Goal: Feedback & Contribution: Submit feedback/report problem

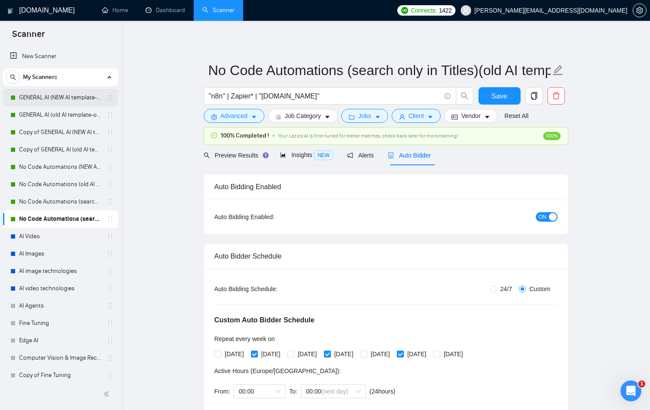
click at [54, 100] on link "GENERAL AI (NEW AI template-optimized profile-Oct-2025)" at bounding box center [60, 97] width 82 height 17
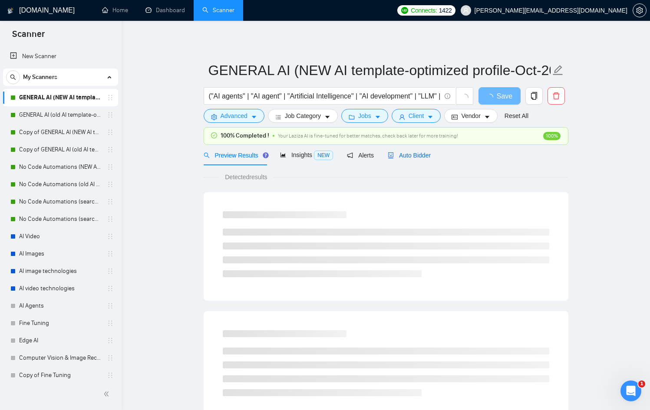
click at [430, 159] on div "Auto Bidder" at bounding box center [409, 156] width 43 height 10
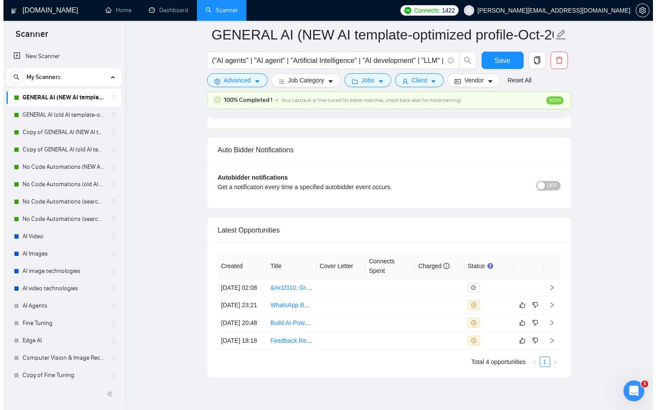
scroll to position [2259, 0]
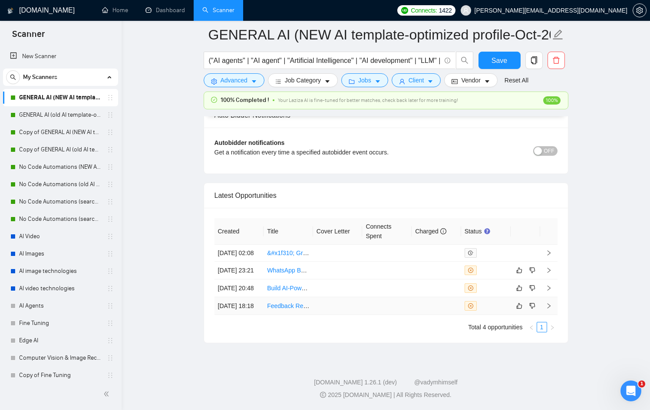
click at [350, 305] on td at bounding box center [337, 306] width 49 height 18
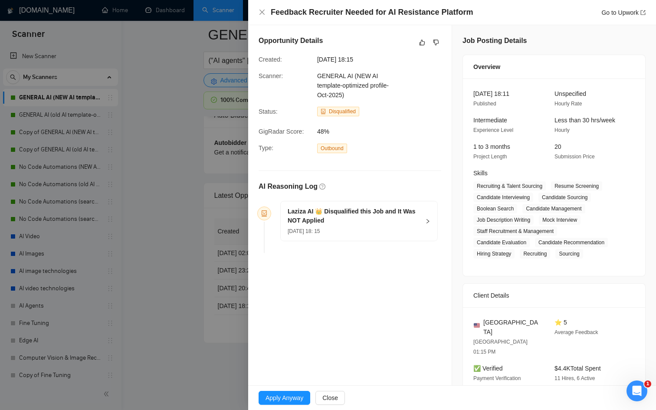
click at [375, 233] on div "[DATE] 18: 15" at bounding box center [354, 231] width 132 height 10
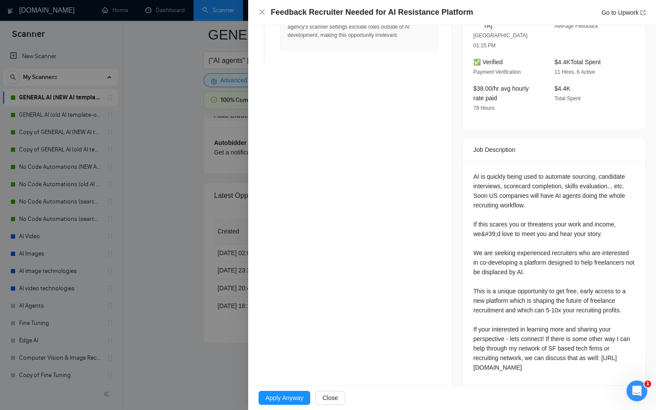
scroll to position [307, 0]
click at [173, 299] on div at bounding box center [328, 205] width 656 height 410
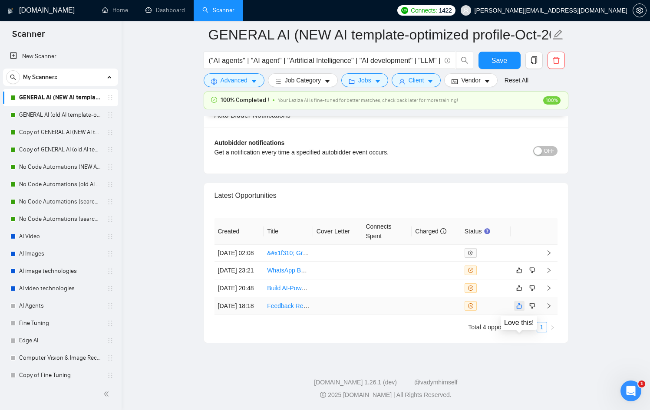
click at [518, 306] on button "button" at bounding box center [519, 306] width 10 height 10
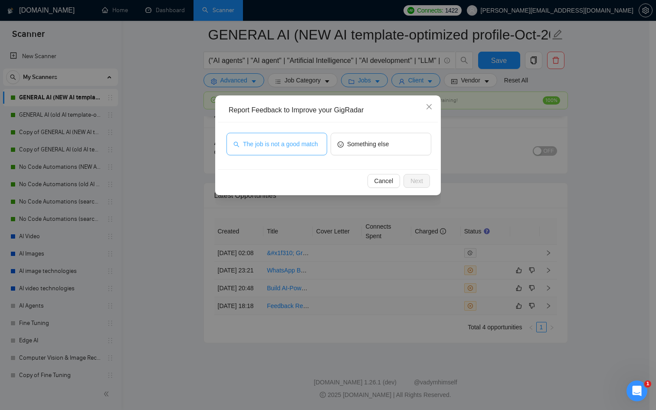
click at [275, 146] on span "The job is not a good match" at bounding box center [280, 144] width 75 height 10
click at [430, 177] on div "Cancel Next" at bounding box center [328, 180] width 220 height 23
click at [425, 178] on button "Next" at bounding box center [417, 181] width 26 height 14
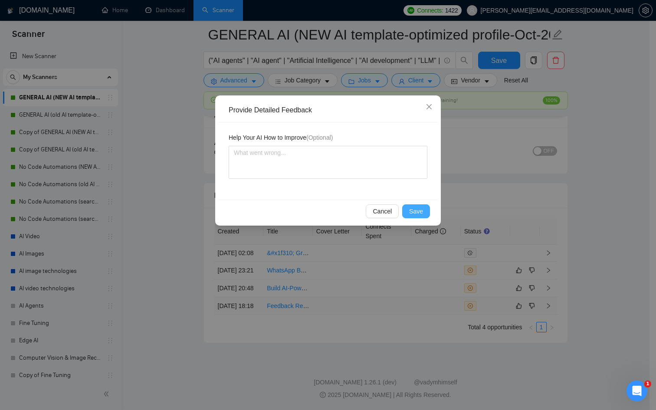
click at [420, 213] on span "Save" at bounding box center [416, 212] width 14 height 10
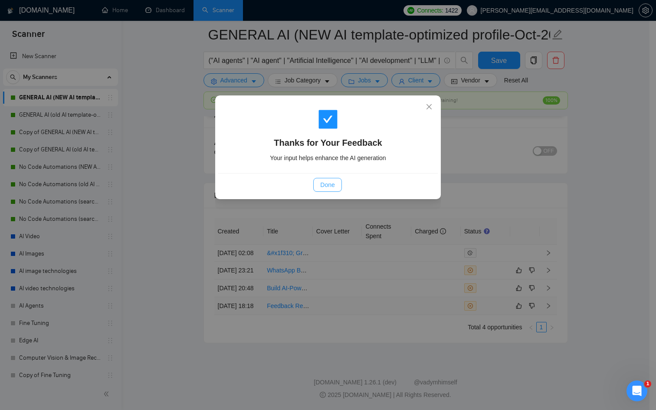
click at [333, 185] on span "Done" at bounding box center [327, 185] width 14 height 10
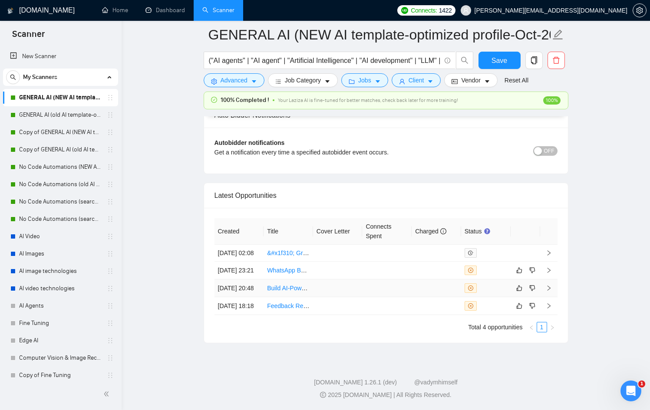
click at [498, 283] on div at bounding box center [485, 288] width 43 height 10
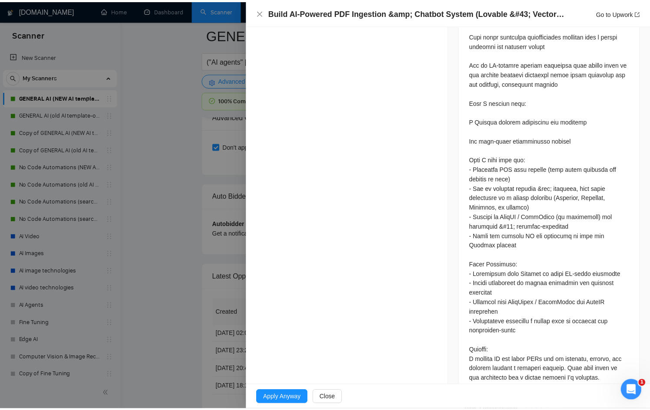
scroll to position [451, 0]
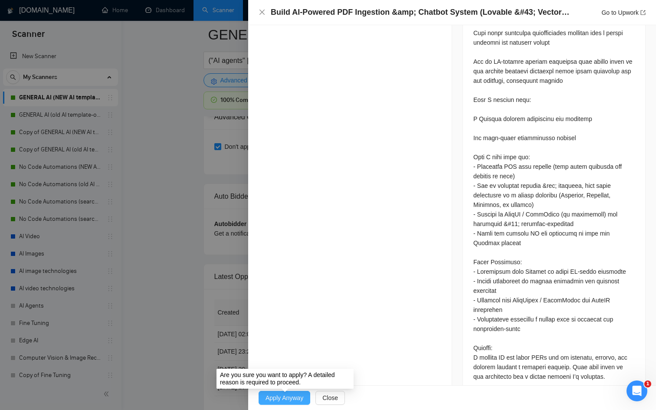
click at [266, 394] on span "Apply Anyway" at bounding box center [285, 398] width 38 height 10
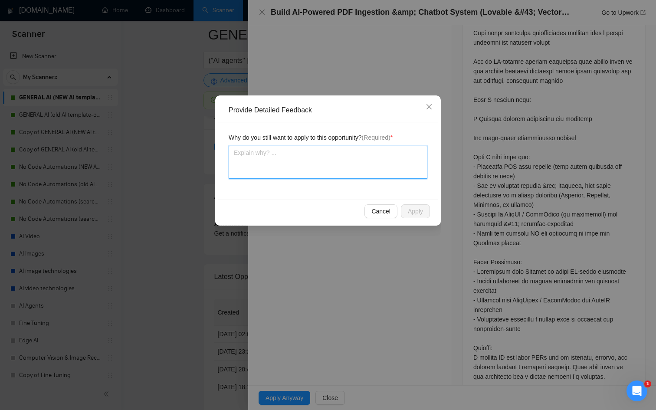
click at [363, 156] on textarea at bounding box center [328, 162] width 199 height 33
type textarea "I"
type textarea "It"
type textarea "Its"
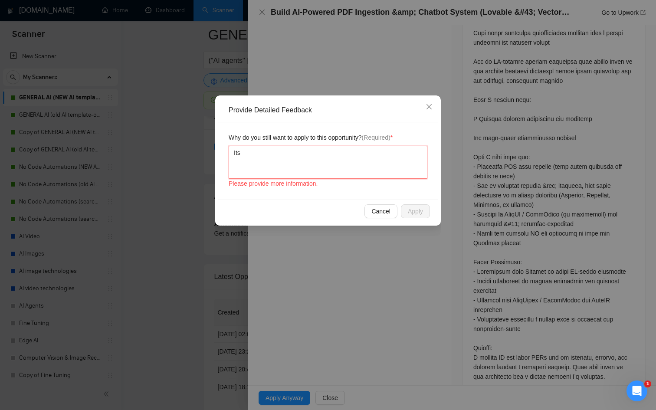
type textarea "Its e"
type textarea "Its ex"
type textarea "Its exa"
type textarea "Its exac"
type textarea "Its exact"
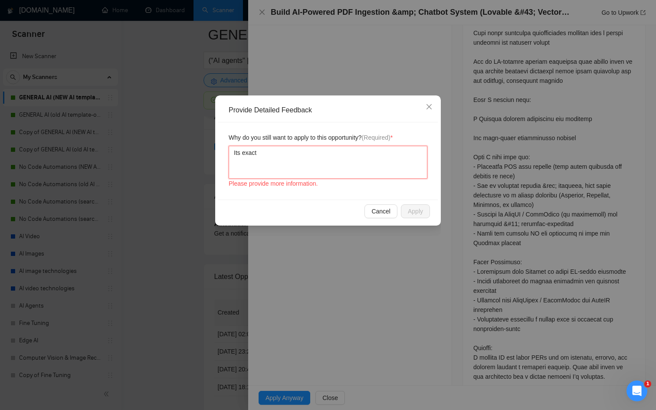
type textarea "Its exactk"
type textarea "Its exactky"
type textarea "Its exactky w"
type textarea "Its exactky wh"
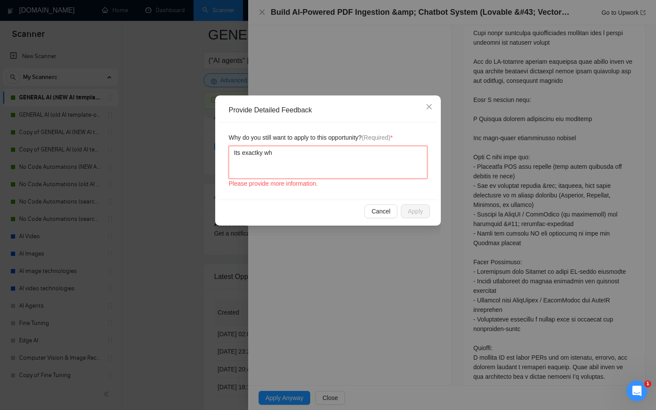
type textarea "Its exactky wha"
type textarea "Its exactky what"
type textarea "Its exactky what i"
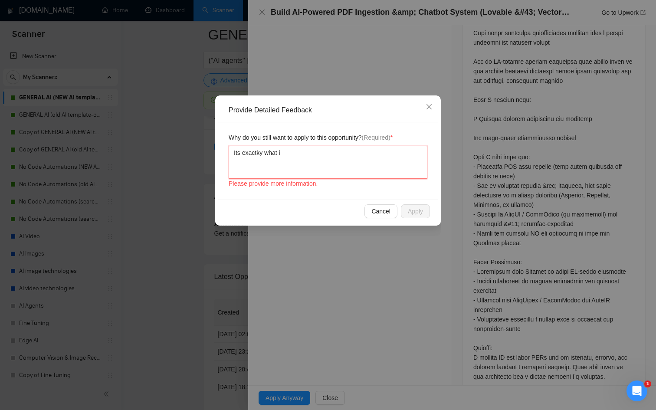
type textarea "Its exactky what i c"
type textarea "Its exactky what i ca"
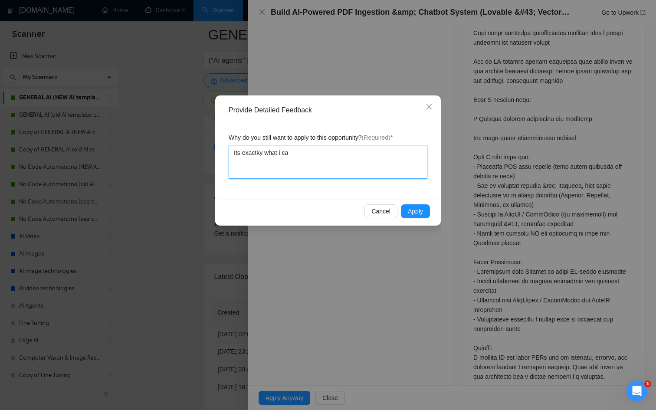
type textarea "Its exactky what i can"
type textarea "Its exactky what i can d"
type textarea "Its exactky what i can do"
click at [429, 213] on button "Apply" at bounding box center [415, 211] width 29 height 14
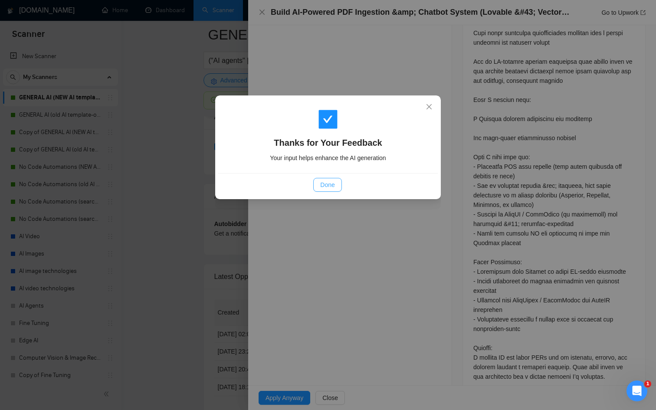
click at [329, 190] on button "Done" at bounding box center [327, 185] width 28 height 14
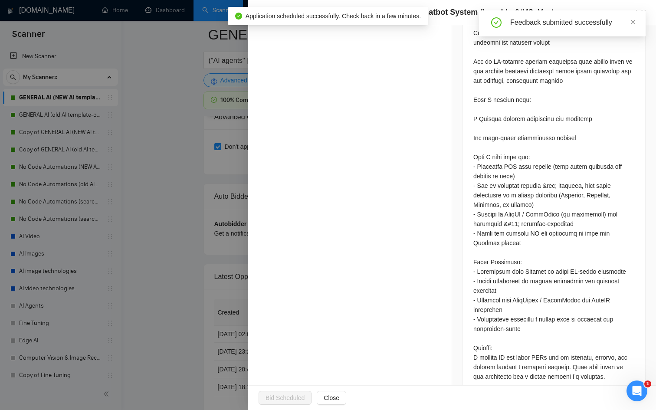
click at [147, 202] on div at bounding box center [328, 205] width 656 height 410
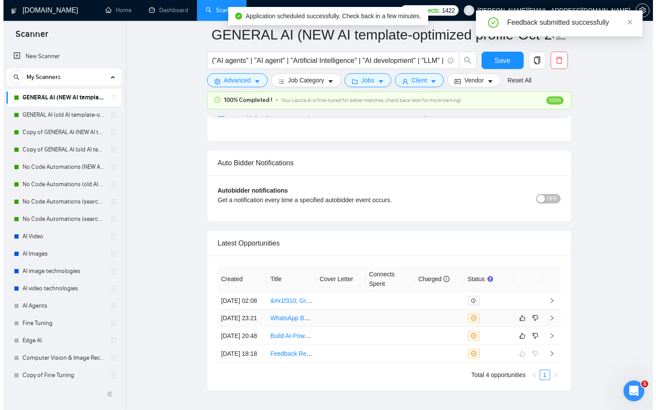
scroll to position [2177, 0]
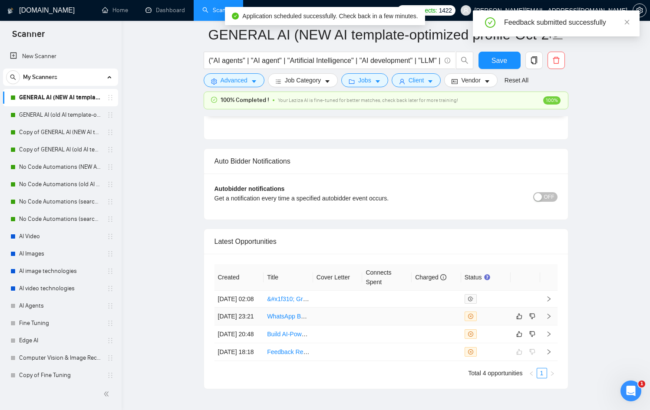
click at [415, 326] on td at bounding box center [436, 317] width 49 height 18
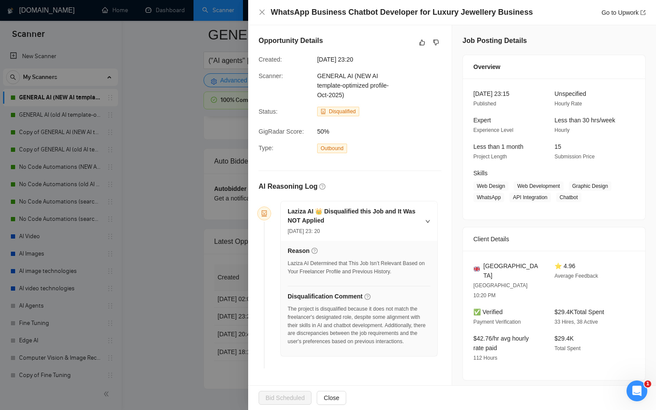
click at [28, 253] on div at bounding box center [328, 205] width 656 height 410
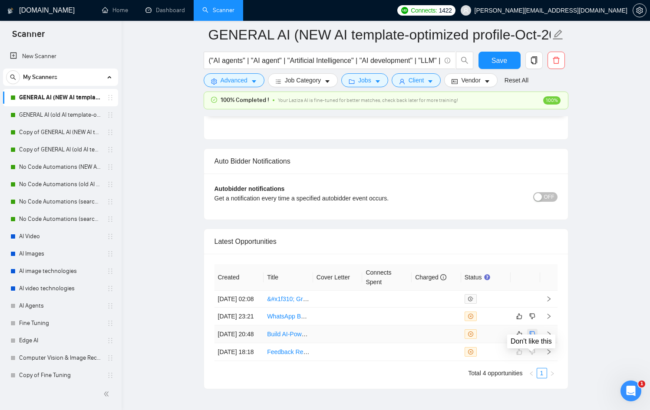
click at [536, 339] on button "button" at bounding box center [532, 334] width 10 height 10
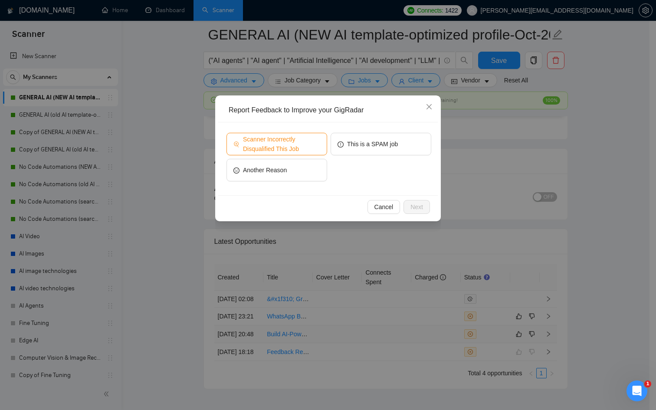
click at [280, 148] on span "Scanner Incorrectly Disqualified This Job" at bounding box center [281, 144] width 77 height 19
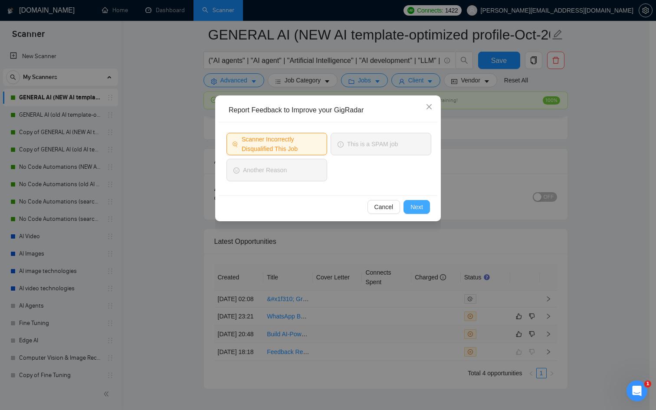
drag, startPoint x: 409, startPoint y: 207, endPoint x: 398, endPoint y: 204, distance: 11.1
click at [408, 208] on button "Next" at bounding box center [417, 207] width 26 height 14
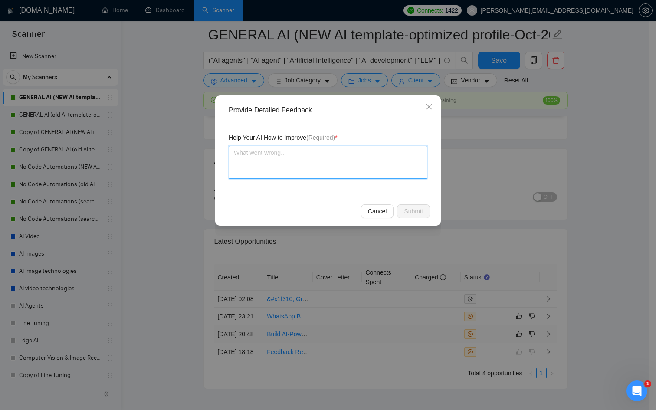
click at [320, 154] on textarea at bounding box center [328, 162] width 199 height 33
type textarea "I"
type textarea "I h"
type textarea "I ha"
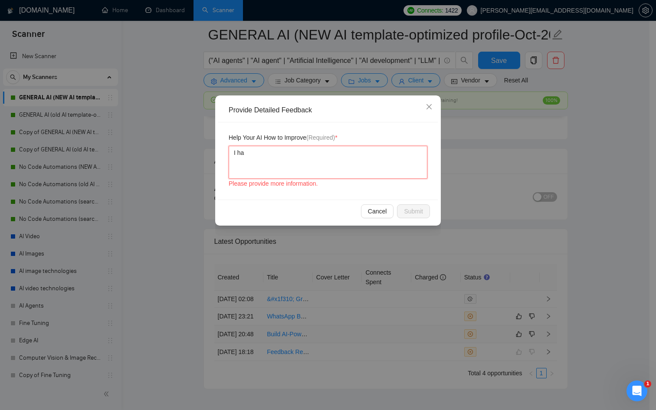
type textarea "I hav"
type textarea "I have"
type textarea "I have t"
type textarea "I have th"
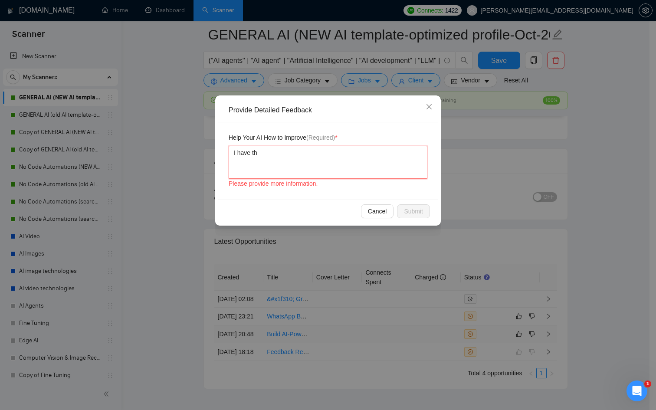
type textarea "I have the"
type textarea "I have the s"
type textarea "I have the sk"
type textarea "I have the ski"
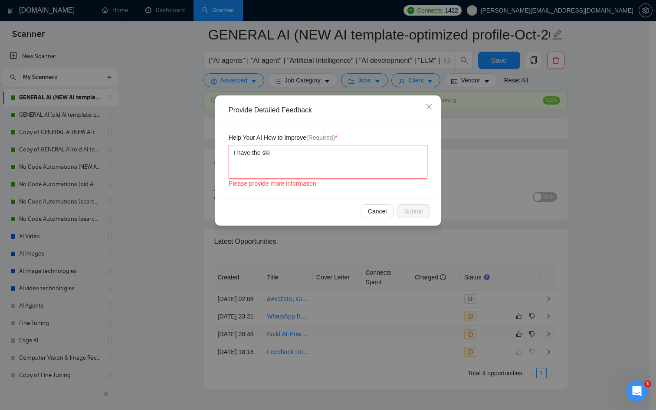
type textarea "I have the skil"
type textarea "I have the skill"
type textarea "I have the skills"
type textarea "I have the skills f"
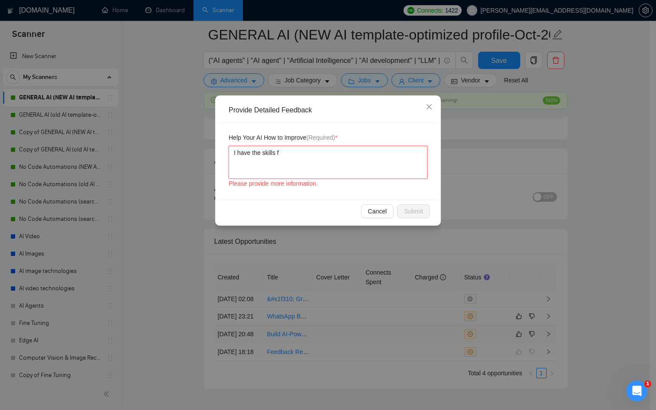
type textarea "I have the skills fo"
type textarea "I have the skills for"
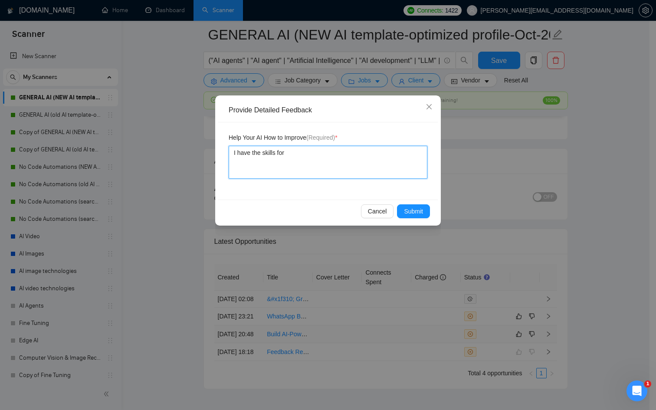
type textarea "I have the skills for t"
type textarea "I have the skills for th"
type textarea "I have the skills for thi"
type textarea "I have the skills for this"
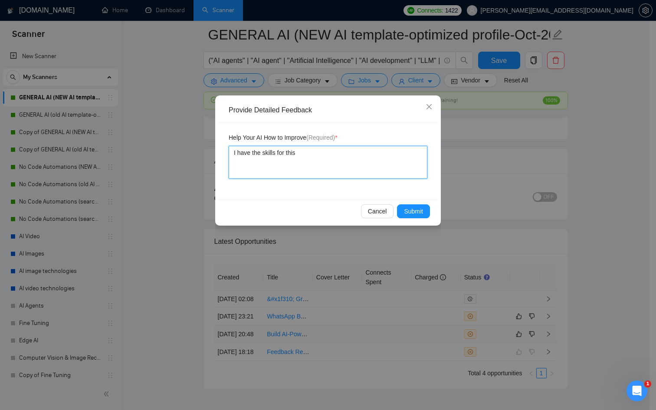
type textarea "I have the skills for this j"
type textarea "I have the skills for this jo"
type textarea "I have the skills for this job"
click at [405, 208] on span "Submit" at bounding box center [413, 212] width 19 height 10
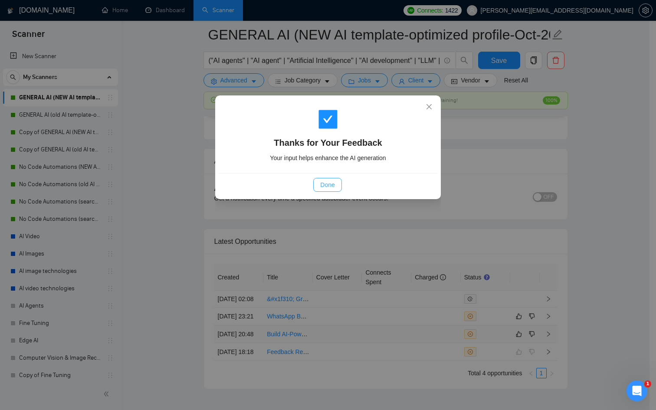
click at [327, 185] on span "Done" at bounding box center [327, 185] width 14 height 10
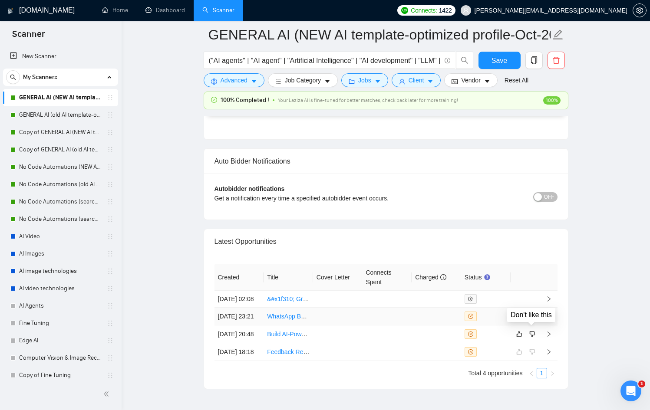
click at [529, 320] on icon "dislike" at bounding box center [532, 316] width 6 height 7
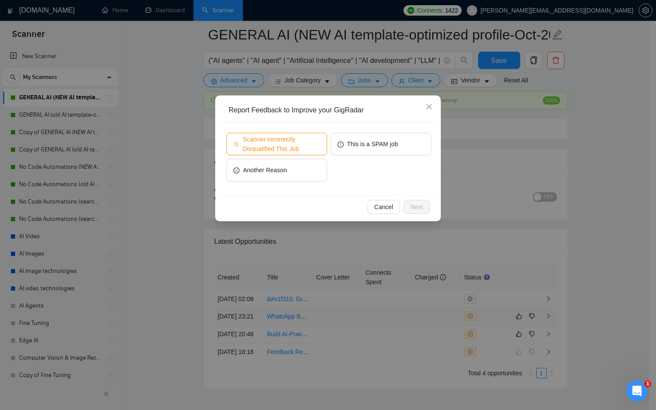
click at [299, 144] on span "Scanner Incorrectly Disqualified This Job" at bounding box center [281, 144] width 77 height 19
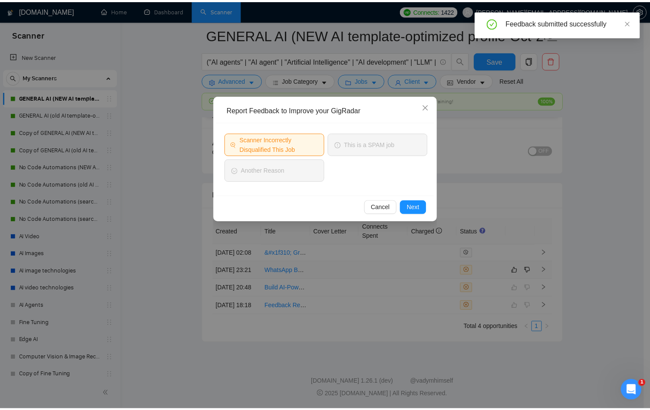
scroll to position [2177, 0]
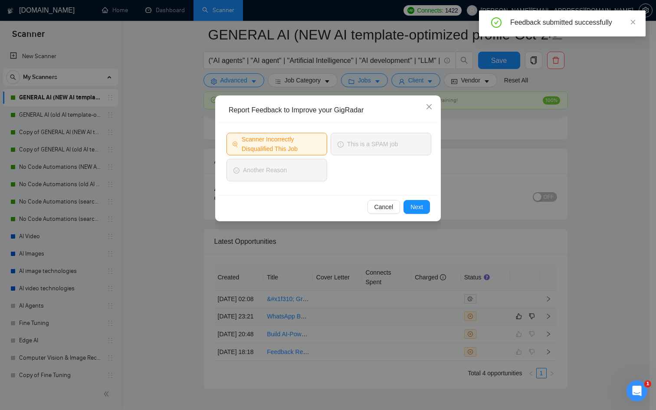
click at [277, 141] on span "Scanner Incorrectly Disqualified This Job" at bounding box center [282, 144] width 80 height 19
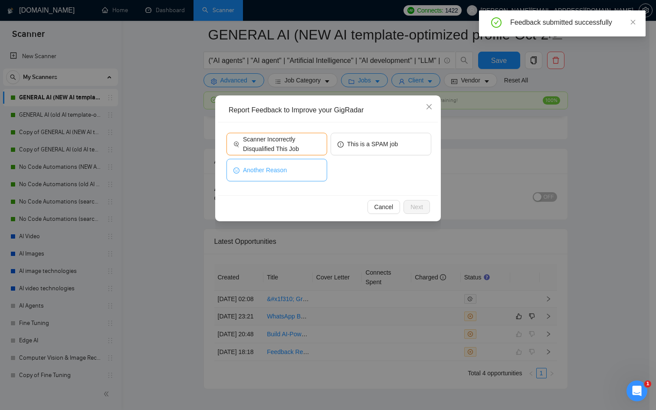
click at [296, 169] on button "Another Reason" at bounding box center [277, 170] width 101 height 23
click at [422, 103] on span "Close" at bounding box center [429, 106] width 23 height 23
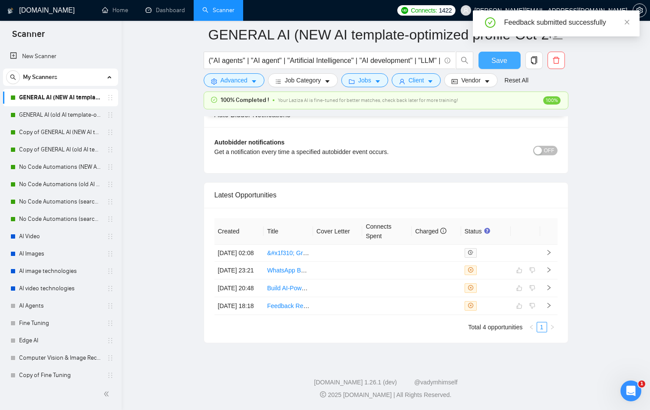
click at [492, 61] on span "Save" at bounding box center [499, 60] width 16 height 11
click at [59, 116] on link "GENERAL AI (old AI template-optimized profile-Sept-2025)" at bounding box center [60, 114] width 82 height 17
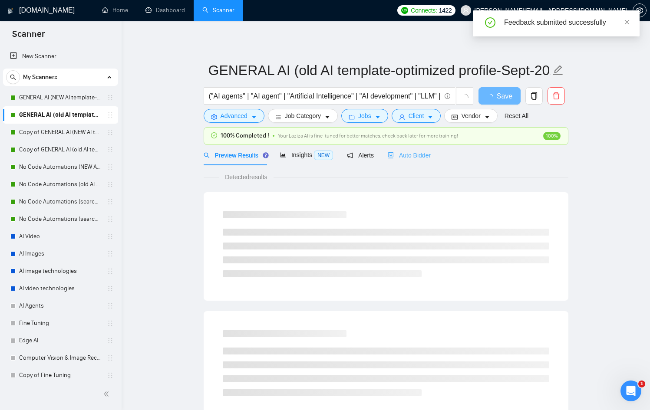
click at [412, 148] on div "Auto Bidder" at bounding box center [409, 155] width 43 height 20
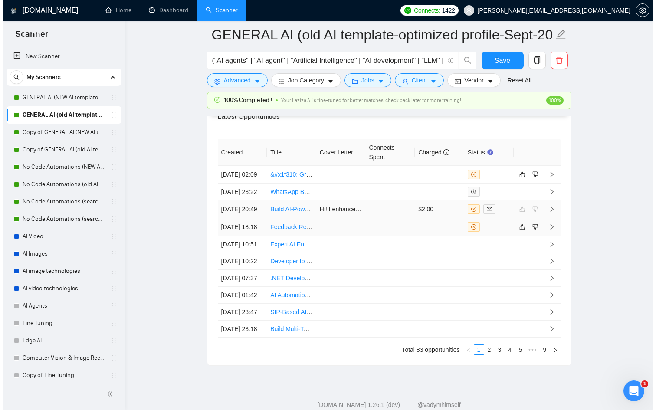
scroll to position [2425, 0]
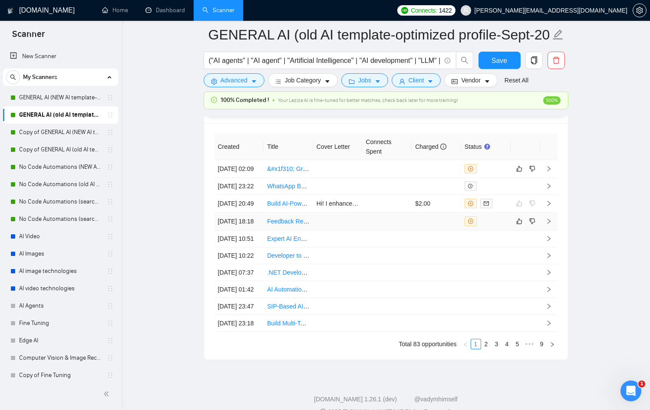
click at [412, 231] on td at bounding box center [436, 222] width 49 height 18
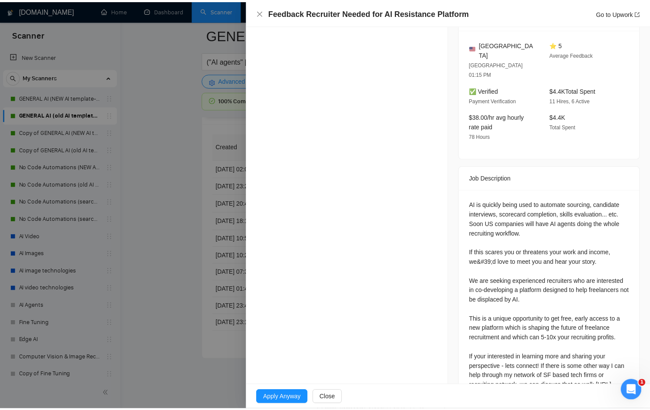
scroll to position [307, 0]
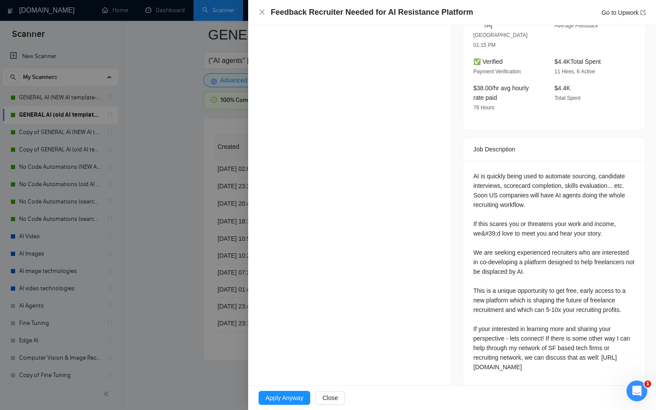
click at [172, 259] on div at bounding box center [328, 205] width 656 height 410
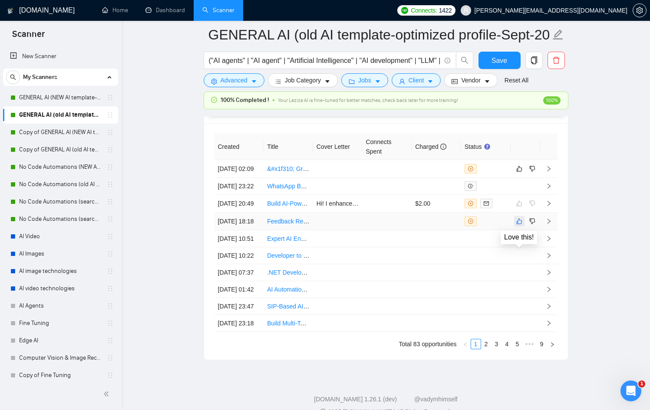
click at [519, 224] on icon "like" at bounding box center [519, 222] width 6 height 6
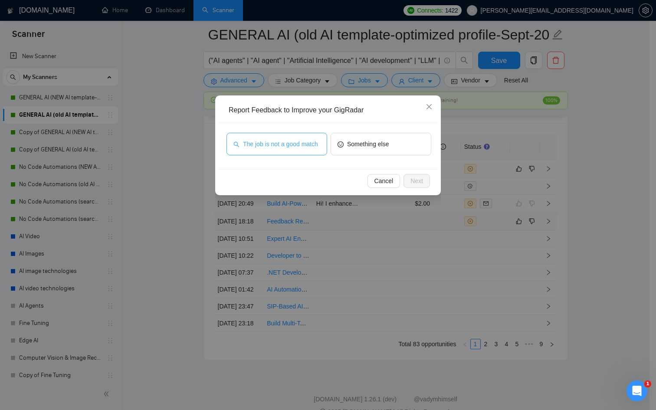
click at [284, 145] on span "The job is not a good match" at bounding box center [280, 144] width 75 height 10
click at [412, 177] on span "Next" at bounding box center [417, 181] width 13 height 10
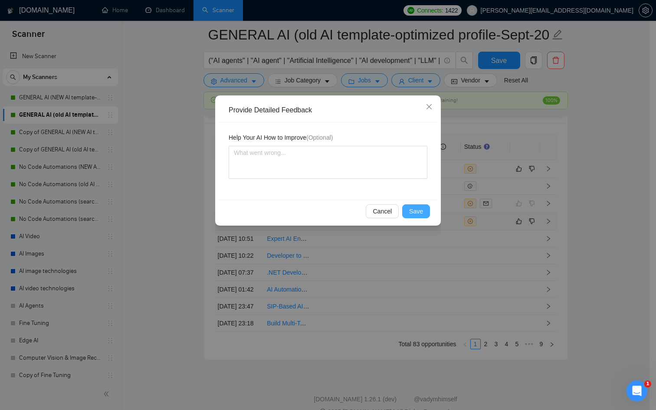
click at [423, 210] on span "Save" at bounding box center [416, 212] width 14 height 10
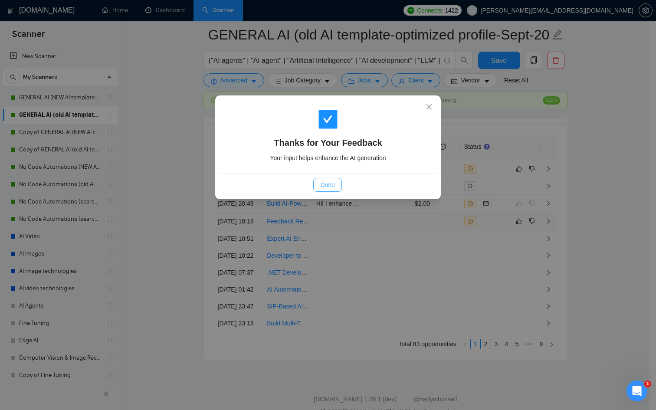
click at [323, 188] on span "Done" at bounding box center [327, 185] width 14 height 10
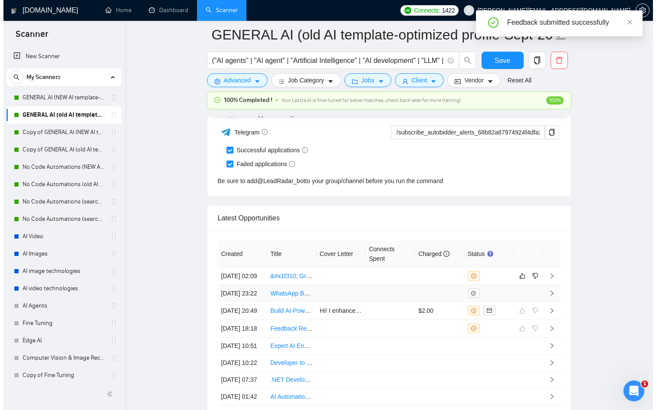
scroll to position [2310, 0]
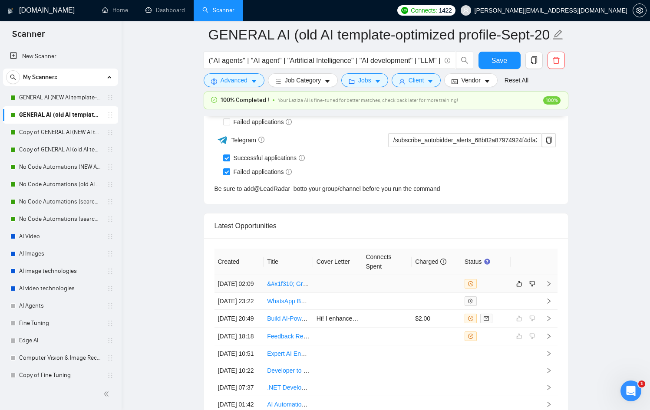
click at [333, 286] on td at bounding box center [337, 284] width 49 height 18
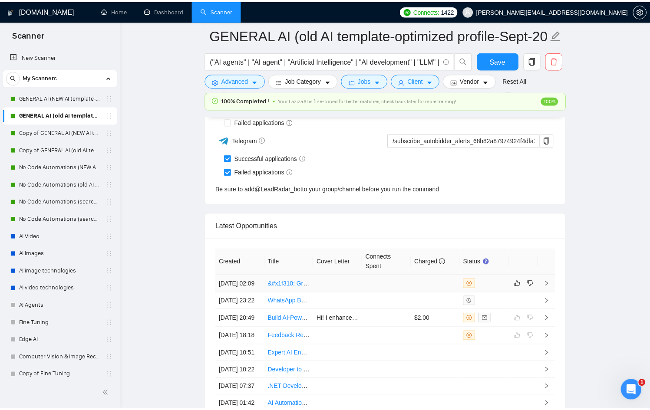
scroll to position [191, 0]
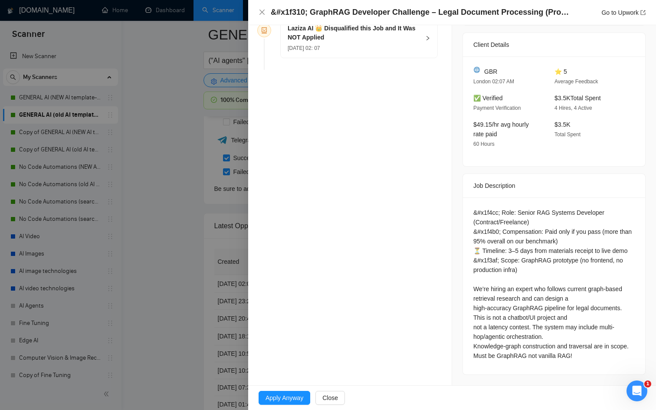
click at [141, 321] on div at bounding box center [328, 205] width 656 height 410
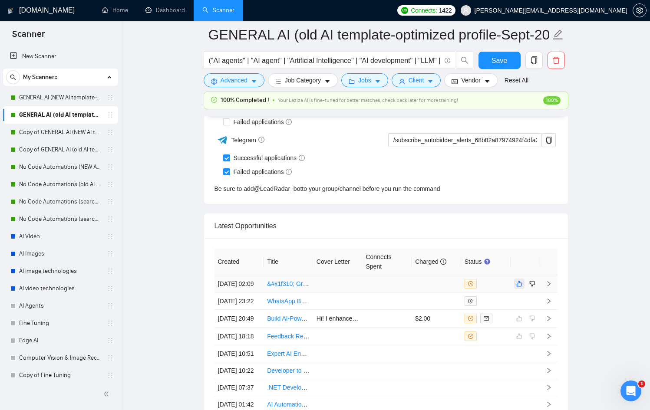
click at [519, 286] on icon "like" at bounding box center [519, 284] width 6 height 6
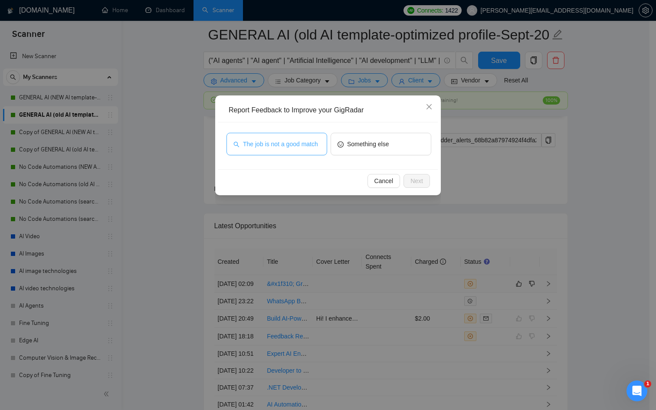
click at [304, 146] on span "The job is not a good match" at bounding box center [280, 144] width 75 height 10
click at [424, 180] on button "Next" at bounding box center [417, 181] width 26 height 14
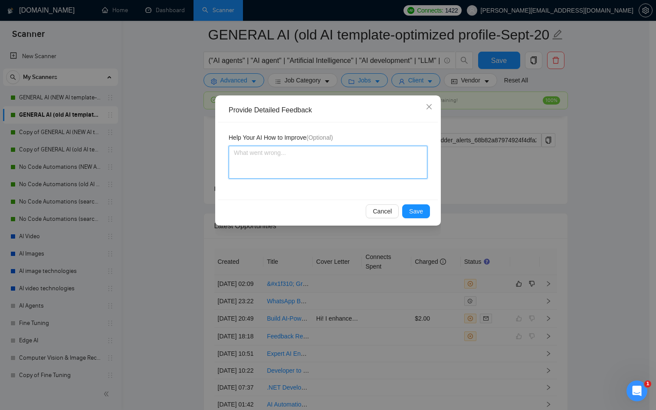
click at [285, 165] on textarea at bounding box center [328, 162] width 199 height 33
type textarea "T"
type textarea "Th"
type textarea "The"
type textarea "They"
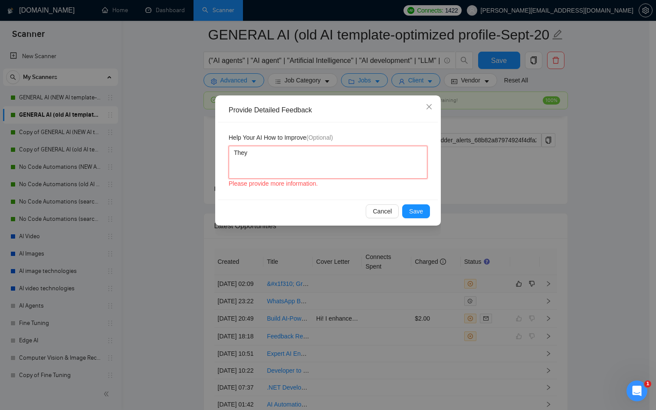
type textarea "They"
type textarea "They s"
type textarea "They sa"
type textarea "They say"
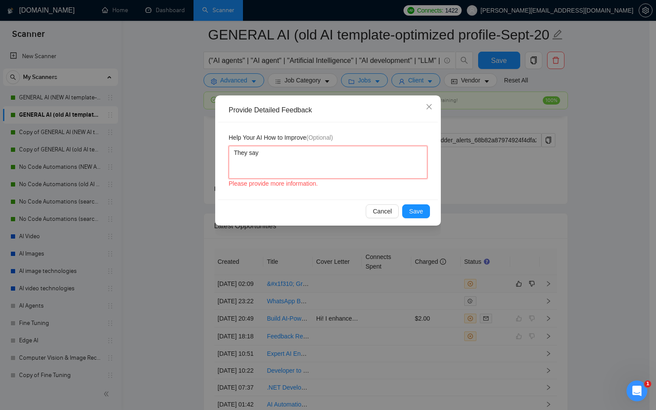
type textarea "They say i"
type textarea "They say i w"
type textarea "They say i wi"
type textarea "They say i wil"
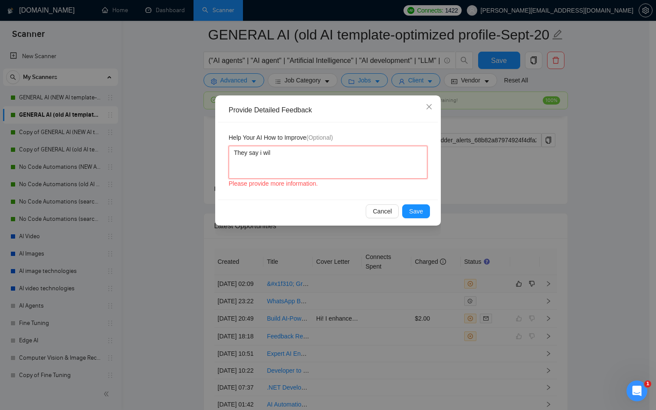
type textarea "They say i will"
type textarea "They say i will o"
type textarea "They say i will on"
type textarea "They say i will onl"
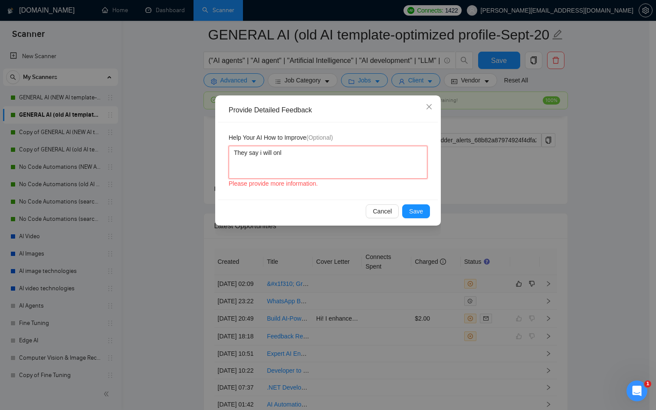
type textarea "They say i will only"
type textarea "They say i will only g"
type textarea "They say i will only ge"
type textarea "They say i will only get"
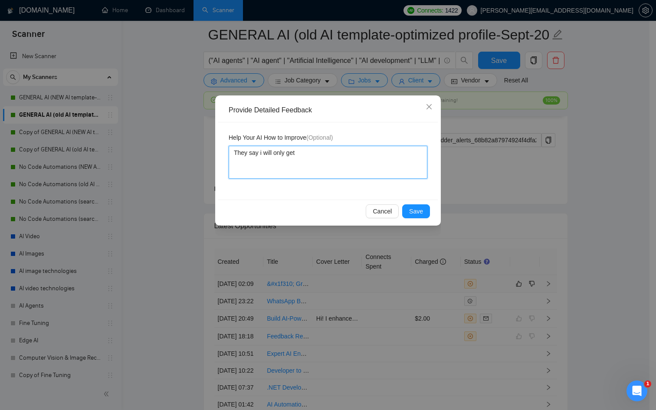
type textarea "They say i will only get"
type textarea "They say i will only get p"
type textarea "They say i will only get pa"
type textarea "They say i will only get pai"
type textarea "They say i will only get paid"
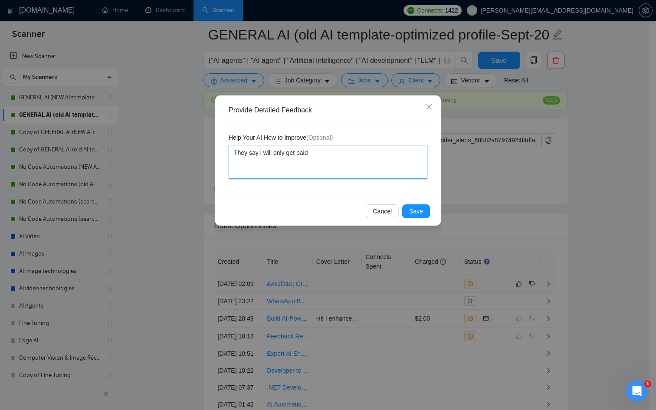
type textarea "They say i will only get paid"
type textarea "They say i will only get paid u"
type textarea "They say i will only get paid"
type textarea "They say i will only get paid o"
type textarea "They say i will only get paid on"
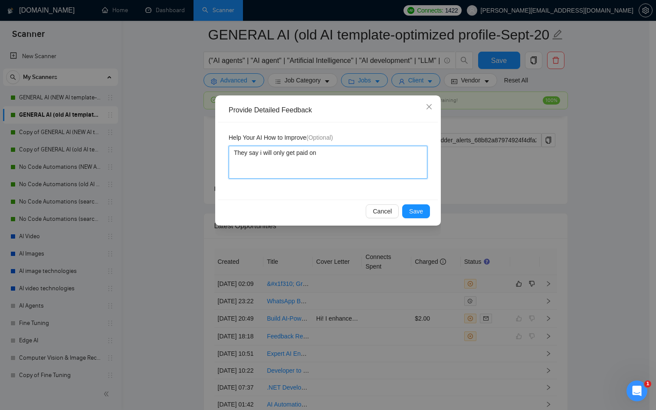
type textarea "They say i will only get paid on"
type textarea "They say i will only get paid on r"
type textarea "They say i will only get paid on re"
type textarea "They say i will only get paid on res"
type textarea "They say i will only get paid on resu"
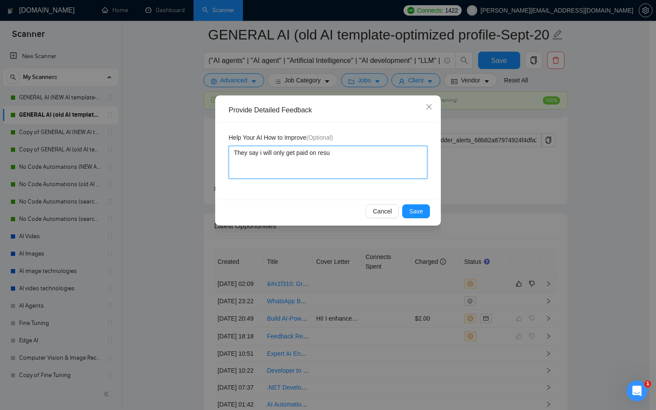
type textarea "They say i will only get paid on resul"
type textarea "They say i will only get paid on result"
type textarea "They say i will only get paid on results"
type textarea "They say i will only get paid on results a"
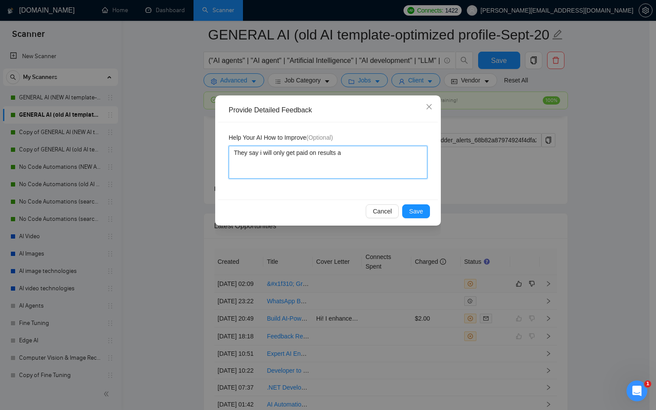
type textarea "They say i will only get paid on results an"
click at [435, 211] on div "Cancel Save" at bounding box center [328, 211] width 220 height 23
click at [399, 215] on button "Cancel" at bounding box center [382, 211] width 33 height 14
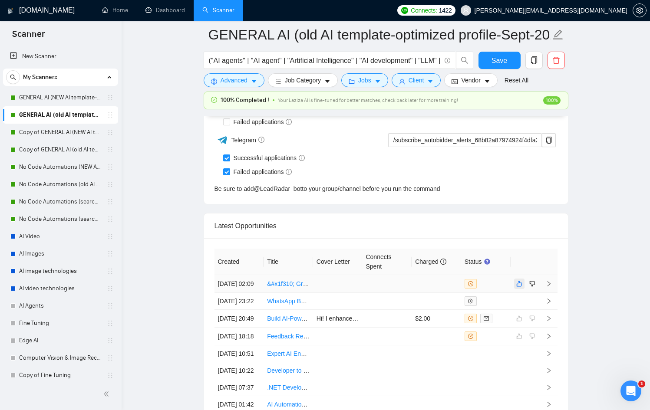
click at [516, 287] on icon "like" at bounding box center [519, 283] width 6 height 7
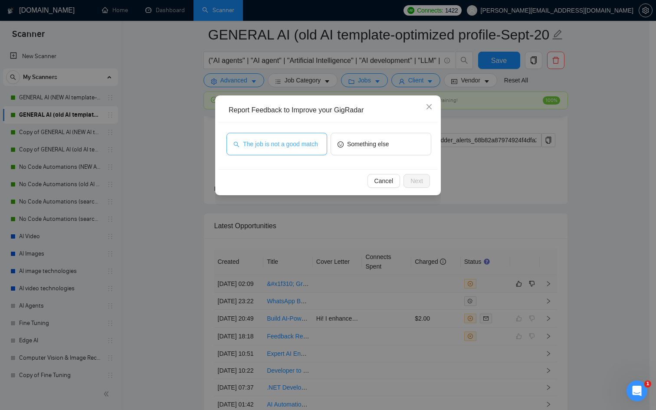
click at [286, 133] on button "The job is not a good match" at bounding box center [277, 144] width 101 height 23
click at [419, 178] on span "Next" at bounding box center [417, 181] width 13 height 10
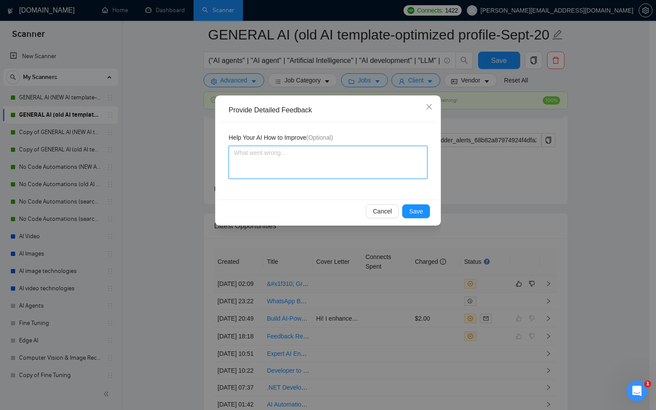
click at [240, 158] on textarea at bounding box center [328, 162] width 199 height 33
click at [418, 214] on span "Save" at bounding box center [416, 212] width 14 height 10
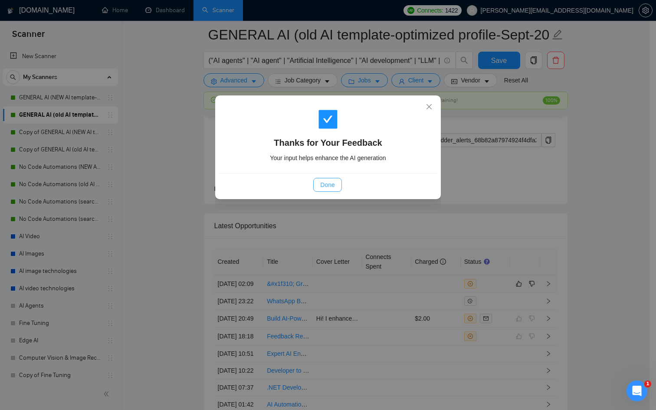
click at [329, 184] on span "Done" at bounding box center [327, 185] width 14 height 10
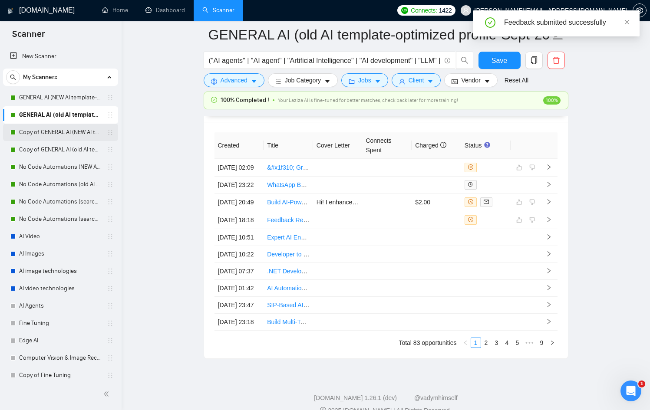
click at [78, 132] on link "Copy of GENERAL AI (NEW AI template-optimized profile-Oct-2025)" at bounding box center [60, 132] width 82 height 17
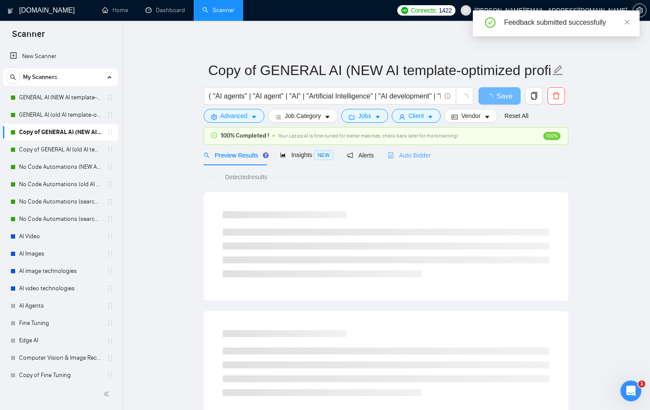
click at [410, 161] on div "Auto Bidder" at bounding box center [409, 155] width 43 height 20
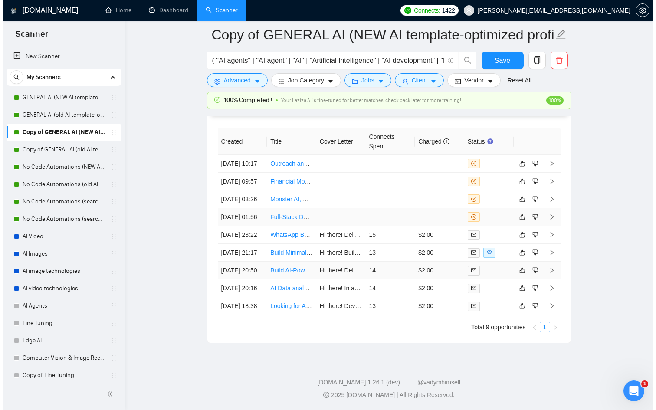
scroll to position [2377, 0]
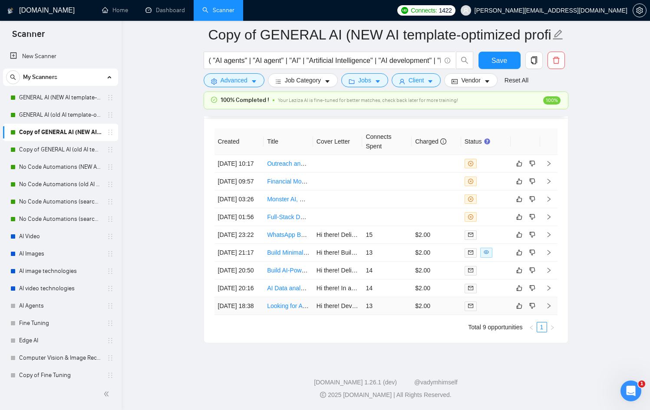
click at [482, 308] on td at bounding box center [485, 306] width 49 height 18
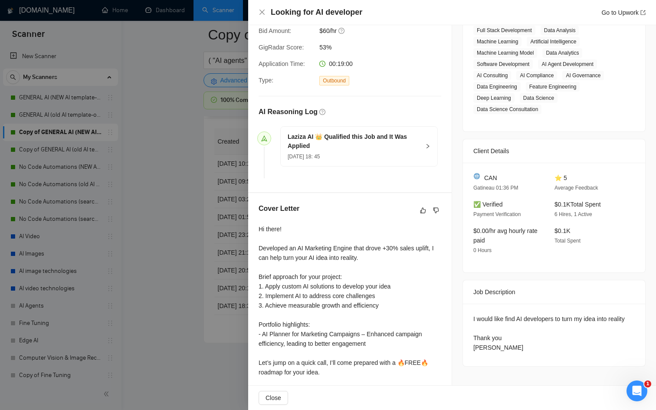
scroll to position [218, 0]
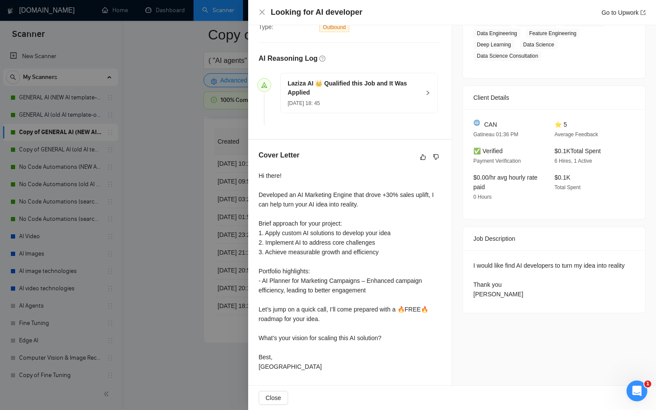
click at [170, 267] on div at bounding box center [328, 205] width 656 height 410
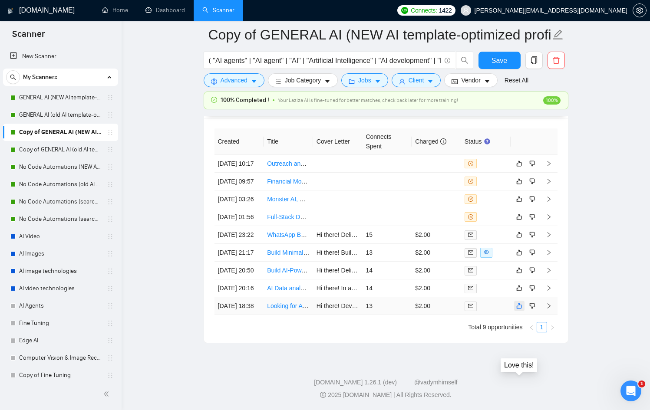
click at [519, 303] on icon "like" at bounding box center [519, 306] width 6 height 6
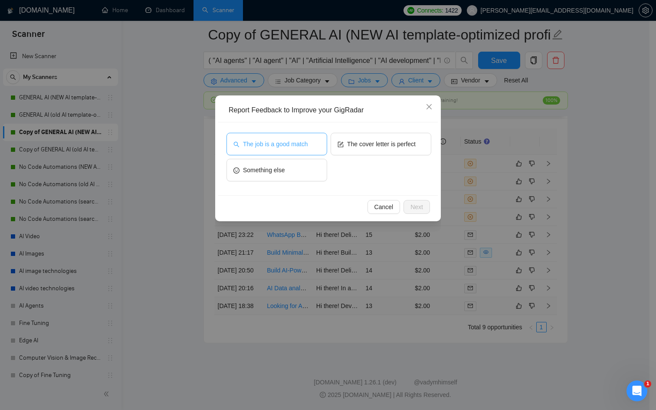
click at [290, 138] on button "The job is a good match" at bounding box center [277, 144] width 101 height 23
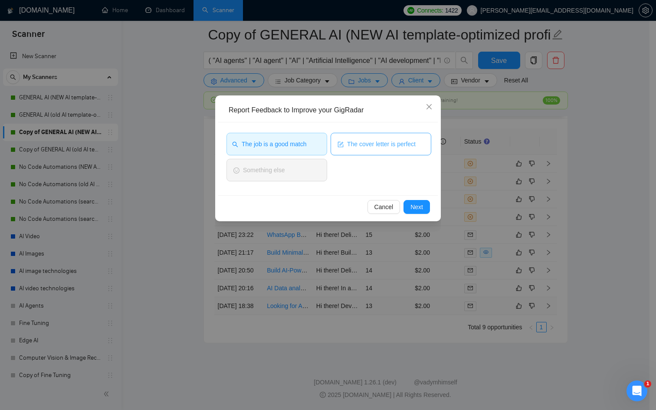
click at [359, 148] on span "The cover letter is perfect" at bounding box center [381, 144] width 69 height 10
click at [423, 206] on button "Next" at bounding box center [417, 207] width 26 height 14
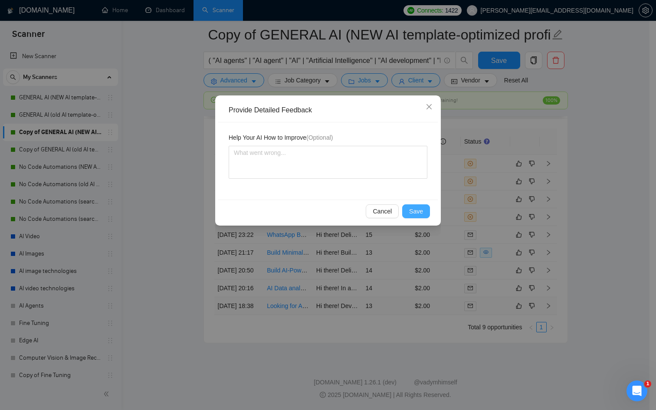
click at [423, 209] on span "Save" at bounding box center [416, 212] width 14 height 10
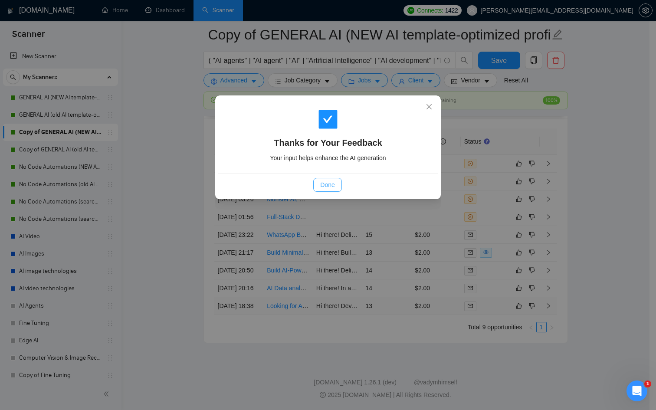
click at [340, 190] on button "Done" at bounding box center [327, 185] width 28 height 14
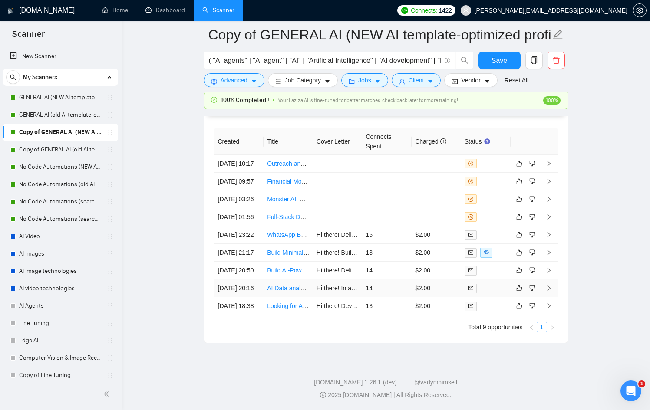
click at [478, 283] on link at bounding box center [472, 288] width 16 height 10
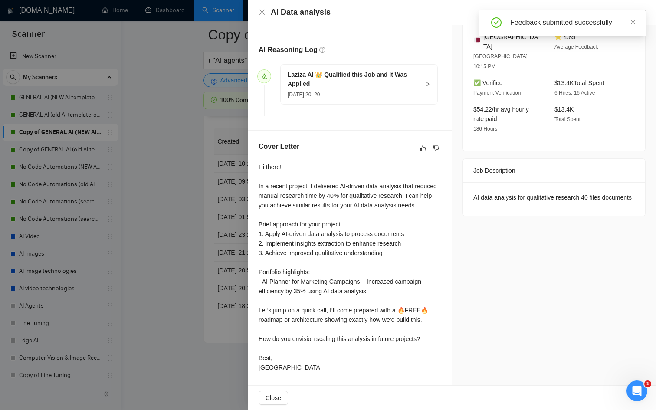
click at [213, 281] on div at bounding box center [328, 205] width 656 height 410
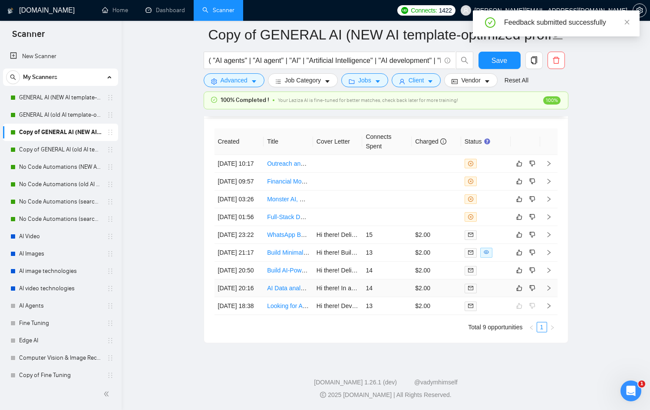
click at [488, 283] on div at bounding box center [485, 288] width 43 height 10
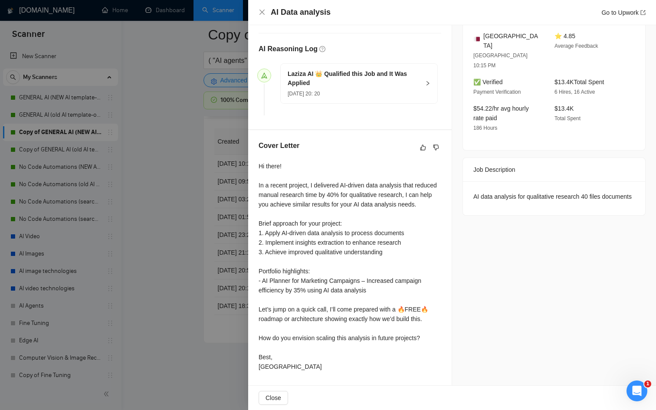
scroll to position [237, 0]
click at [179, 272] on div at bounding box center [328, 205] width 656 height 410
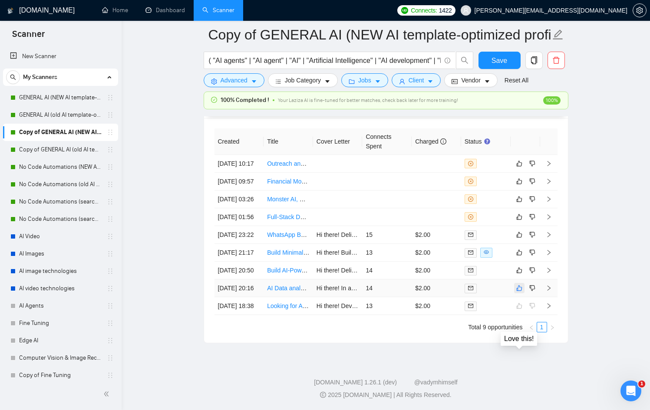
click at [520, 285] on icon "like" at bounding box center [519, 288] width 6 height 7
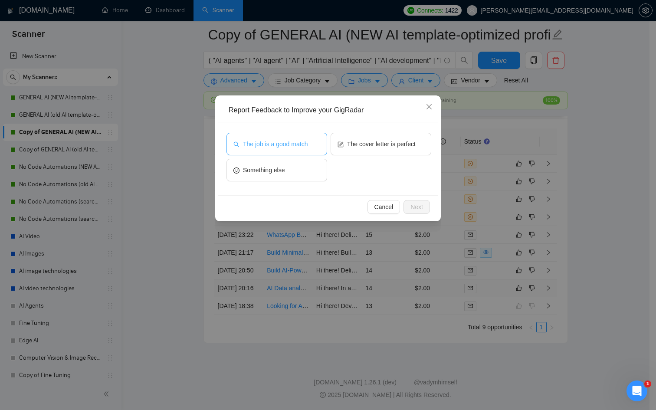
click at [287, 138] on button "The job is a good match" at bounding box center [277, 144] width 101 height 23
click at [400, 158] on div "The cover letter is perfect" at bounding box center [381, 146] width 101 height 26
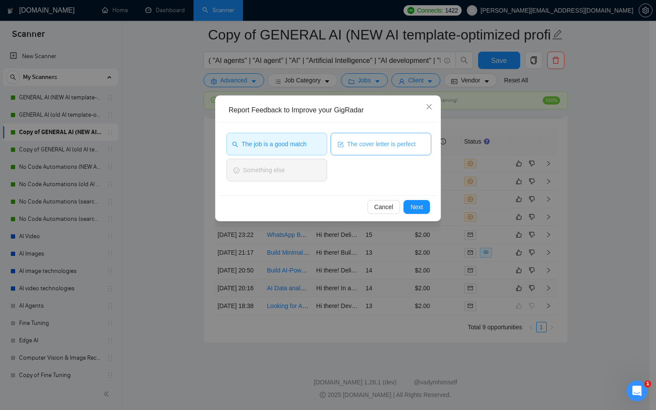
click at [388, 142] on span "The cover letter is perfect" at bounding box center [381, 144] width 69 height 10
click at [419, 201] on button "Next" at bounding box center [417, 207] width 26 height 14
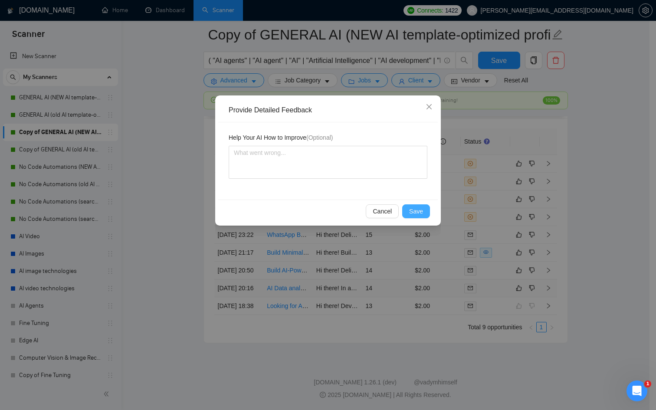
click at [420, 207] on span "Save" at bounding box center [416, 212] width 14 height 10
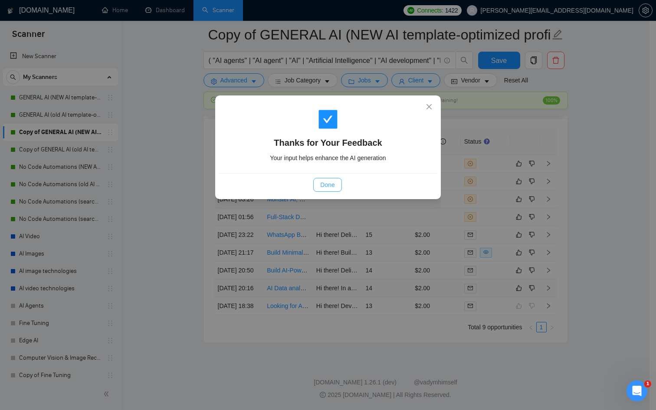
click at [326, 184] on span "Done" at bounding box center [327, 185] width 14 height 10
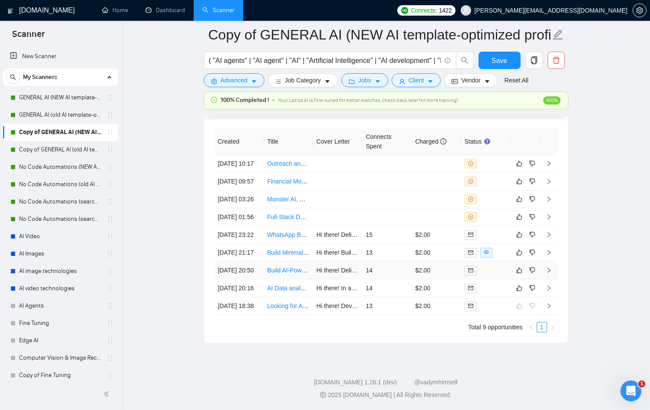
click at [503, 266] on div at bounding box center [485, 271] width 43 height 10
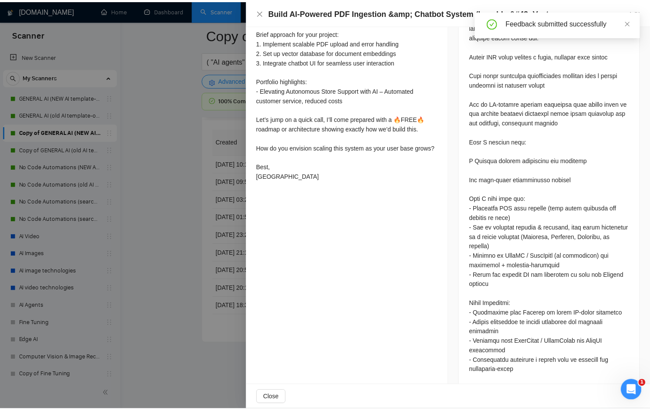
scroll to position [412, 0]
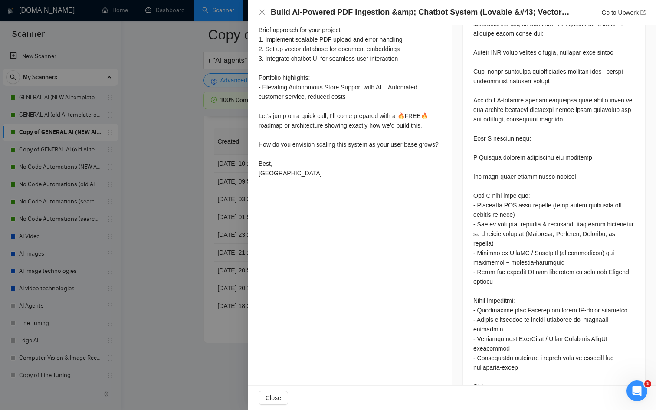
click at [194, 229] on div at bounding box center [328, 205] width 656 height 410
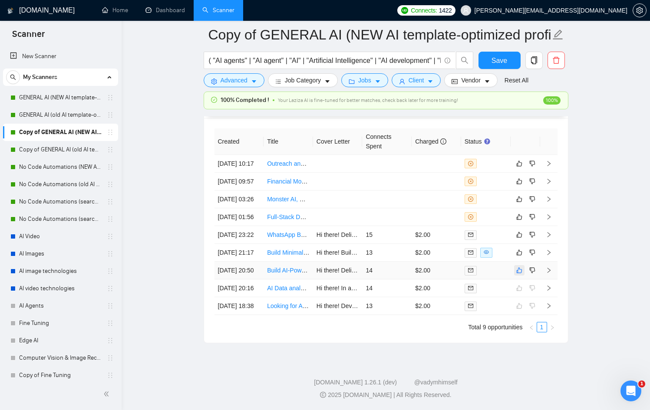
click at [520, 267] on icon "like" at bounding box center [519, 270] width 6 height 7
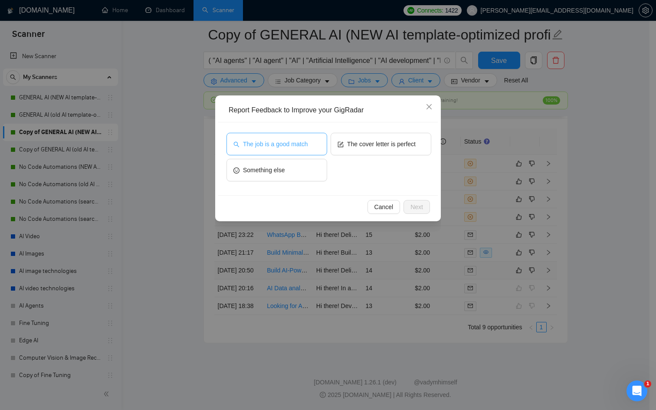
click at [275, 145] on span "The job is a good match" at bounding box center [275, 144] width 65 height 10
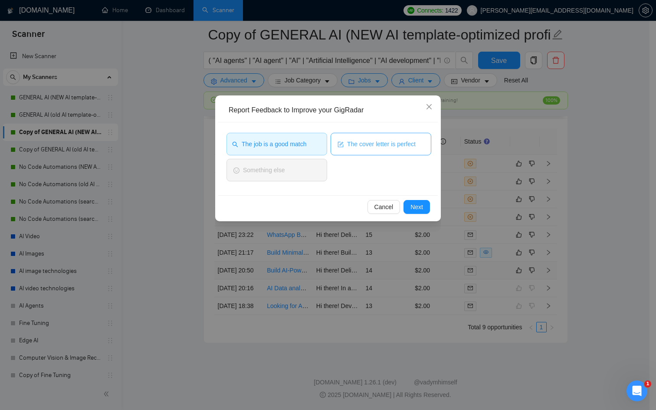
click at [361, 142] on span "The cover letter is perfect" at bounding box center [381, 144] width 69 height 10
click at [410, 189] on div "The job is a good match The cover letter is perfect Something else" at bounding box center [328, 158] width 220 height 73
click at [422, 205] on span "Next" at bounding box center [417, 207] width 13 height 10
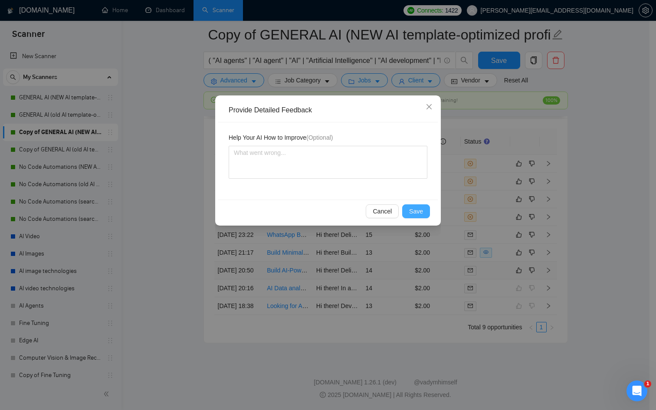
click at [421, 208] on span "Save" at bounding box center [416, 212] width 14 height 10
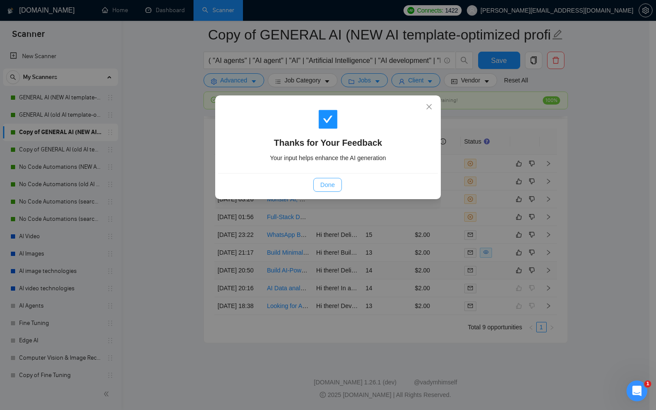
click at [338, 184] on button "Done" at bounding box center [327, 185] width 28 height 14
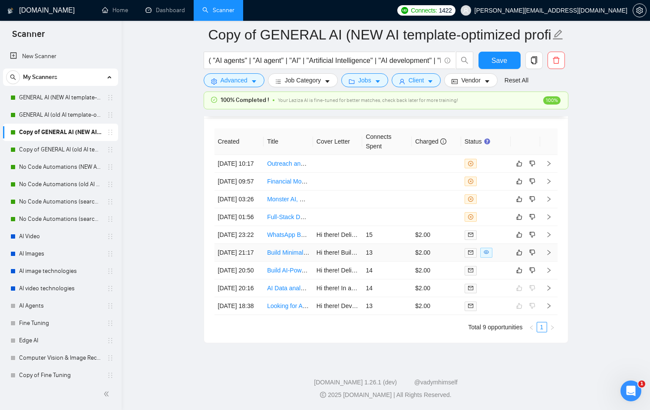
click at [501, 248] on div at bounding box center [485, 253] width 43 height 10
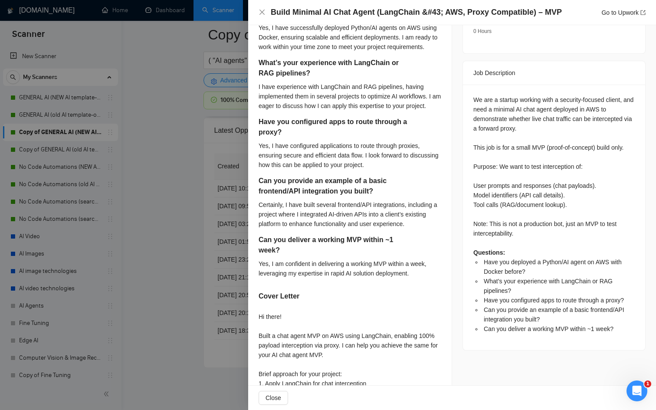
scroll to position [359, 0]
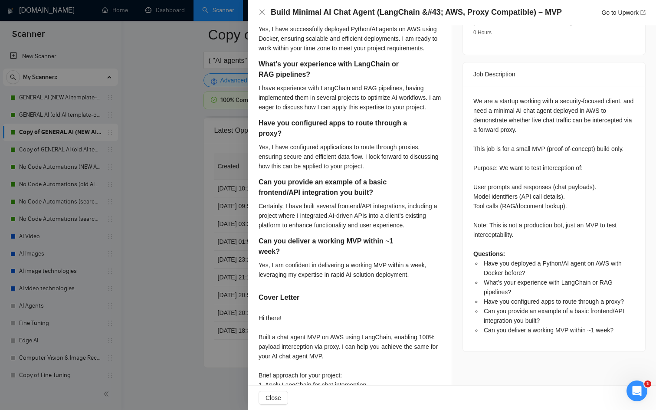
click at [204, 269] on div at bounding box center [328, 205] width 656 height 410
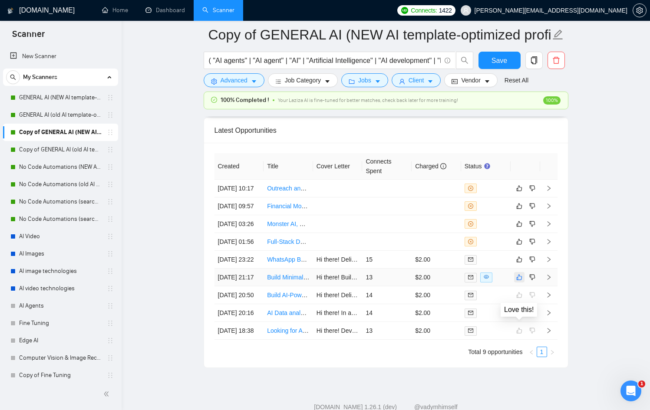
click at [516, 281] on icon "like" at bounding box center [519, 277] width 6 height 7
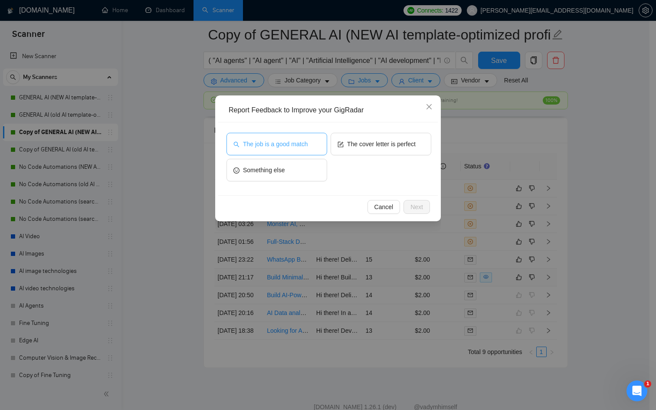
click at [317, 146] on button "The job is a good match" at bounding box center [277, 144] width 101 height 23
click at [413, 207] on span "Next" at bounding box center [417, 207] width 13 height 10
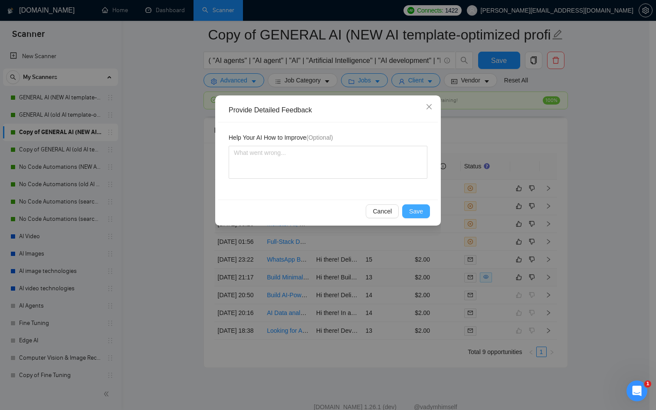
click at [411, 209] on span "Save" at bounding box center [416, 212] width 14 height 10
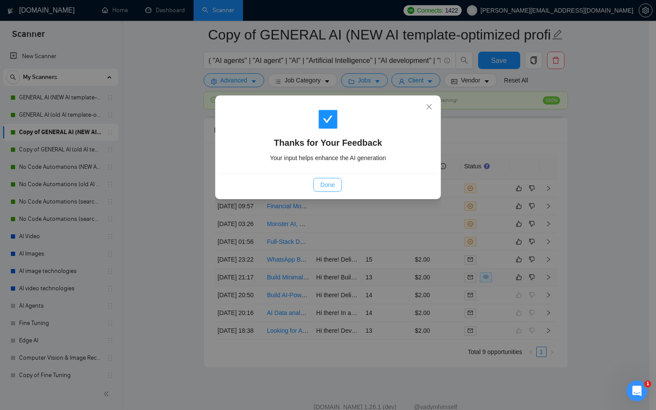
click at [332, 187] on span "Done" at bounding box center [327, 185] width 14 height 10
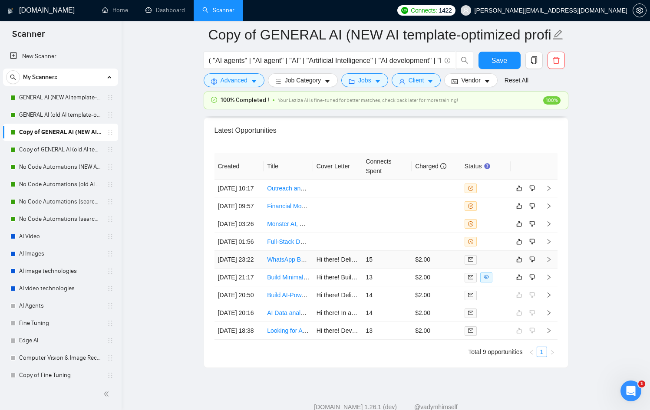
click at [498, 265] on div at bounding box center [485, 260] width 43 height 10
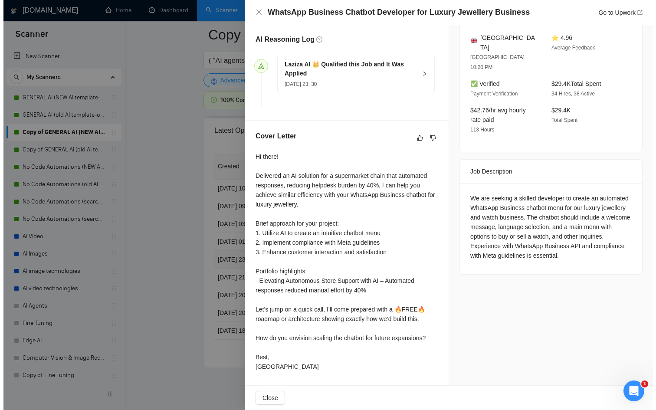
scroll to position [237, 0]
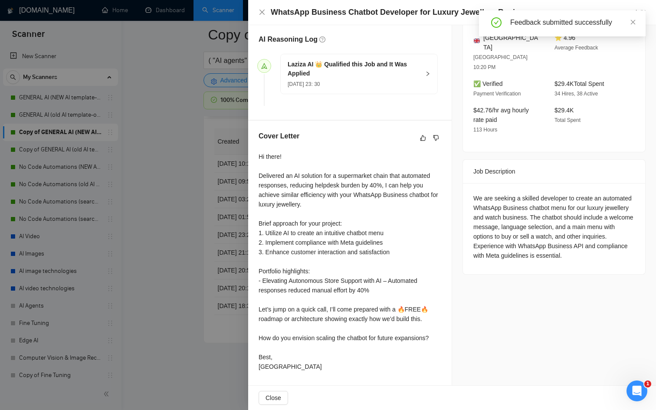
click at [154, 280] on div at bounding box center [328, 205] width 656 height 410
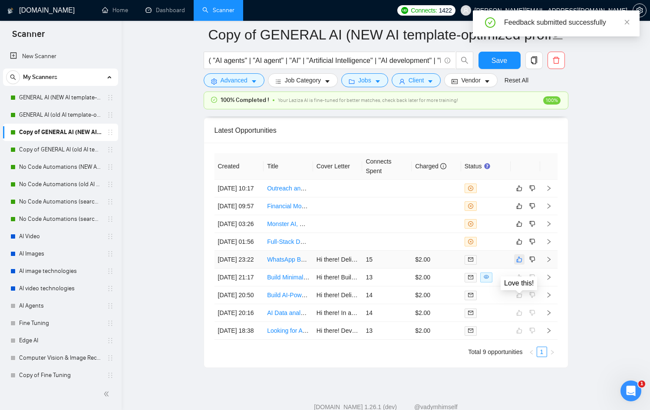
click at [517, 263] on icon "like" at bounding box center [519, 259] width 6 height 7
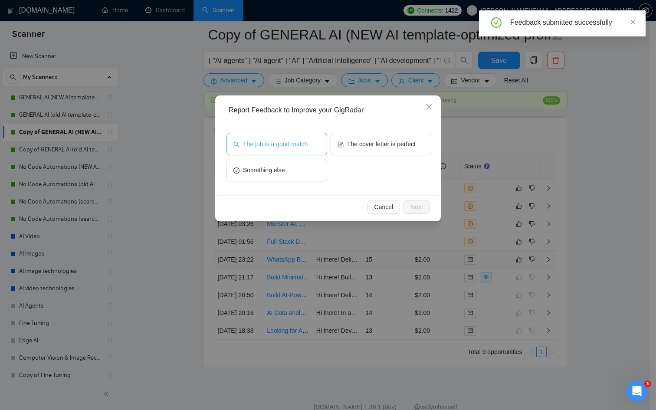
click at [289, 148] on span "The job is a good match" at bounding box center [275, 144] width 65 height 10
click at [407, 210] on button "Next" at bounding box center [417, 207] width 26 height 14
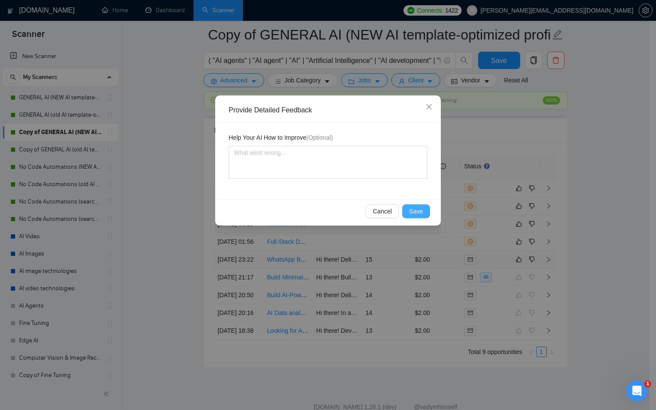
click at [407, 210] on button "Save" at bounding box center [416, 211] width 28 height 14
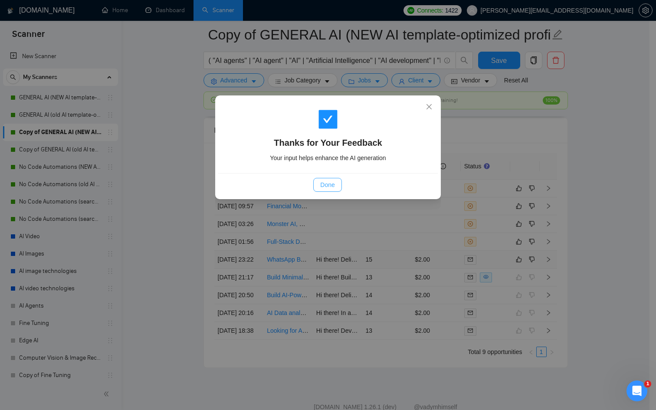
click at [325, 188] on span "Done" at bounding box center [327, 185] width 14 height 10
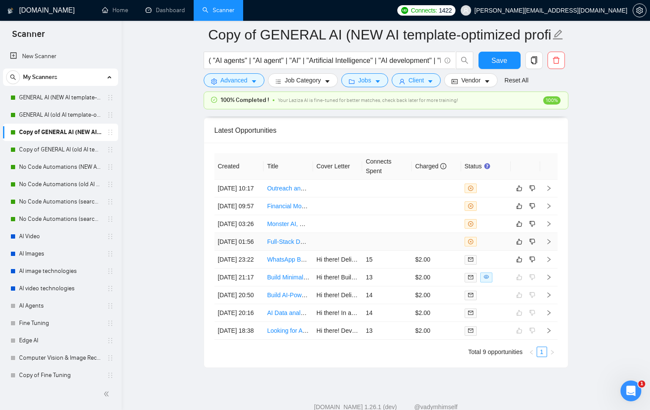
click at [492, 247] on div at bounding box center [485, 242] width 43 height 10
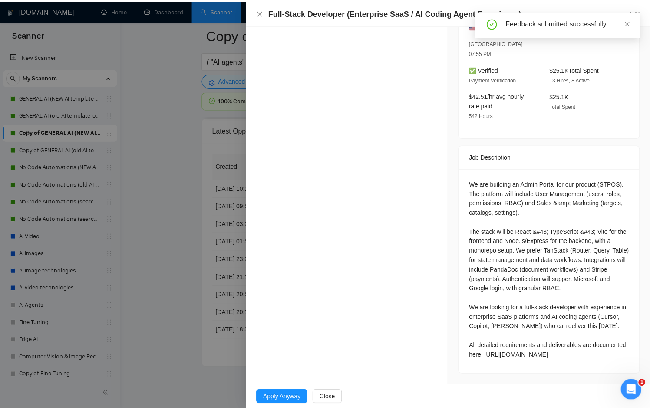
scroll to position [292, 0]
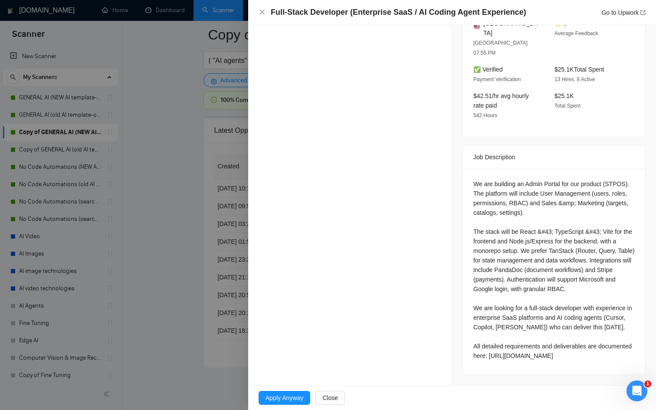
click at [187, 276] on div at bounding box center [328, 205] width 656 height 410
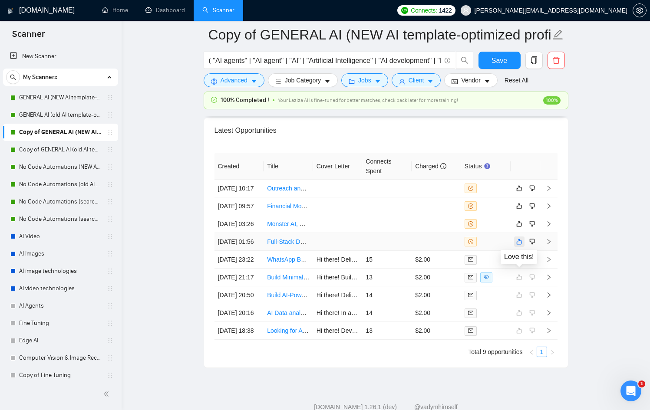
click at [520, 245] on icon "like" at bounding box center [519, 241] width 6 height 7
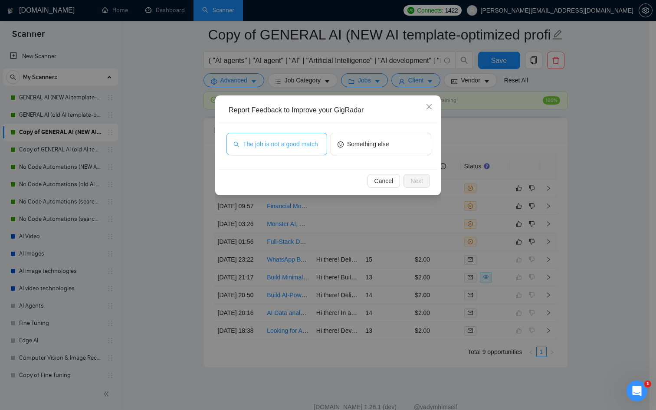
click at [267, 139] on span "The job is not a good match" at bounding box center [280, 144] width 75 height 10
click at [413, 171] on div "Cancel Next" at bounding box center [328, 180] width 220 height 23
click at [424, 183] on button "Next" at bounding box center [417, 181] width 26 height 14
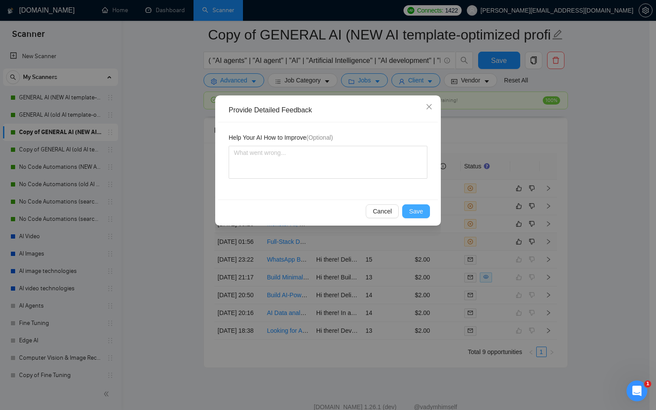
click at [421, 214] on span "Save" at bounding box center [416, 212] width 14 height 10
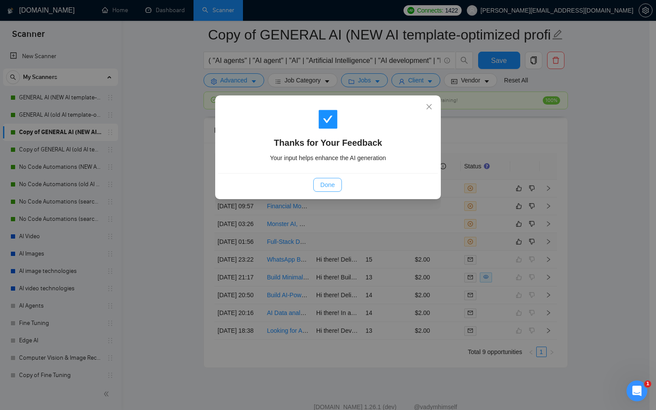
click at [314, 188] on button "Done" at bounding box center [327, 185] width 28 height 14
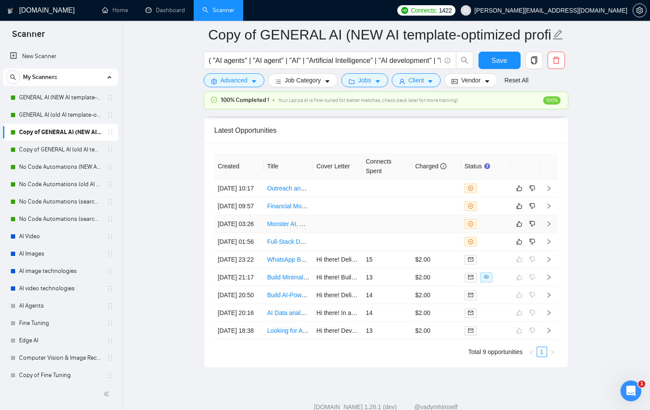
click at [497, 233] on td at bounding box center [485, 224] width 49 height 18
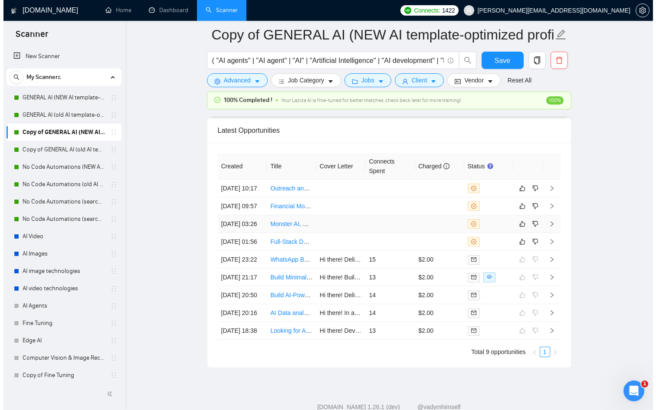
scroll to position [98, 0]
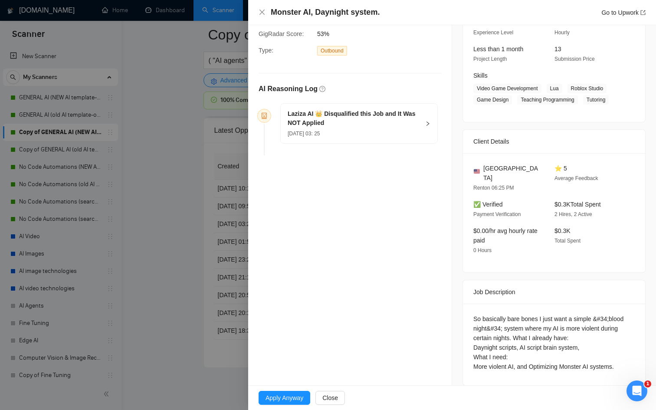
click at [204, 245] on div at bounding box center [328, 205] width 656 height 410
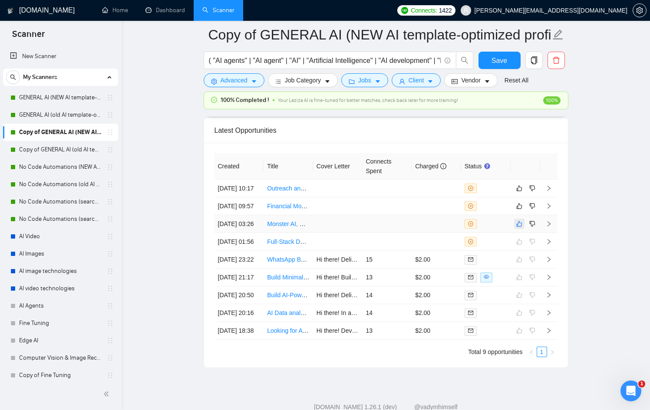
click at [517, 227] on icon "like" at bounding box center [519, 224] width 6 height 6
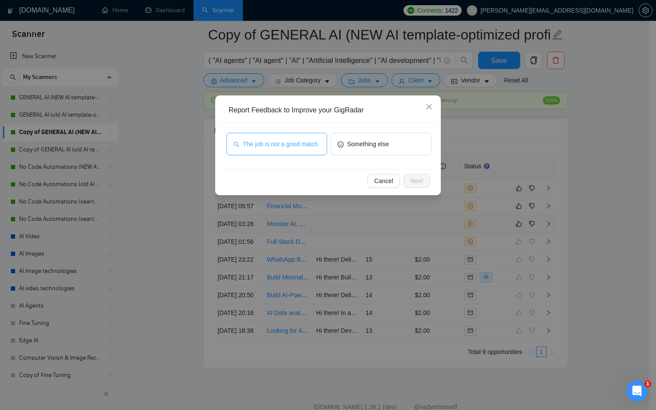
click at [297, 148] on span "The job is not a good match" at bounding box center [280, 144] width 75 height 10
click at [421, 180] on span "Next" at bounding box center [417, 181] width 13 height 10
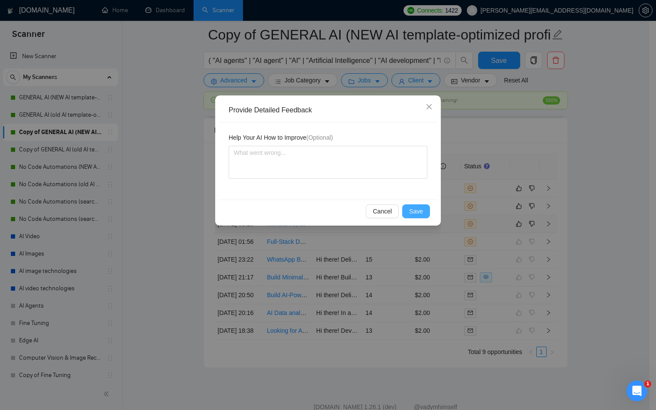
click at [428, 214] on button "Save" at bounding box center [416, 211] width 28 height 14
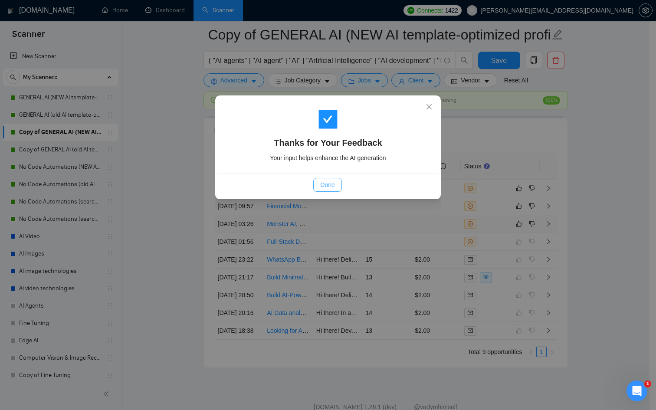
click at [324, 185] on span "Done" at bounding box center [327, 185] width 14 height 10
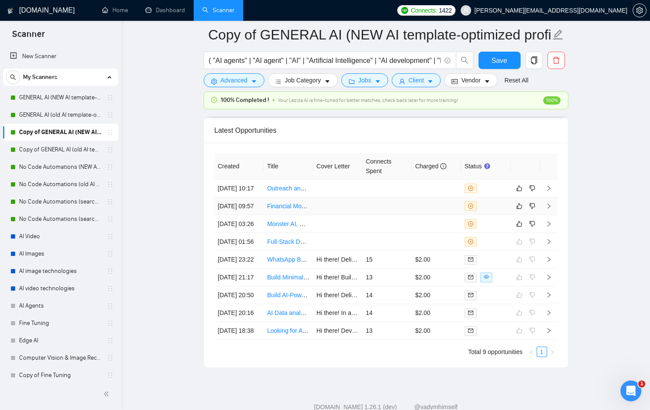
click at [499, 211] on div at bounding box center [485, 206] width 43 height 10
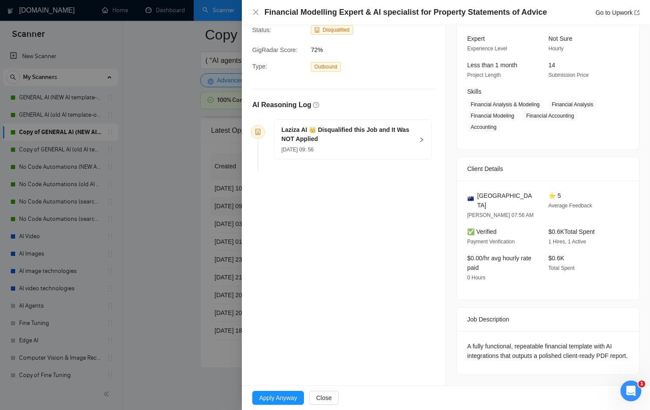
scroll to position [80, 0]
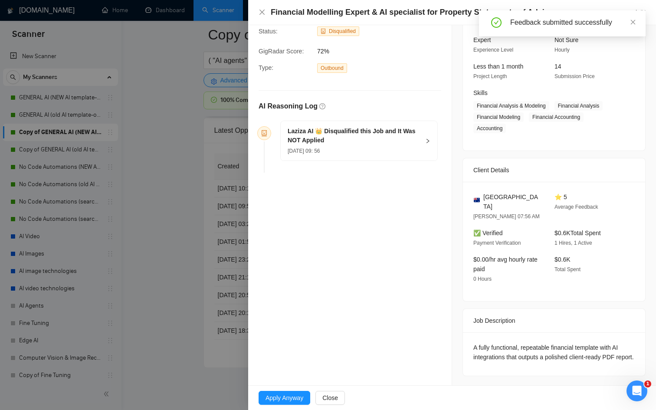
click at [240, 234] on div at bounding box center [328, 205] width 656 height 410
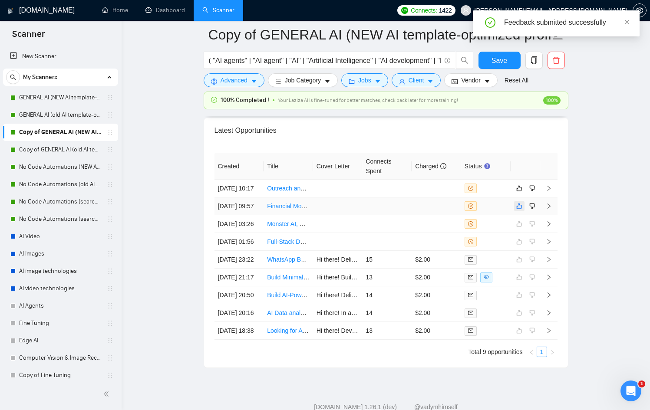
click at [516, 210] on icon "like" at bounding box center [519, 206] width 6 height 7
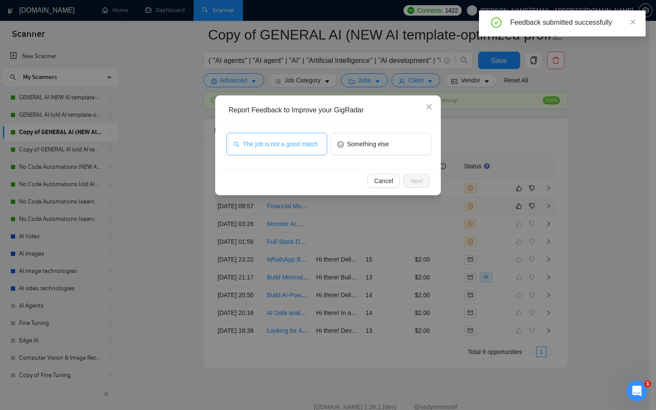
click at [295, 147] on span "The job is not a good match" at bounding box center [280, 144] width 75 height 10
click at [415, 188] on button "Next" at bounding box center [417, 181] width 26 height 14
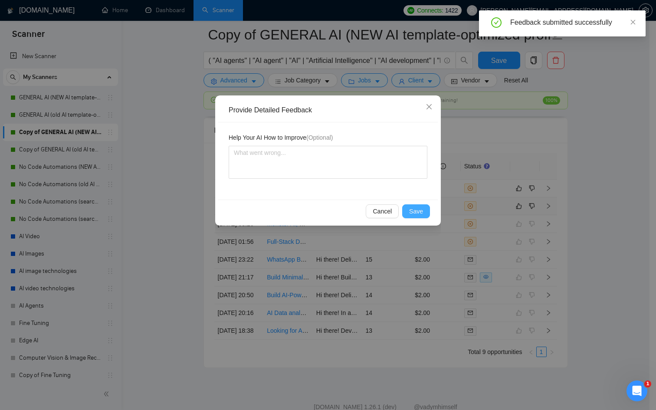
click at [417, 206] on button "Save" at bounding box center [416, 211] width 28 height 14
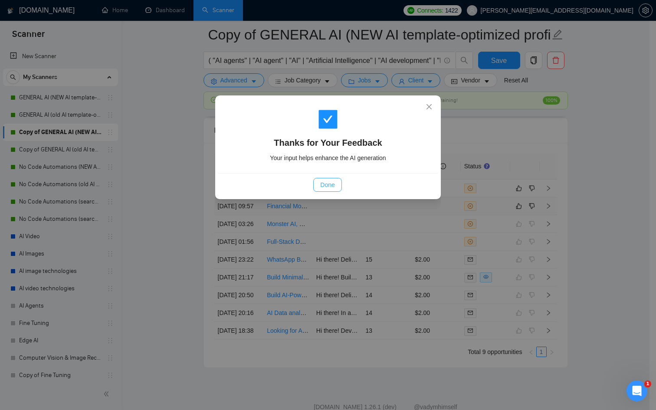
click at [322, 186] on span "Done" at bounding box center [327, 185] width 14 height 10
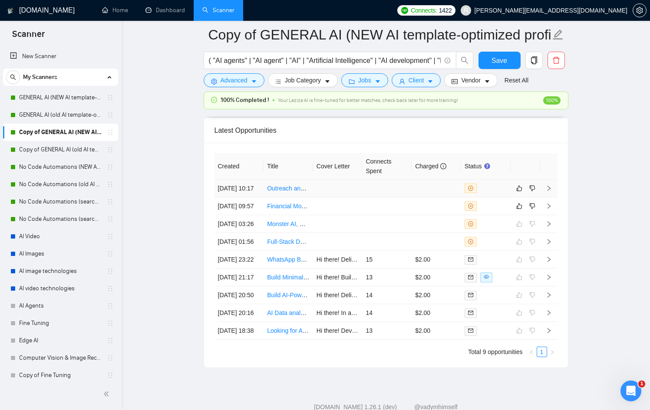
click at [502, 193] on div at bounding box center [485, 189] width 43 height 10
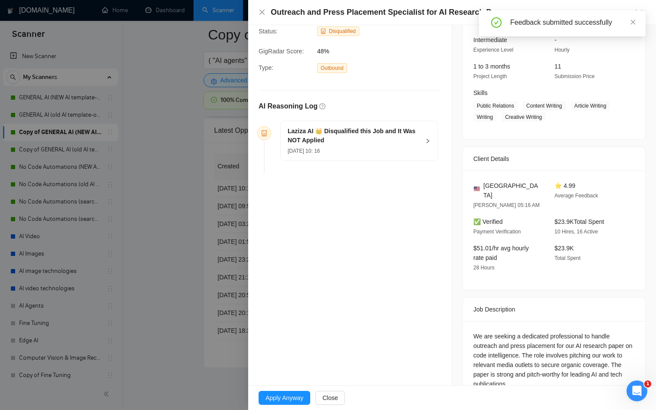
click at [221, 195] on div at bounding box center [328, 205] width 656 height 410
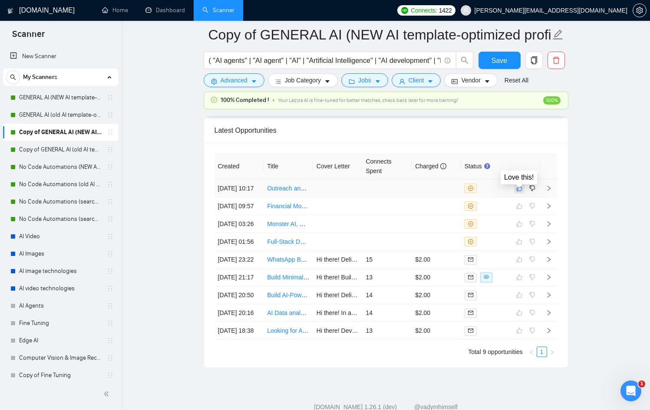
click at [522, 194] on button "button" at bounding box center [519, 188] width 10 height 10
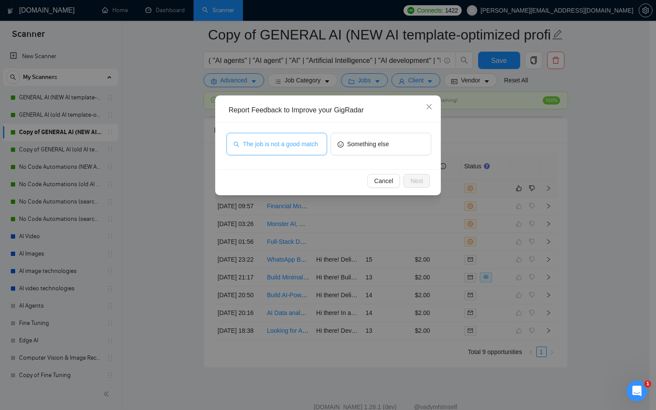
click at [257, 141] on span "The job is not a good match" at bounding box center [280, 144] width 75 height 10
click at [412, 183] on span "Next" at bounding box center [417, 181] width 13 height 10
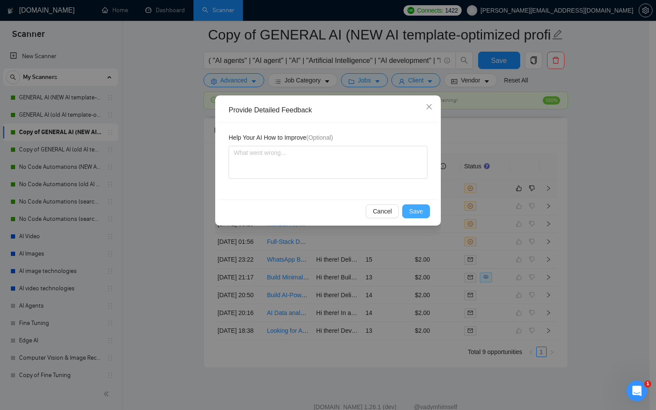
click at [418, 217] on button "Save" at bounding box center [416, 211] width 28 height 14
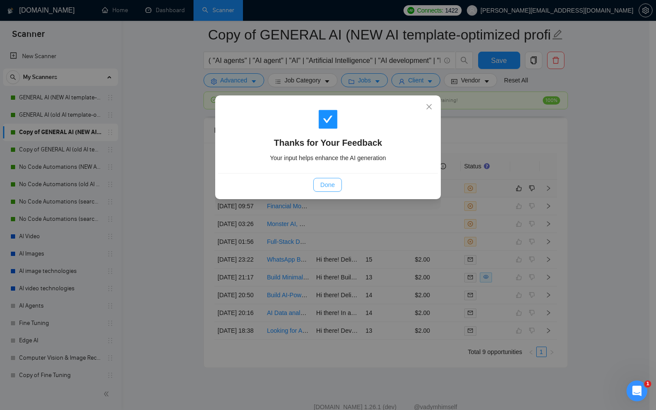
click at [333, 184] on span "Done" at bounding box center [327, 185] width 14 height 10
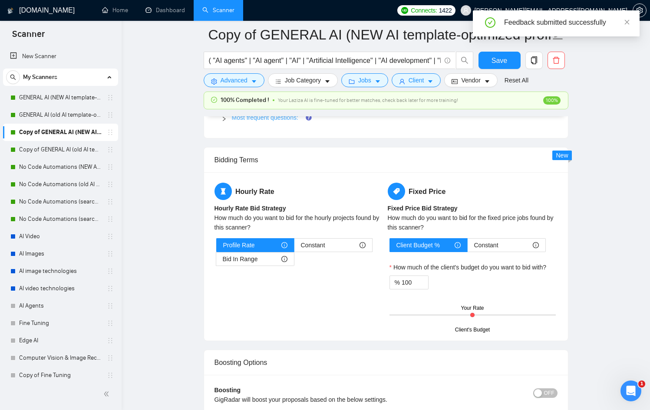
scroll to position [1465, 0]
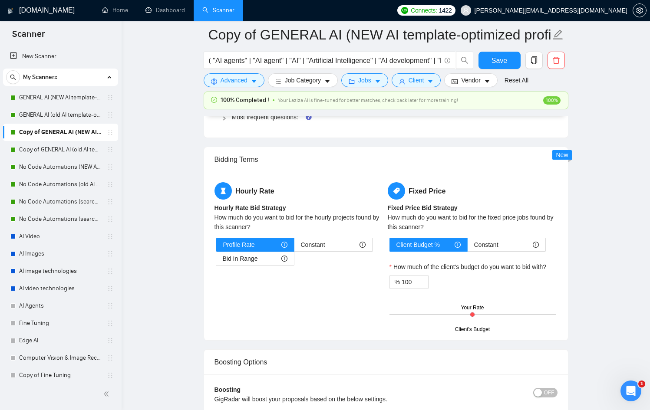
click at [240, 126] on div "Most frequent questions:" at bounding box center [385, 117] width 343 height 20
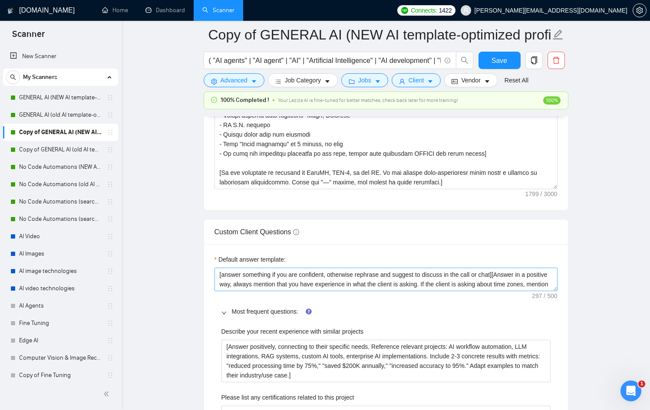
scroll to position [1270, 0]
click at [412, 287] on textarea "​[answer something if you are confident, otherwise rephrase and suggest to disc…" at bounding box center [385, 279] width 343 height 23
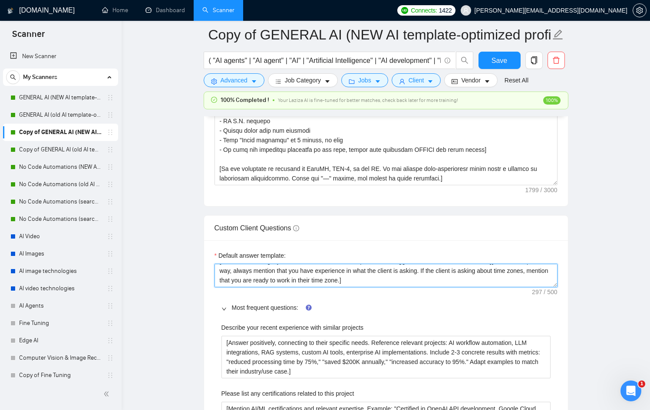
scroll to position [1275, 0]
click at [446, 270] on textarea "​[answer something if you are confident, otherwise rephrase and suggest to disc…" at bounding box center [385, 274] width 343 height 23
click at [505, 277] on textarea "​[answer something if you are confident, otherwise rephrase and suggest to disc…" at bounding box center [385, 274] width 343 height 23
paste textarea "I have the skills for this job"
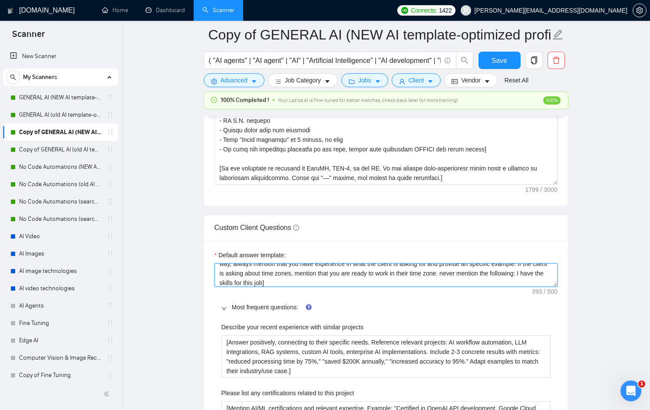
scroll to position [19, 0]
drag, startPoint x: 355, startPoint y: 282, endPoint x: 208, endPoint y: 281, distance: 146.7
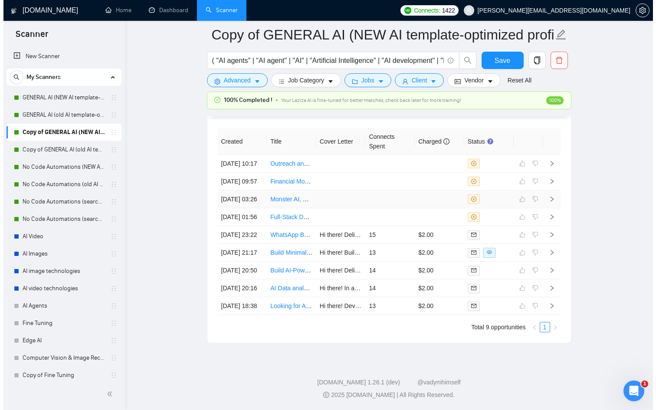
scroll to position [2963, 0]
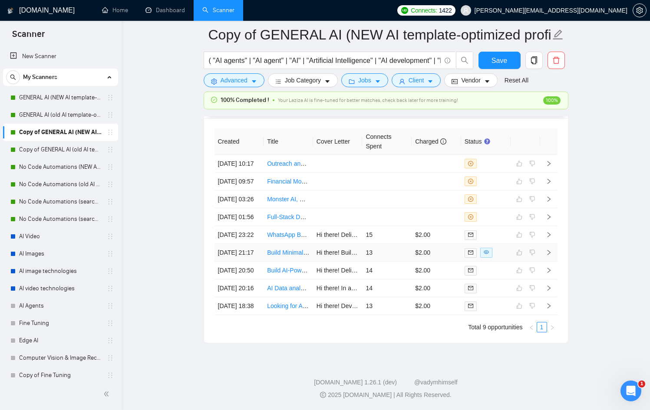
click at [498, 248] on div at bounding box center [485, 253] width 43 height 10
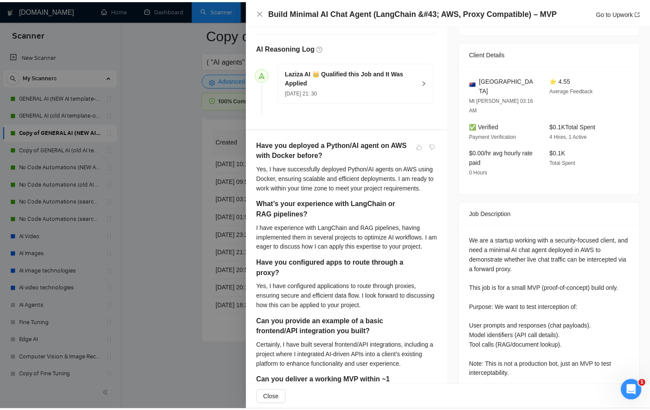
scroll to position [224, 0]
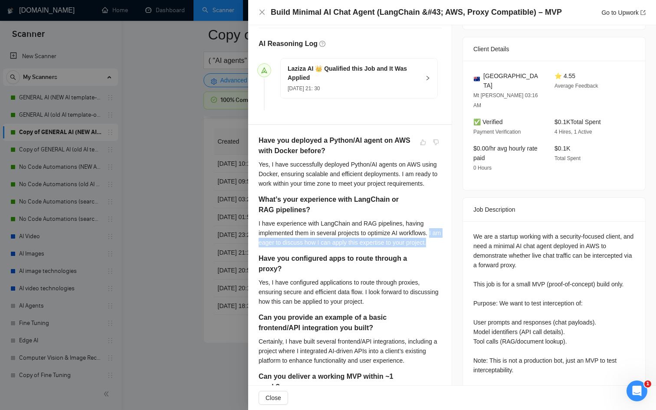
drag, startPoint x: 257, startPoint y: 259, endPoint x: 287, endPoint y: 269, distance: 31.4
click at [287, 269] on div "Have you deployed a Python/AI agent on AWS with Docker before? Yes, I have succ…" at bounding box center [350, 399] width 204 height 548
copy div "I am eager to discuss how I can apply this expertise to your project."
click at [208, 247] on div at bounding box center [328, 205] width 656 height 410
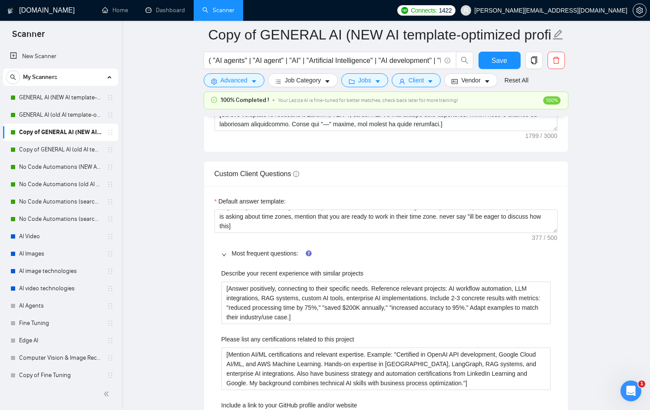
scroll to position [1332, 0]
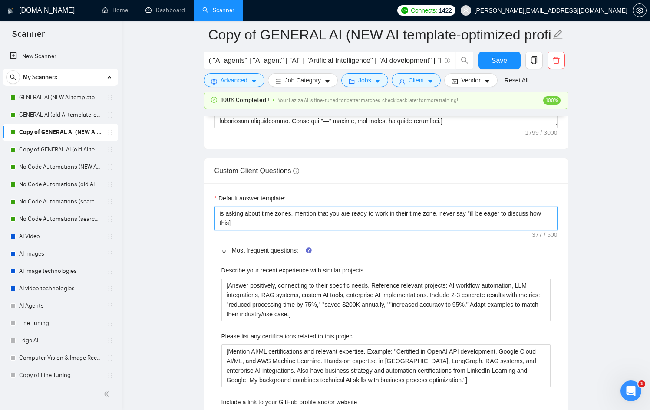
click at [295, 221] on textarea "​[answer something if you are confident, otherwise rephrase and suggest to disc…" at bounding box center [385, 218] width 343 height 23
drag, startPoint x: 540, startPoint y: 212, endPoint x: 300, endPoint y: 224, distance: 240.8
click at [300, 224] on textarea "​[answer something if you are confident, otherwise rephrase and suggest to disc…" at bounding box center [385, 218] width 343 height 23
paste textarea "I am eager to discuss how I can apply this expertise to your project."
click at [540, 211] on textarea "​[answer something if you are confident, otherwise rephrase and suggest to disc…" at bounding box center [385, 218] width 343 height 23
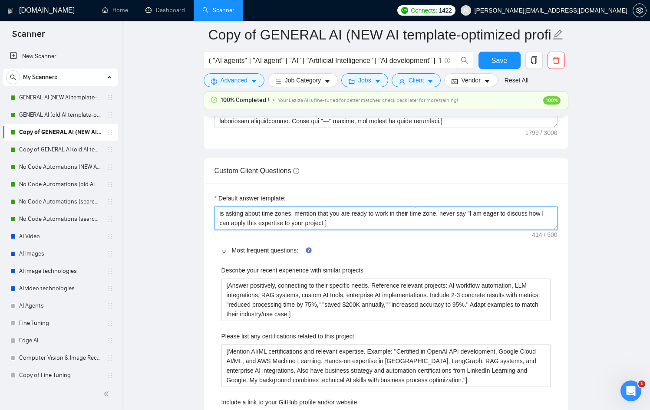
click at [404, 223] on textarea "​[answer something if you are confident, otherwise rephrase and suggest to disc…" at bounding box center [385, 218] width 343 height 23
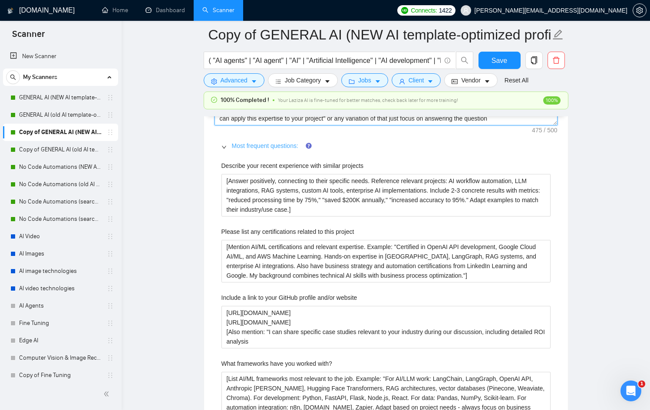
scroll to position [1437, 0]
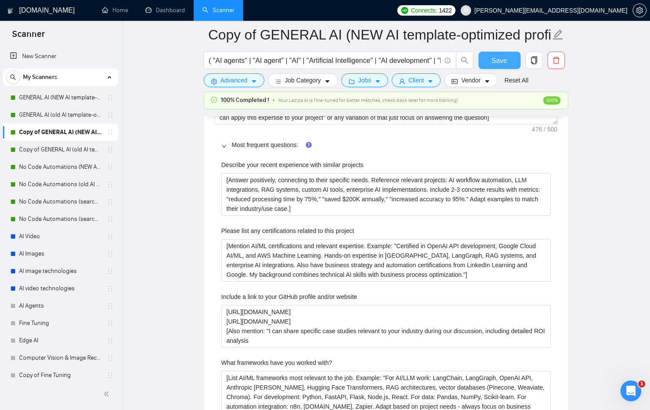
click at [501, 62] on span "Save" at bounding box center [499, 60] width 16 height 11
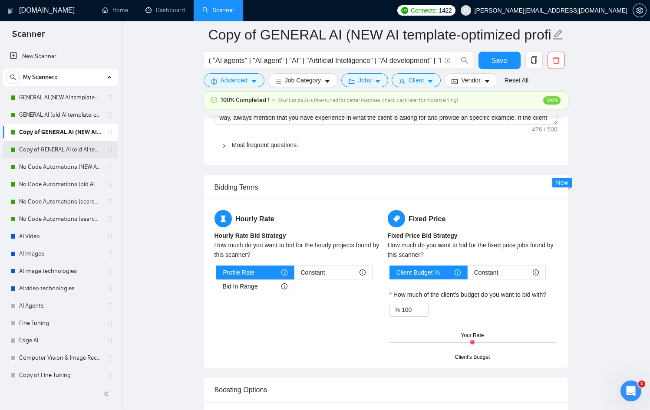
click at [69, 148] on link "Copy of GENERAL AI (old AI template-optimized profile-Sept-2025)" at bounding box center [60, 149] width 82 height 17
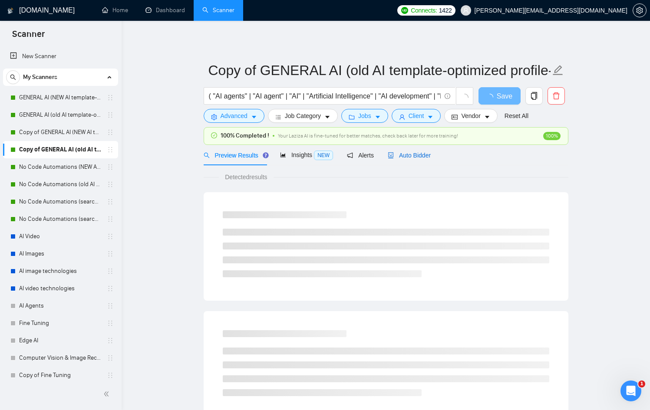
click at [409, 151] on div "Auto Bidder" at bounding box center [409, 156] width 43 height 10
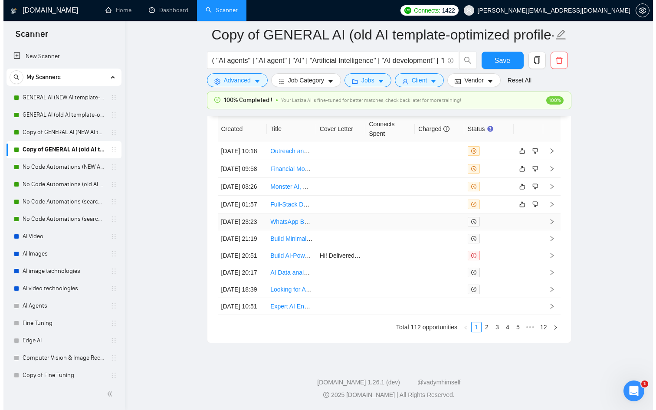
scroll to position [2451, 0]
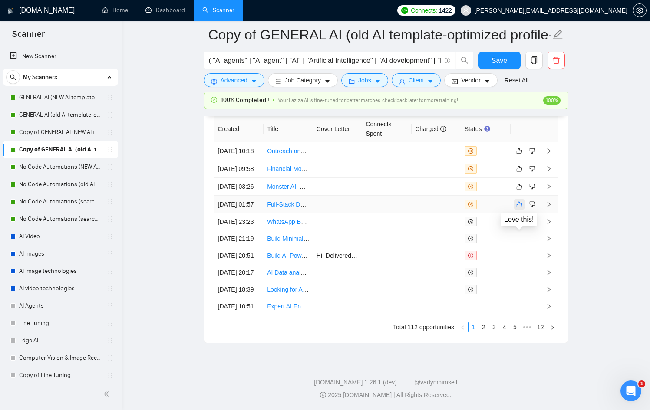
click at [521, 207] on icon "like" at bounding box center [519, 205] width 6 height 6
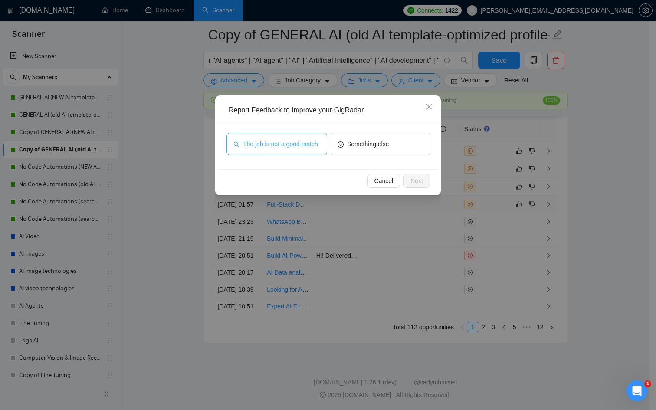
click at [279, 148] on span "The job is not a good match" at bounding box center [280, 144] width 75 height 10
click at [412, 182] on span "Next" at bounding box center [417, 181] width 13 height 10
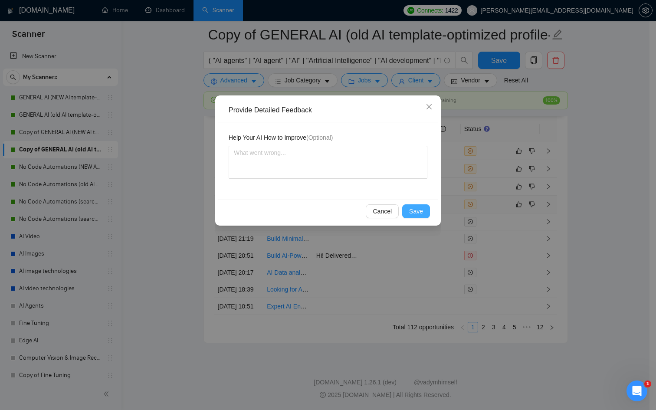
click at [415, 209] on span "Save" at bounding box center [416, 212] width 14 height 10
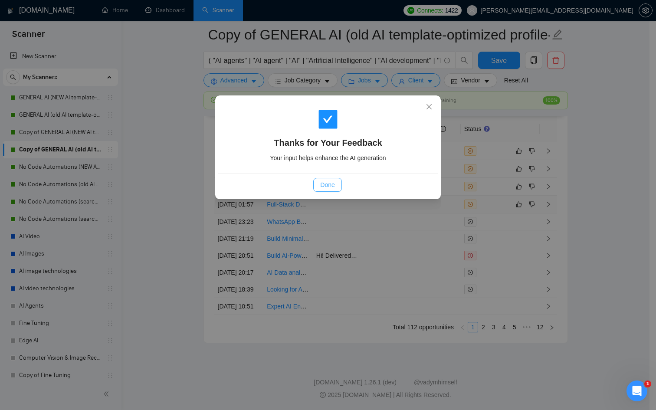
click at [333, 185] on span "Done" at bounding box center [327, 185] width 14 height 10
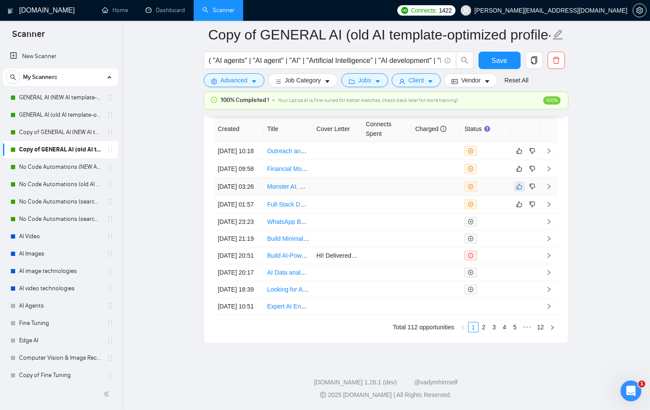
click at [524, 187] on button "button" at bounding box center [519, 186] width 10 height 10
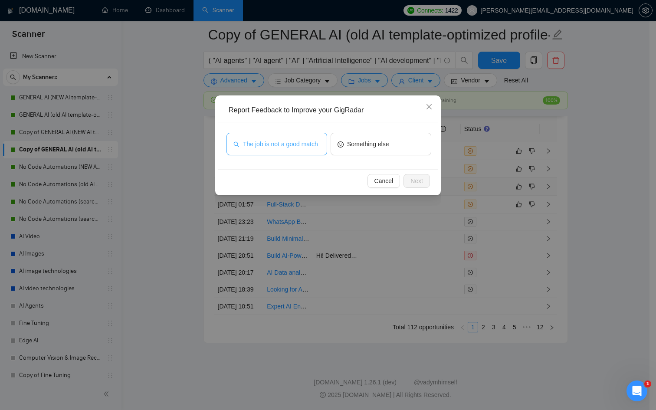
click at [280, 139] on span "The job is not a good match" at bounding box center [280, 144] width 75 height 10
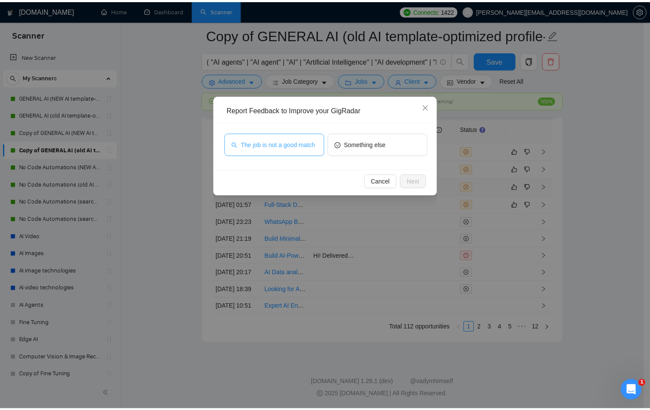
scroll to position [2418, 0]
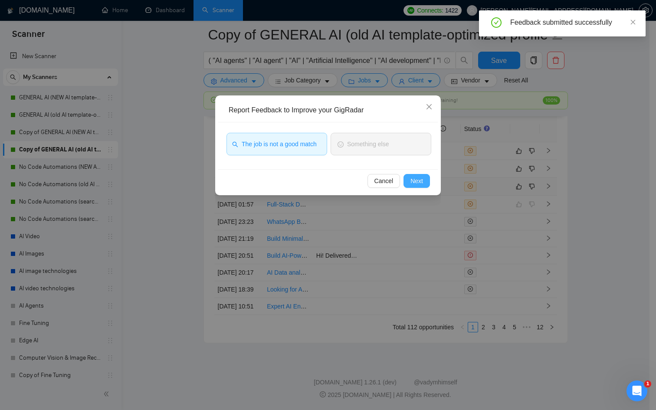
click at [428, 183] on button "Next" at bounding box center [417, 181] width 26 height 14
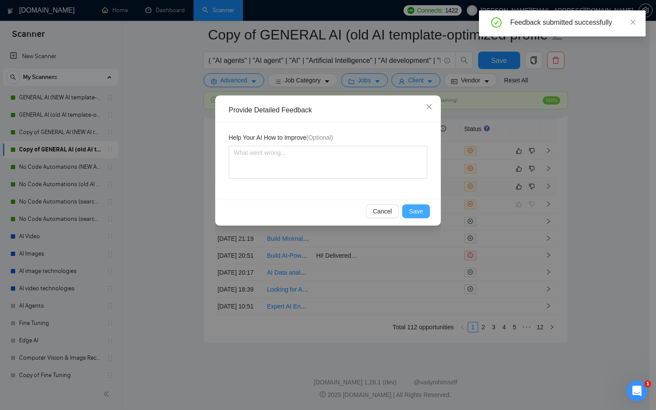
click at [422, 207] on span "Save" at bounding box center [416, 212] width 14 height 10
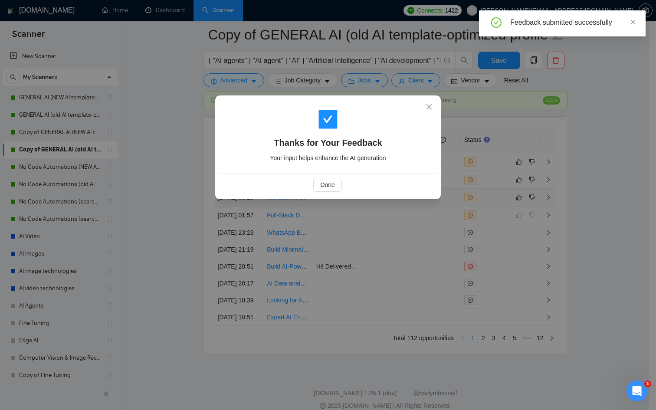
click at [517, 194] on div "Thanks for Your Feedback Your input helps enhance the AI generation Done" at bounding box center [328, 205] width 656 height 410
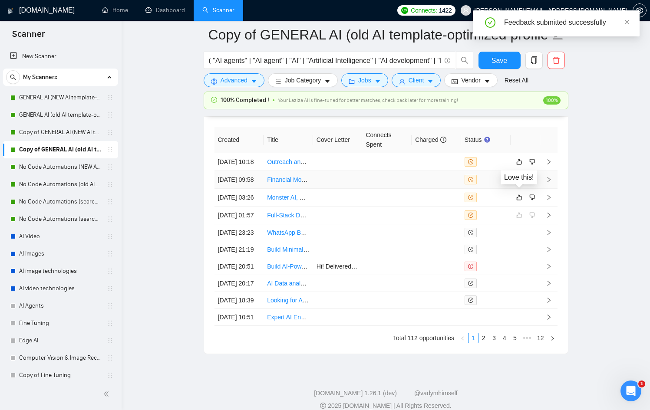
click at [518, 183] on icon "like" at bounding box center [519, 179] width 6 height 7
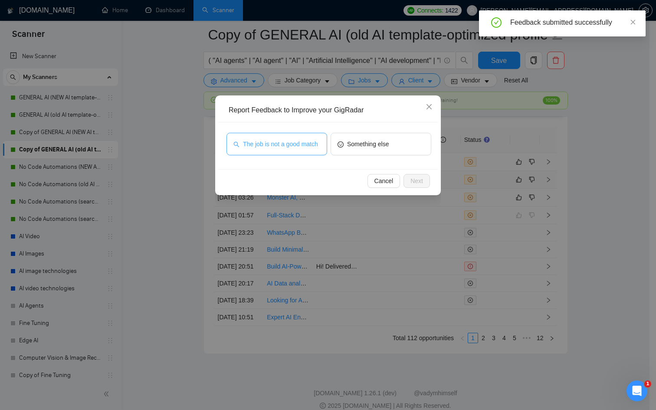
click at [286, 144] on span "The job is not a good match" at bounding box center [280, 144] width 75 height 10
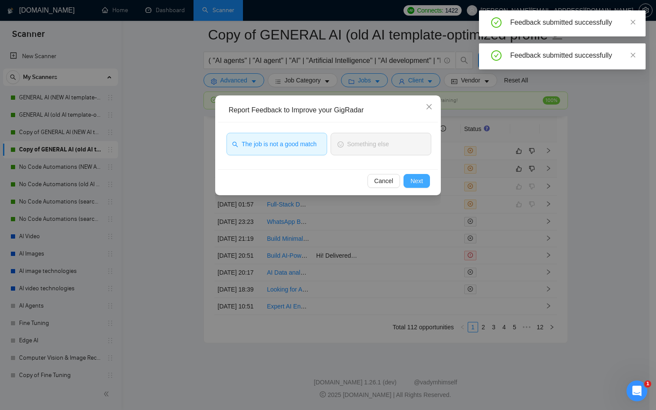
click at [411, 184] on span "Next" at bounding box center [417, 181] width 13 height 10
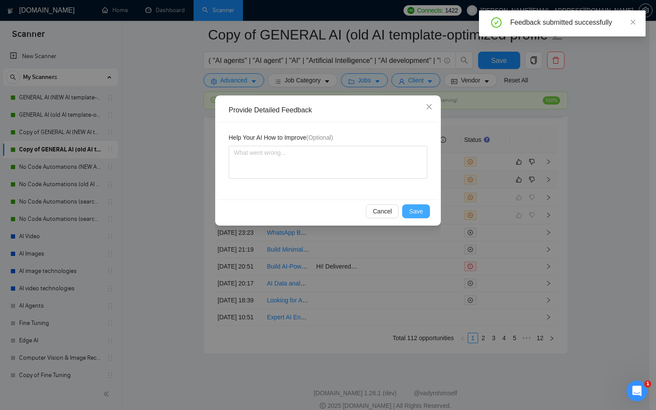
click at [418, 206] on button "Save" at bounding box center [416, 211] width 28 height 14
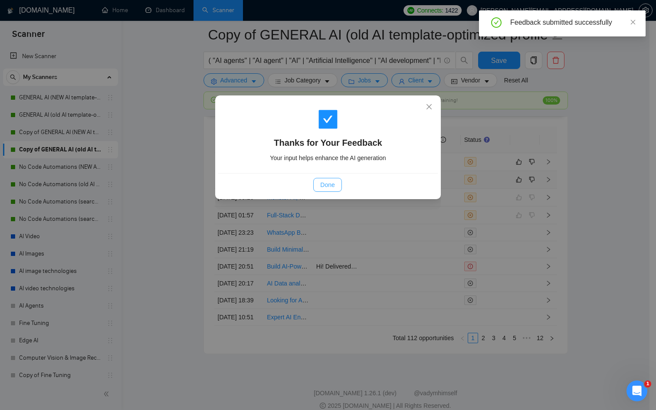
drag, startPoint x: 334, startPoint y: 188, endPoint x: 346, endPoint y: 188, distance: 11.7
click at [334, 188] on span "Done" at bounding box center [327, 185] width 14 height 10
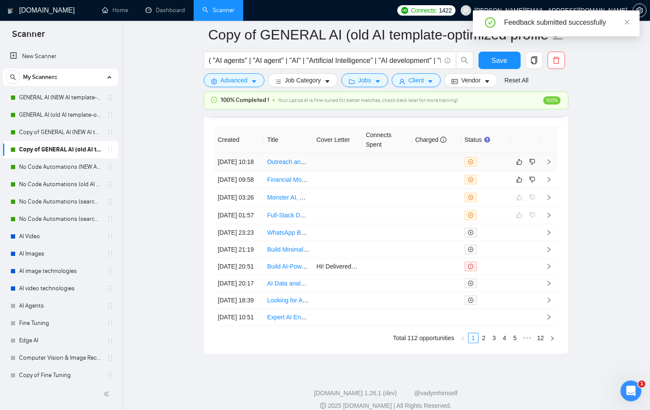
click at [502, 166] on div at bounding box center [485, 162] width 43 height 10
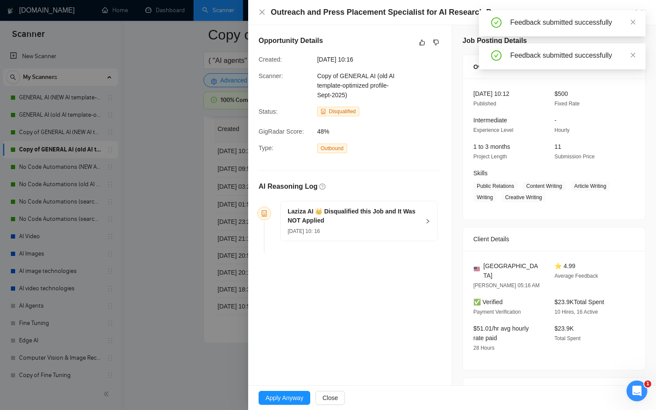
click at [194, 231] on div at bounding box center [328, 205] width 656 height 410
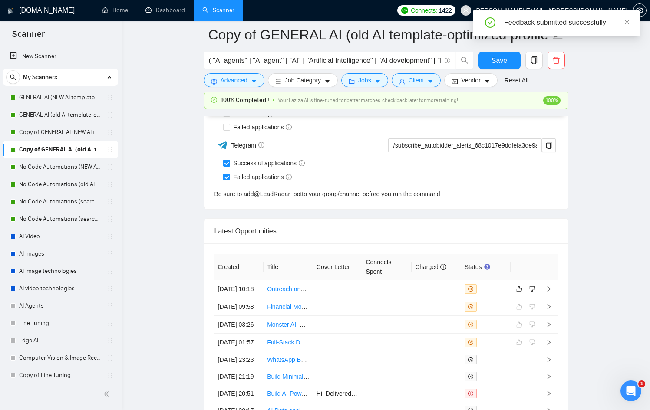
scroll to position [2260, 0]
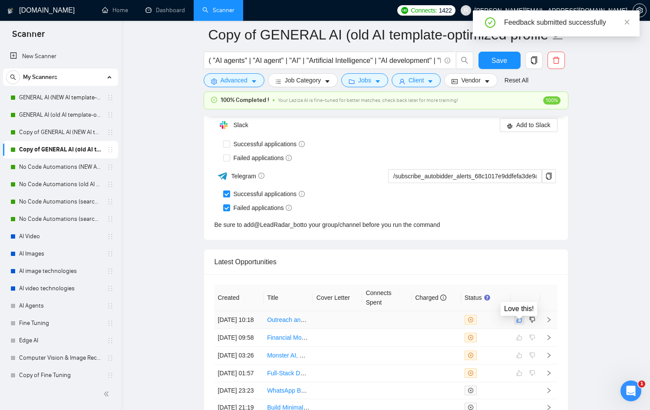
click at [520, 323] on icon "like" at bounding box center [519, 319] width 6 height 7
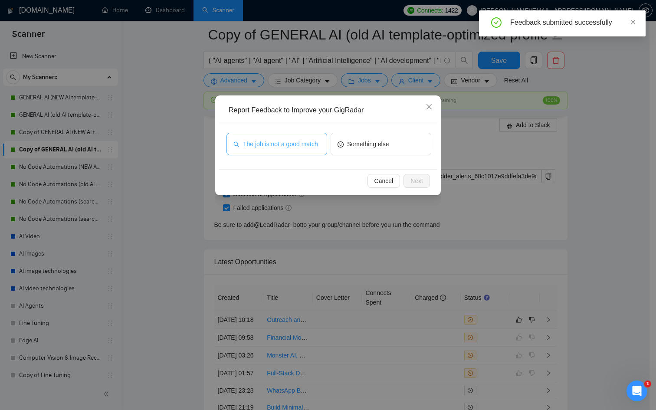
click at [315, 149] on span "The job is not a good match" at bounding box center [280, 144] width 75 height 10
click at [425, 183] on button "Next" at bounding box center [417, 181] width 26 height 14
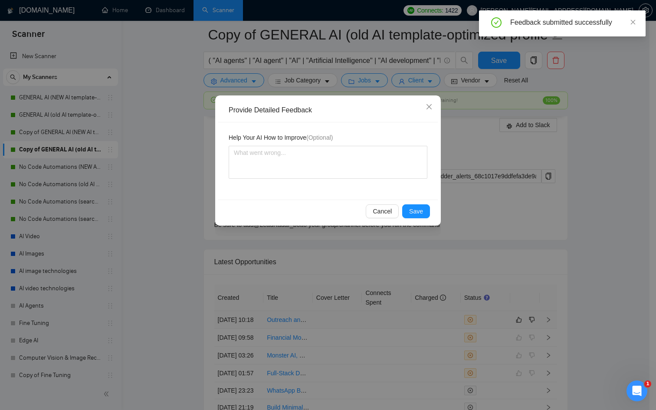
click at [425, 221] on div "Cancel Save" at bounding box center [328, 211] width 220 height 23
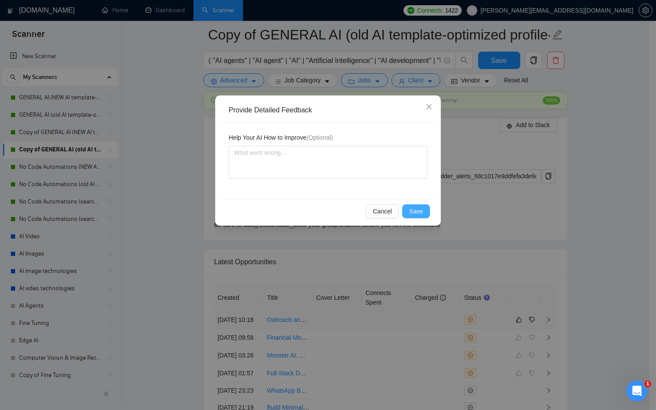
click at [422, 213] on span "Save" at bounding box center [416, 212] width 14 height 10
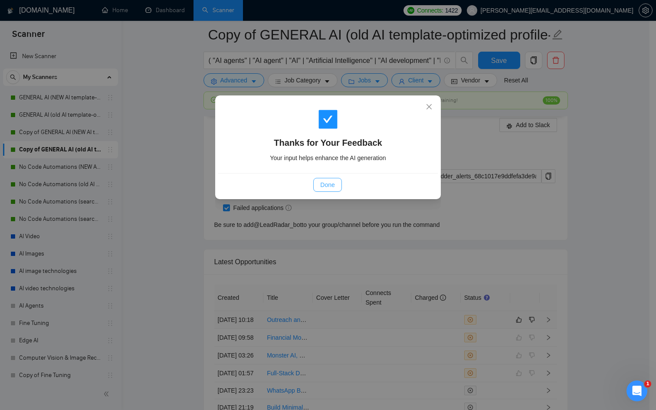
click at [320, 185] on span "Done" at bounding box center [327, 185] width 14 height 10
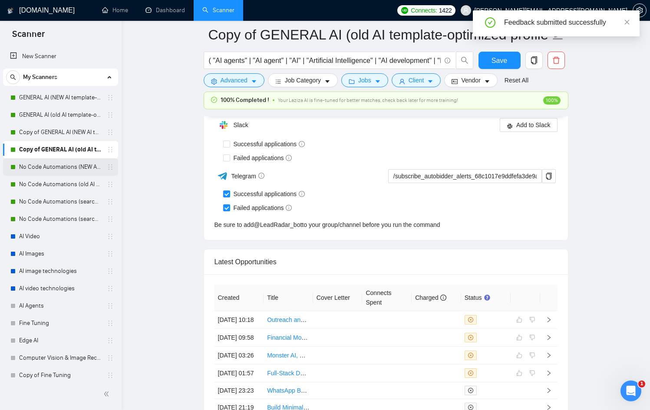
click at [57, 168] on link "No Code Automations (NEW AI template-optimized profile-Oct-2025)" at bounding box center [60, 166] width 82 height 17
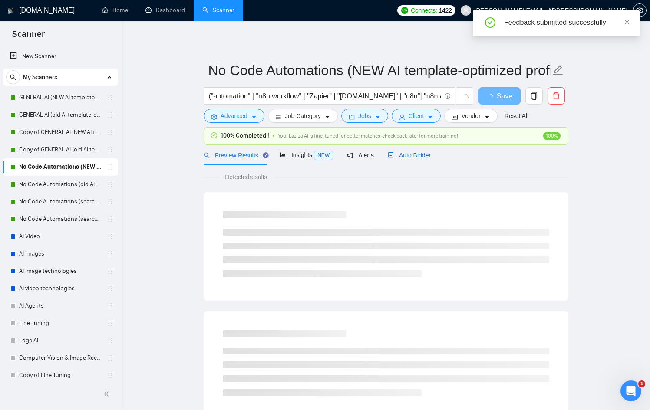
click at [418, 151] on div "Auto Bidder" at bounding box center [409, 156] width 43 height 10
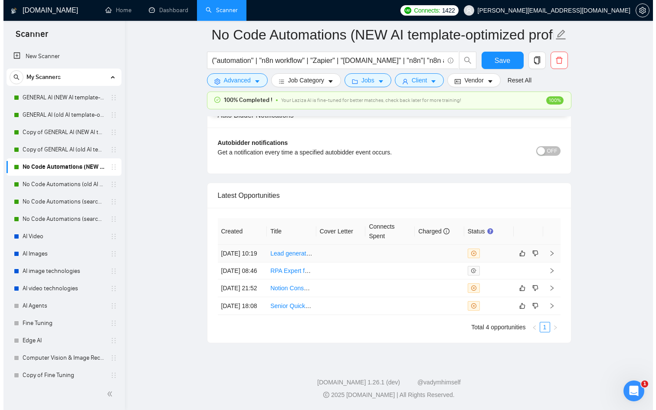
scroll to position [2245, 0]
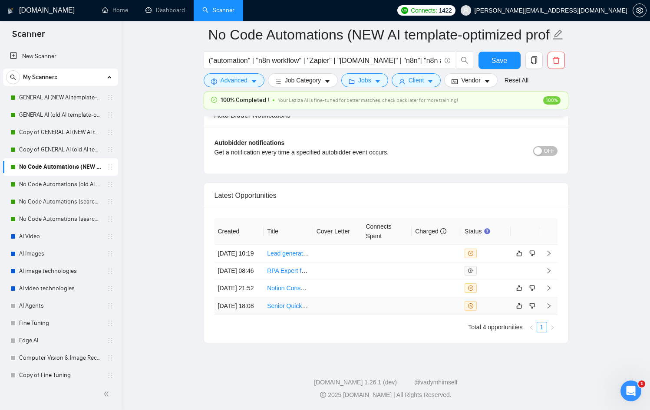
click at [391, 303] on td at bounding box center [386, 306] width 49 height 18
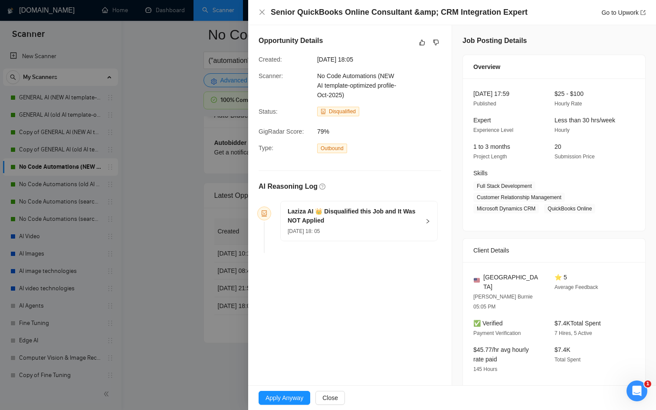
click at [138, 197] on div at bounding box center [328, 205] width 656 height 410
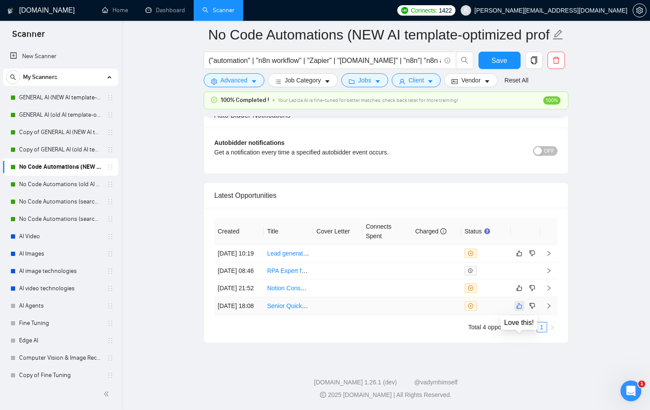
click at [522, 303] on button "button" at bounding box center [519, 306] width 10 height 10
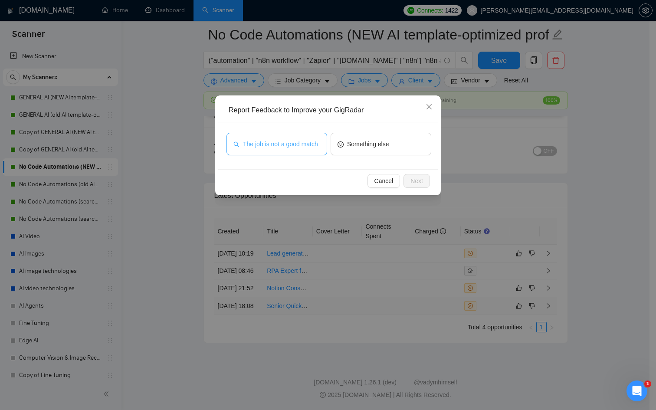
click at [271, 141] on span "The job is not a good match" at bounding box center [280, 144] width 75 height 10
click at [426, 186] on button "Next" at bounding box center [417, 181] width 26 height 14
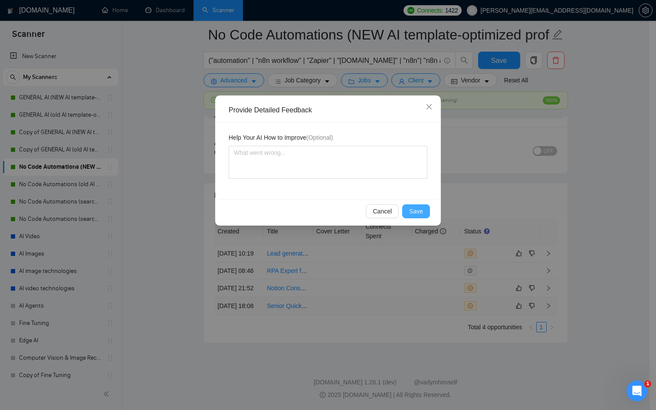
click at [422, 216] on span "Save" at bounding box center [416, 212] width 14 height 10
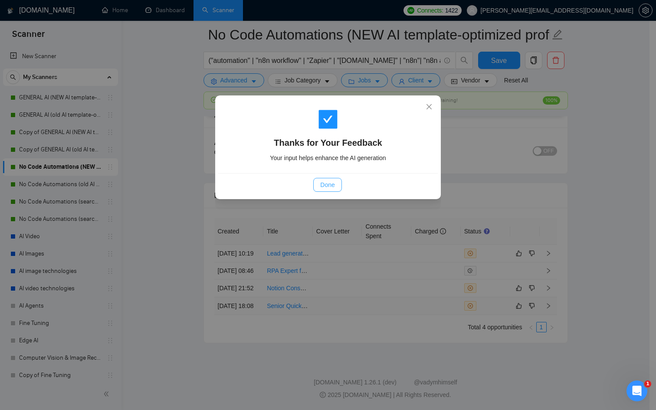
drag, startPoint x: 331, startPoint y: 184, endPoint x: 350, endPoint y: 193, distance: 20.8
click at [331, 184] on span "Done" at bounding box center [327, 185] width 14 height 10
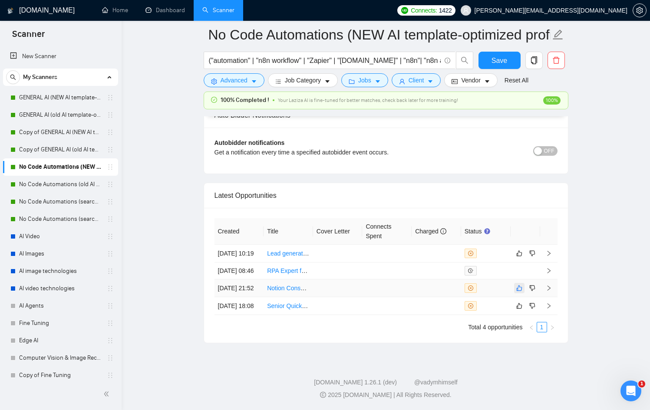
click at [514, 283] on button "button" at bounding box center [519, 288] width 10 height 10
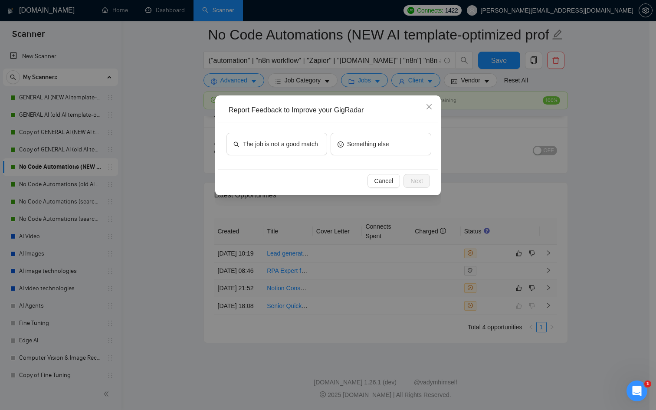
scroll to position [2142, 0]
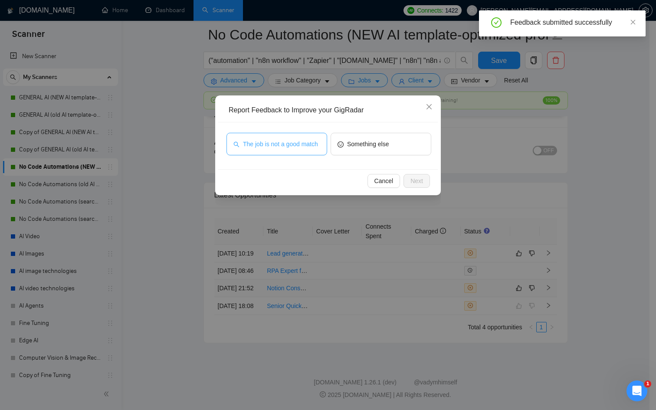
click at [277, 146] on span "The job is not a good match" at bounding box center [280, 144] width 75 height 10
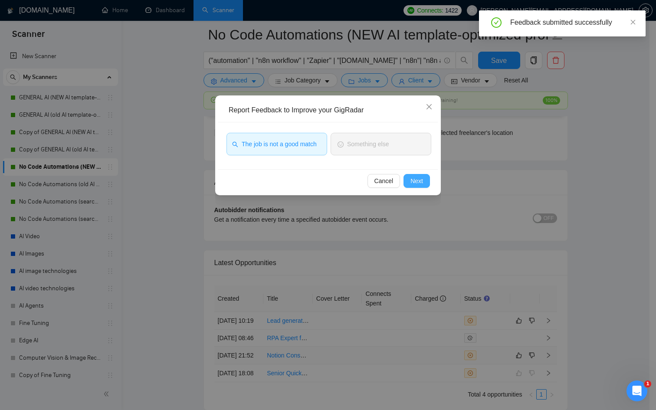
click at [412, 183] on span "Next" at bounding box center [417, 181] width 13 height 10
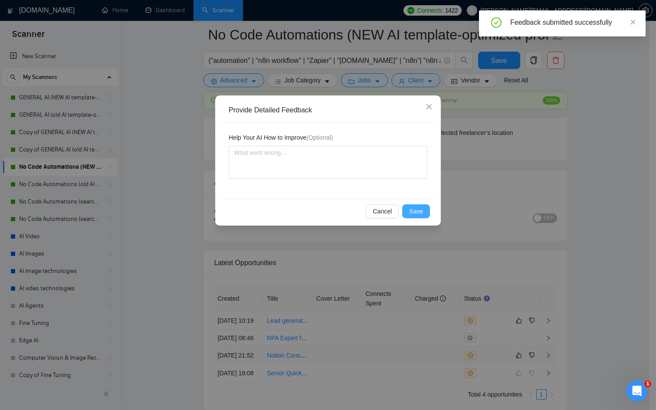
click at [418, 214] on span "Save" at bounding box center [416, 212] width 14 height 10
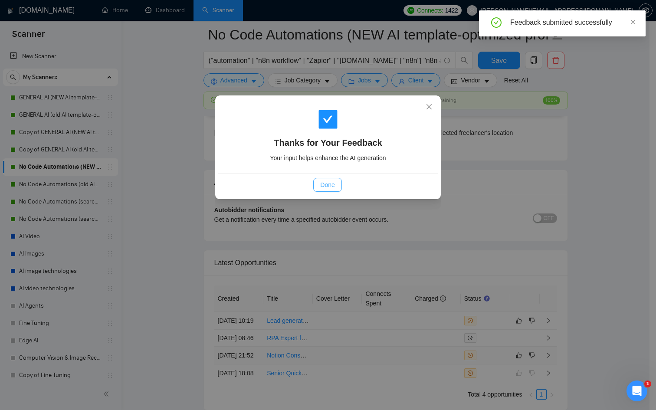
click at [330, 181] on span "Done" at bounding box center [327, 185] width 14 height 10
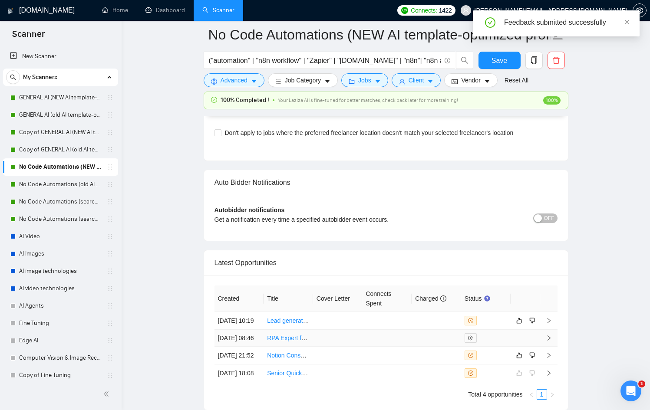
click at [411, 347] on tr "[DATE] 08:46 RPA Expert for Automation Tasks" at bounding box center [385, 338] width 343 height 17
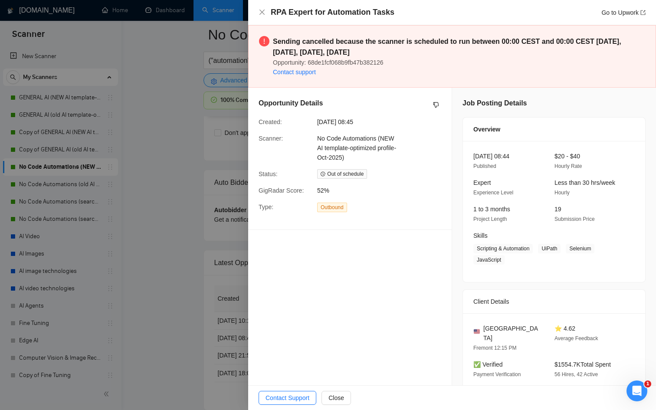
click at [142, 273] on div at bounding box center [328, 205] width 656 height 410
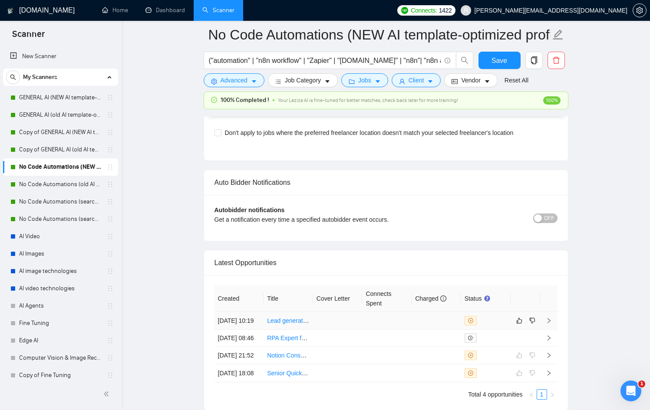
click at [501, 325] on div at bounding box center [485, 321] width 43 height 10
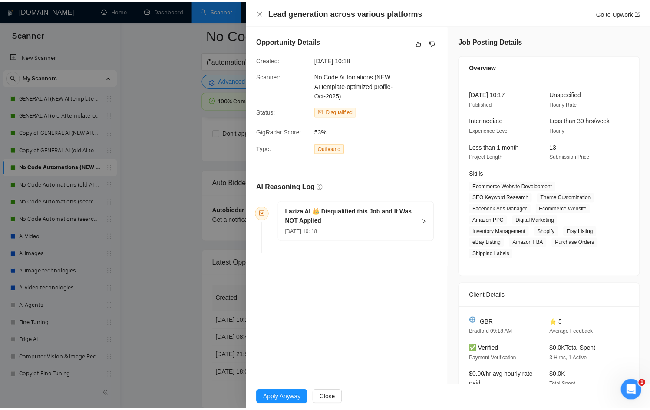
scroll to position [116, 0]
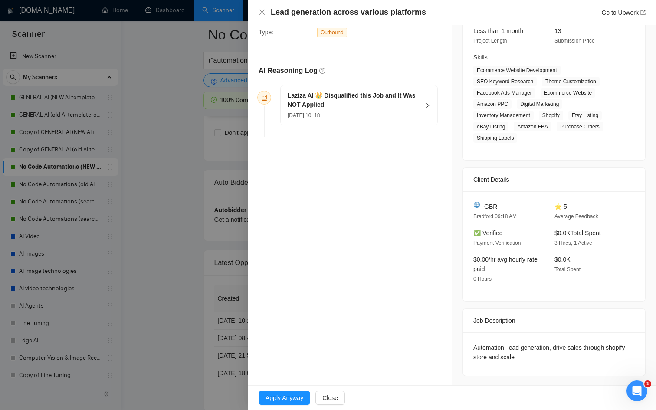
click at [181, 302] on div at bounding box center [328, 205] width 656 height 410
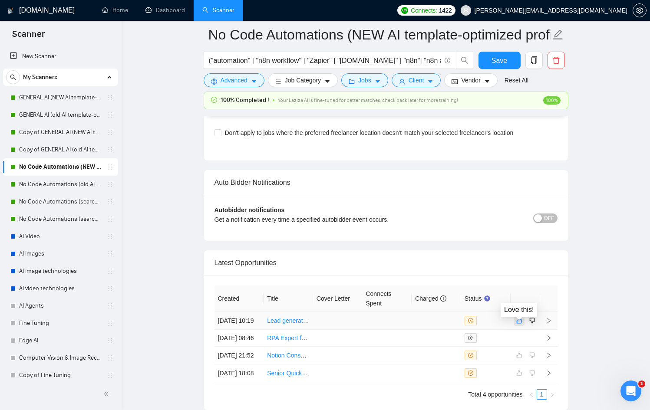
click at [516, 324] on icon "like" at bounding box center [519, 321] width 6 height 6
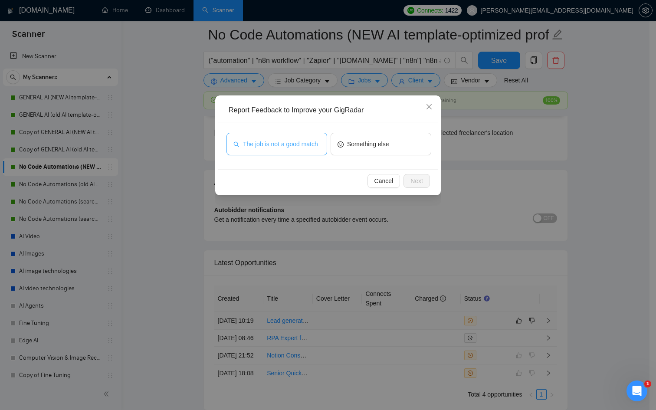
click at [262, 139] on span "The job is not a good match" at bounding box center [280, 144] width 75 height 10
click at [426, 188] on button "Next" at bounding box center [417, 181] width 26 height 14
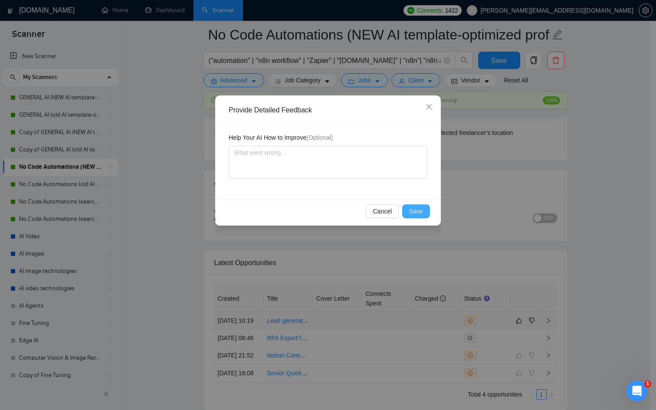
click at [421, 217] on button "Save" at bounding box center [416, 211] width 28 height 14
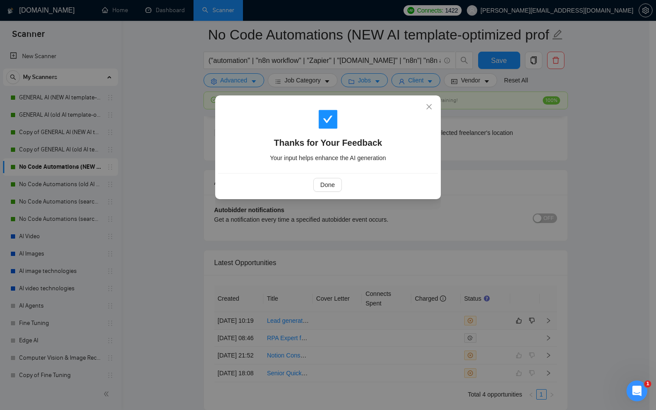
click at [305, 171] on div "Thanks for Your Feedback Your input helps enhance the AI generation" at bounding box center [328, 136] width 220 height 75
click at [329, 191] on button "Done" at bounding box center [327, 185] width 28 height 14
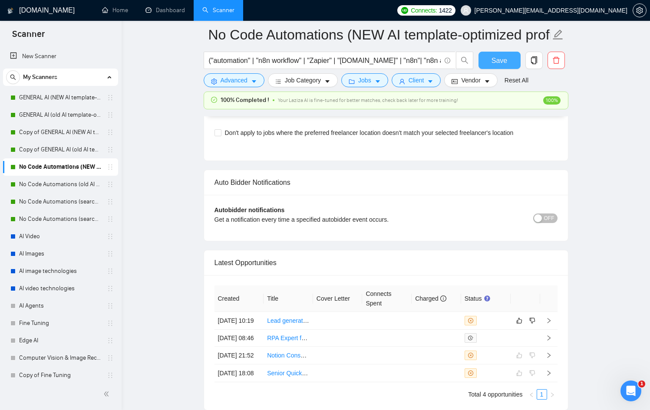
click at [500, 59] on span "Save" at bounding box center [499, 60] width 16 height 11
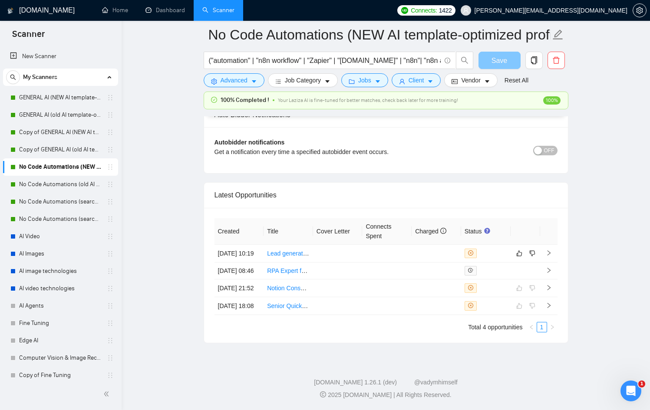
scroll to position [2130, 0]
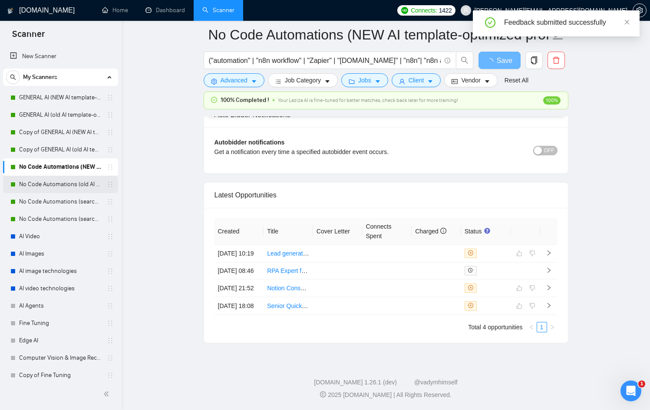
click at [56, 181] on link "No Code Automations (old AI template-optimized profile-Sept-2025)" at bounding box center [60, 184] width 82 height 17
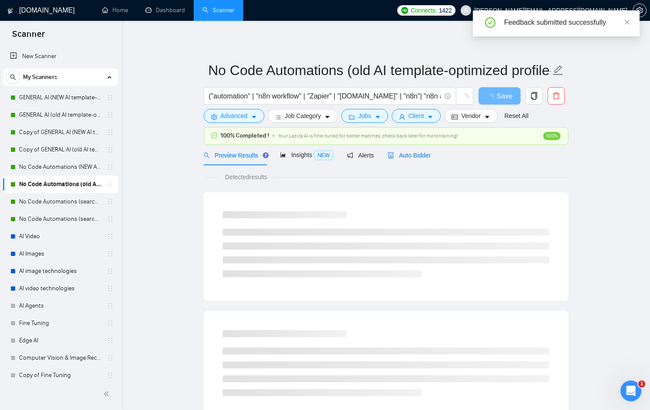
click at [403, 151] on div "Auto Bidder" at bounding box center [409, 156] width 43 height 10
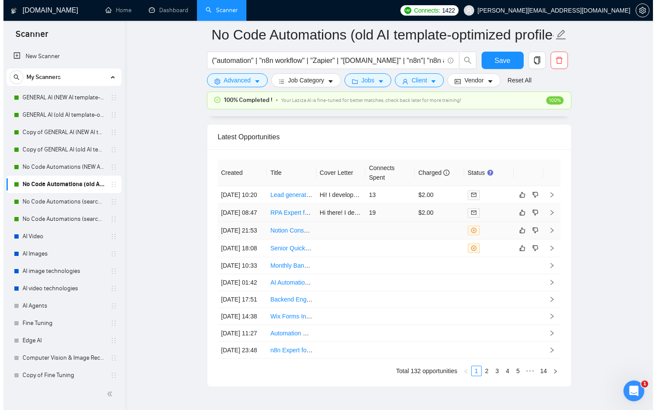
scroll to position [2384, 0]
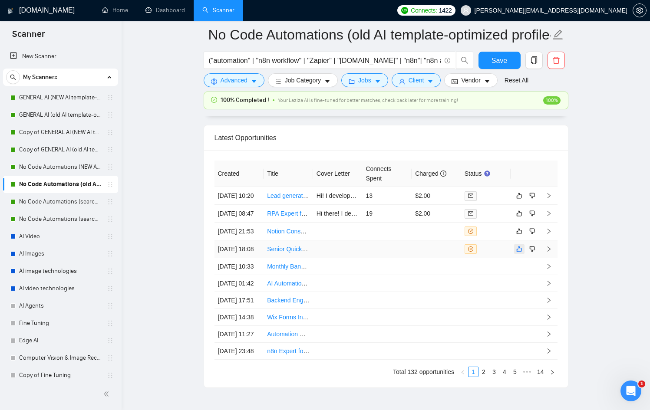
click at [515, 254] on button "button" at bounding box center [519, 249] width 10 height 10
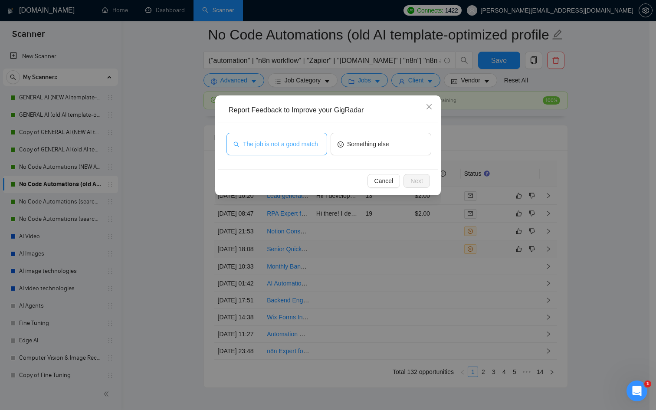
click at [299, 139] on span "The job is not a good match" at bounding box center [280, 144] width 75 height 10
click at [419, 182] on span "Next" at bounding box center [417, 181] width 13 height 10
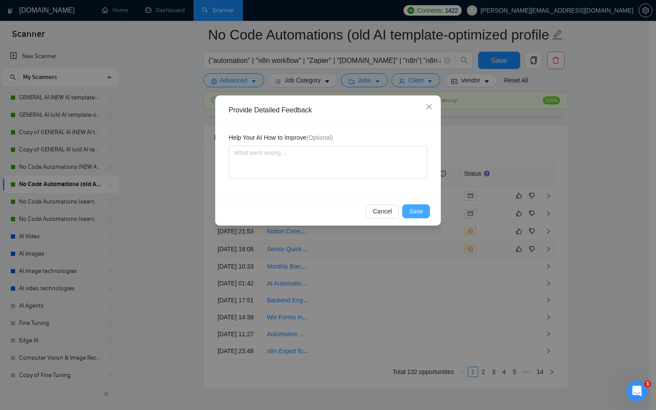
click at [419, 207] on span "Save" at bounding box center [416, 212] width 14 height 10
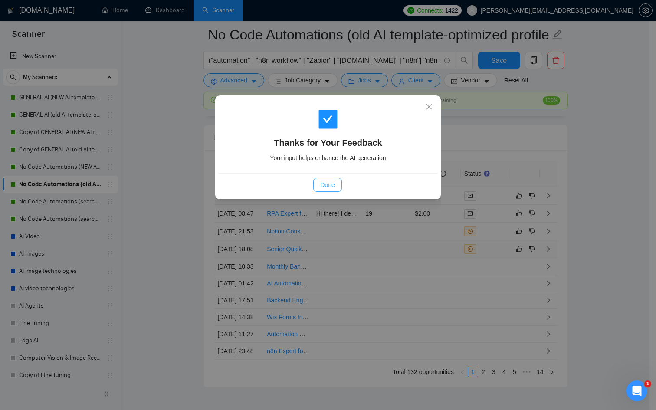
click at [316, 184] on button "Done" at bounding box center [327, 185] width 28 height 14
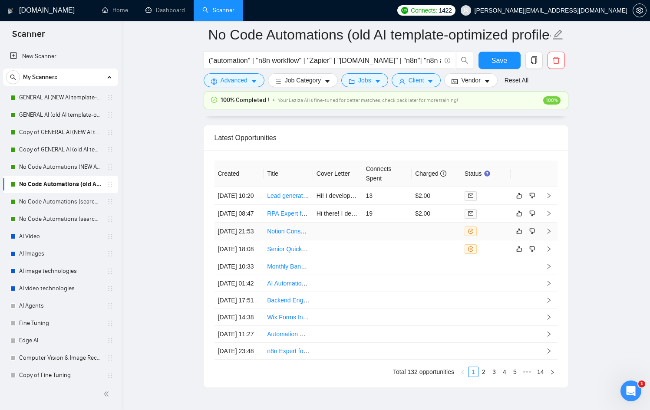
click at [504, 236] on div at bounding box center [485, 232] width 43 height 10
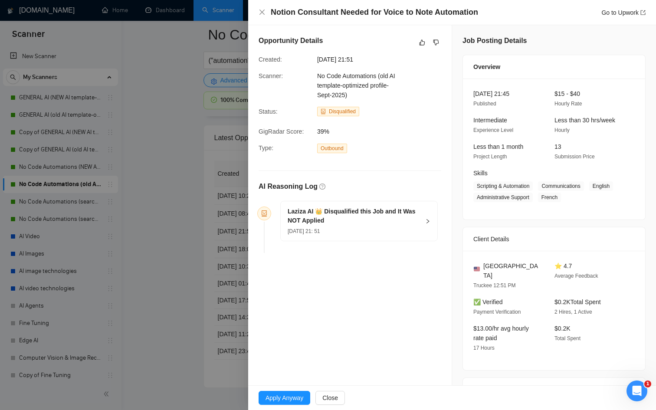
click at [209, 295] on div at bounding box center [328, 205] width 656 height 410
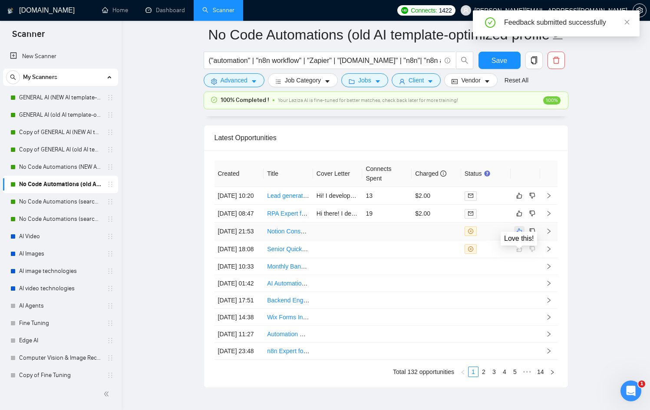
click at [520, 235] on icon "like" at bounding box center [519, 231] width 6 height 7
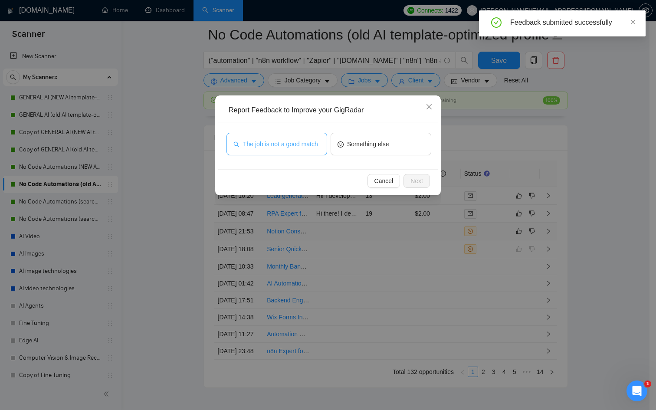
click at [267, 144] on span "The job is not a good match" at bounding box center [280, 144] width 75 height 10
click at [408, 183] on button "Next" at bounding box center [417, 181] width 26 height 14
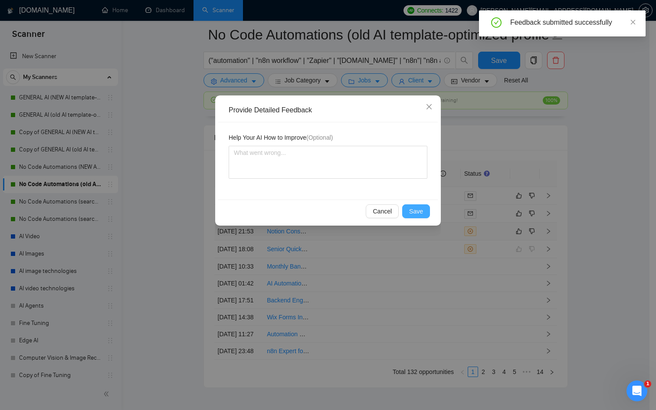
click at [419, 211] on span "Save" at bounding box center [416, 212] width 14 height 10
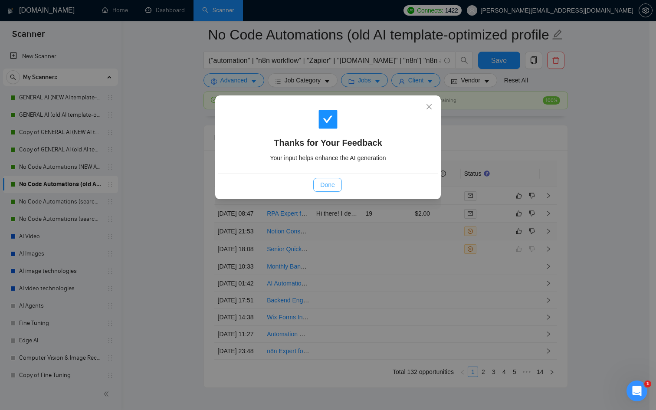
click at [324, 184] on span "Done" at bounding box center [327, 185] width 14 height 10
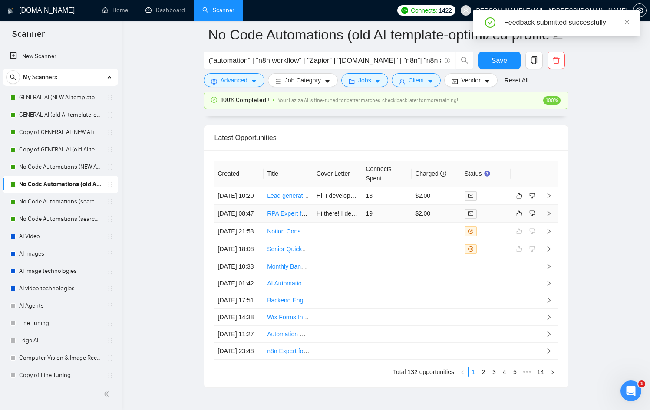
click at [509, 223] on td at bounding box center [485, 214] width 49 height 18
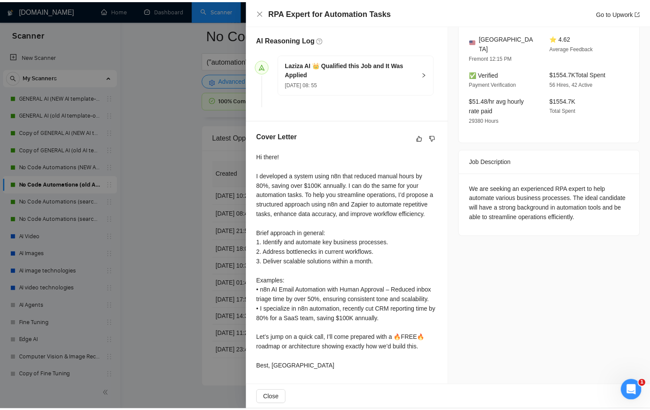
scroll to position [256, 0]
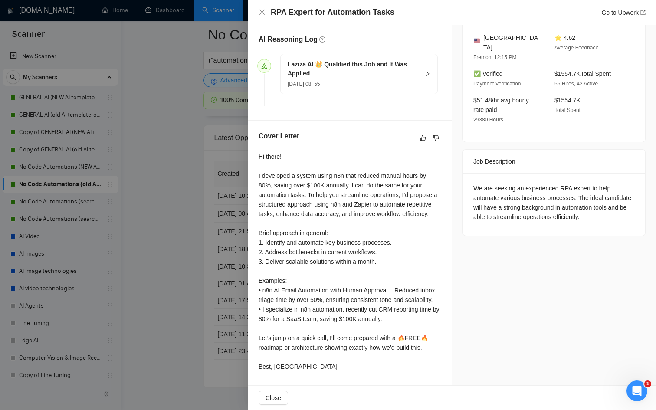
click at [151, 275] on div at bounding box center [328, 205] width 656 height 410
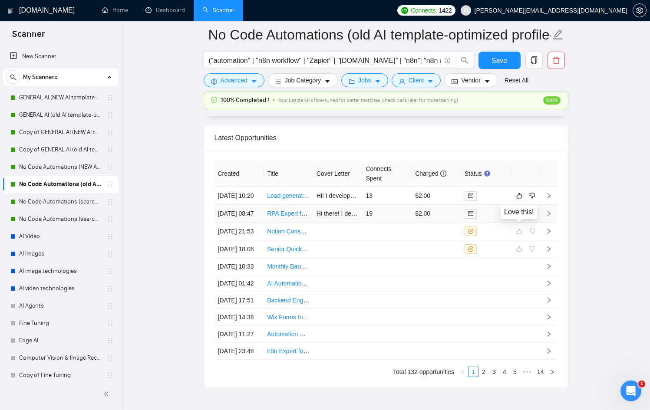
click at [517, 217] on icon "like" at bounding box center [519, 213] width 6 height 7
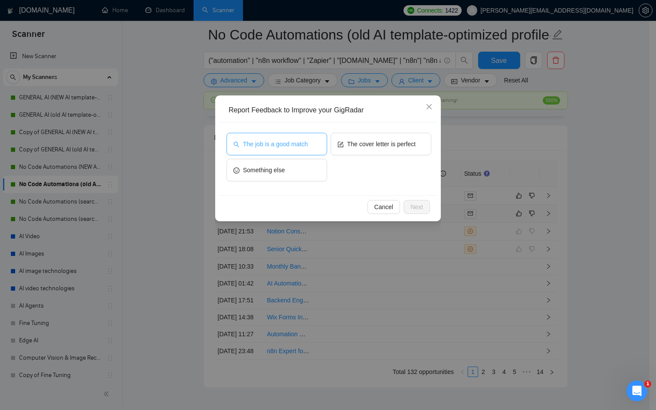
click at [290, 150] on button "The job is a good match" at bounding box center [277, 144] width 101 height 23
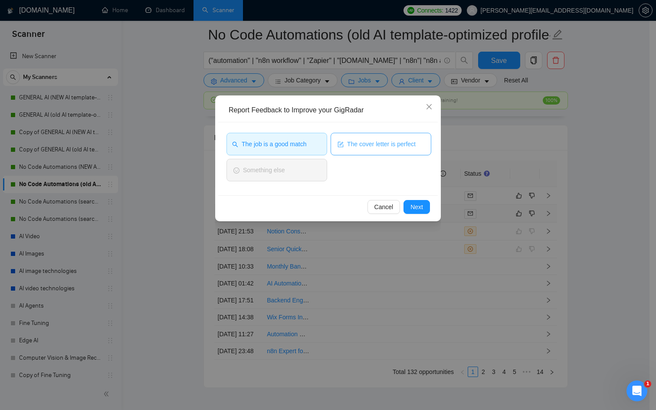
click at [399, 155] on button "The cover letter is perfect" at bounding box center [381, 144] width 101 height 23
click at [421, 209] on span "Next" at bounding box center [417, 207] width 13 height 10
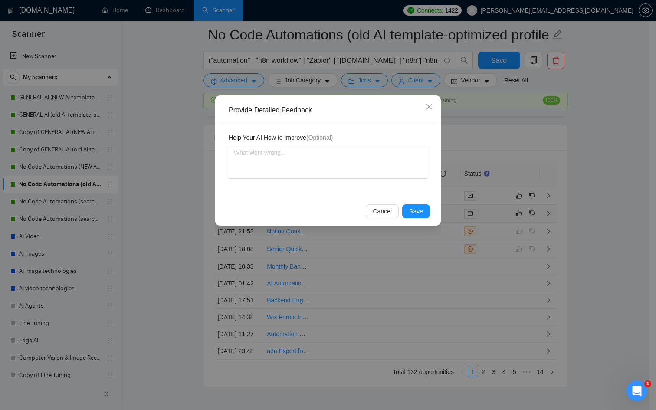
click at [423, 221] on div "Cancel Save" at bounding box center [328, 211] width 220 height 23
click at [415, 204] on button "Save" at bounding box center [416, 211] width 28 height 14
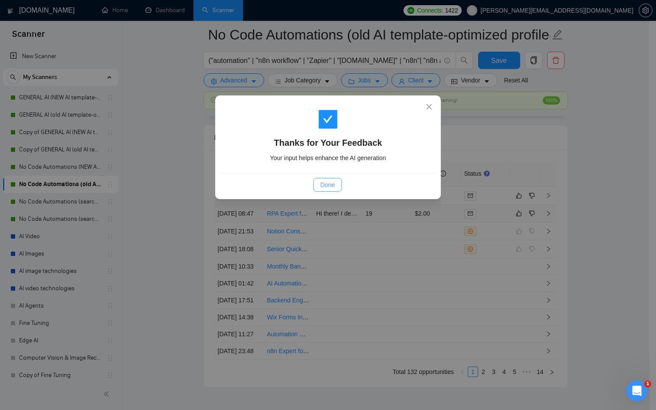
click at [325, 183] on span "Done" at bounding box center [327, 185] width 14 height 10
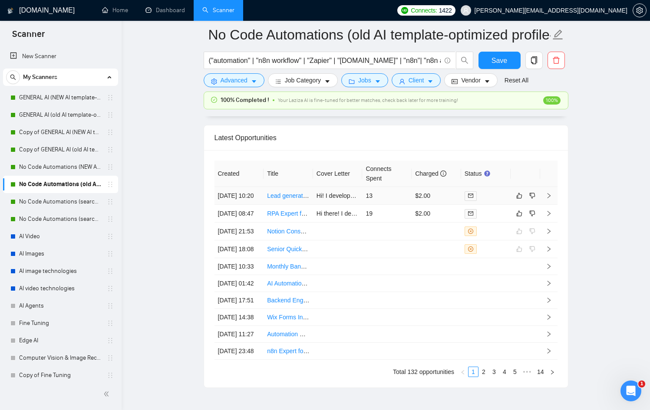
click at [481, 205] on td at bounding box center [485, 196] width 49 height 18
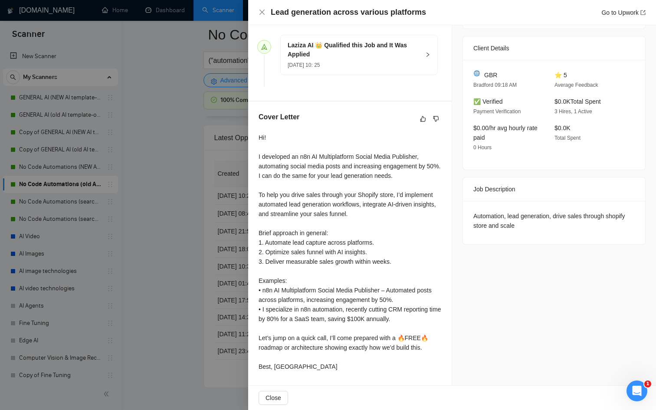
click at [221, 244] on div at bounding box center [328, 205] width 656 height 410
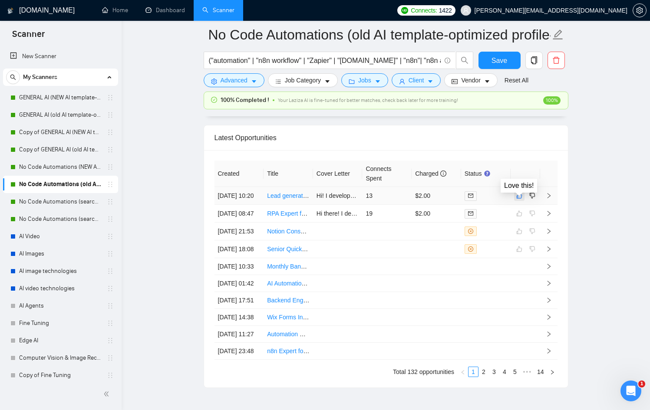
click at [517, 198] on icon "like" at bounding box center [519, 195] width 6 height 7
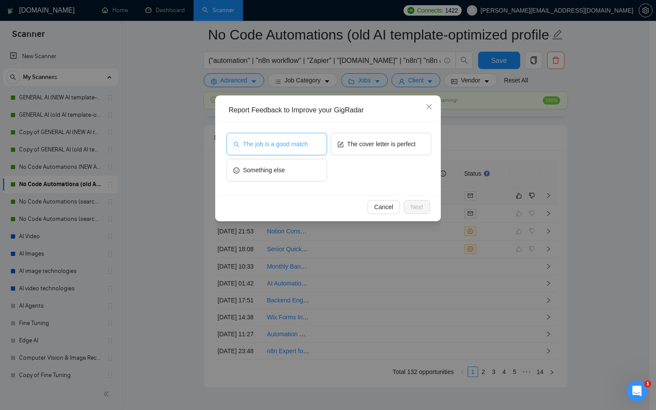
click at [296, 134] on button "The job is a good match" at bounding box center [277, 144] width 101 height 23
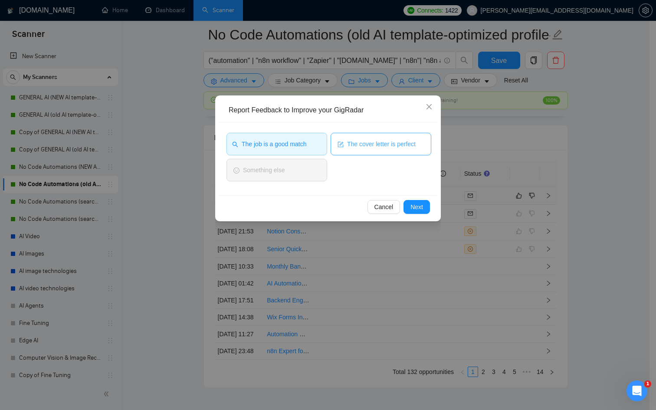
click at [392, 150] on button "The cover letter is perfect" at bounding box center [381, 144] width 101 height 23
click at [300, 146] on span "The job is a good match" at bounding box center [274, 144] width 65 height 10
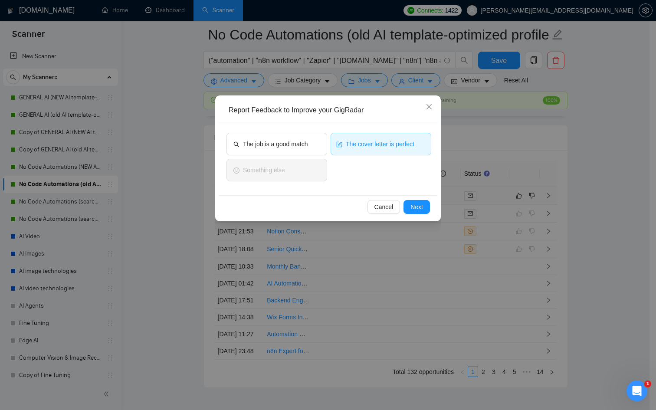
click at [346, 162] on div "The job is a good match The cover letter is perfect Something else" at bounding box center [329, 159] width 205 height 52
click at [420, 206] on span "Next" at bounding box center [417, 207] width 13 height 10
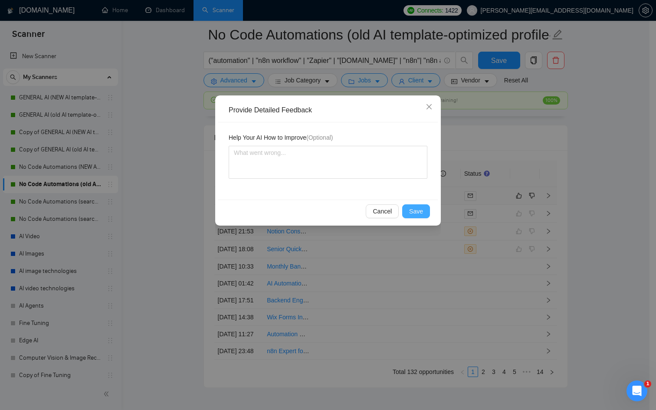
click at [421, 209] on span "Save" at bounding box center [416, 212] width 14 height 10
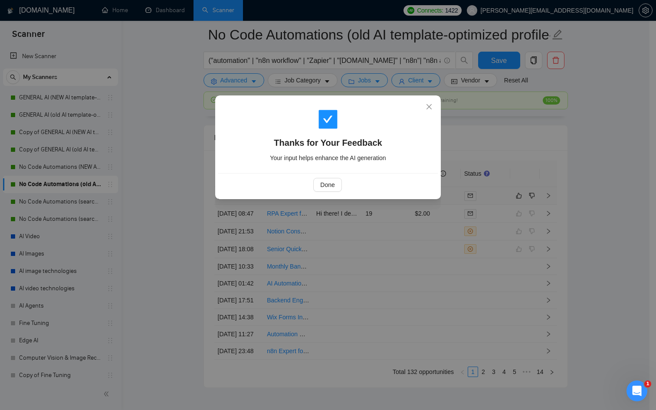
click at [346, 185] on div "Done" at bounding box center [327, 185] width 205 height 14
click at [320, 186] on span "Done" at bounding box center [327, 185] width 14 height 10
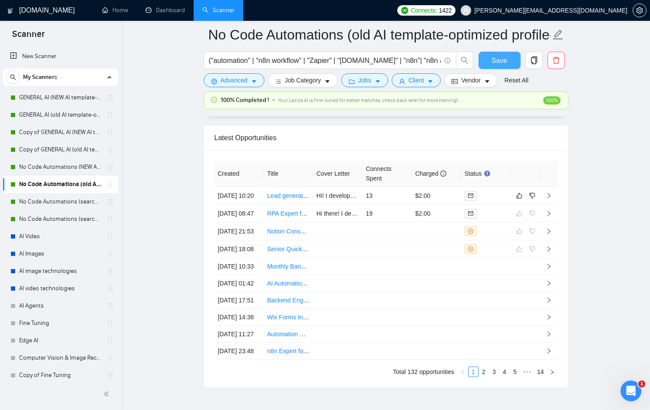
click at [510, 59] on button "Save" at bounding box center [499, 60] width 42 height 17
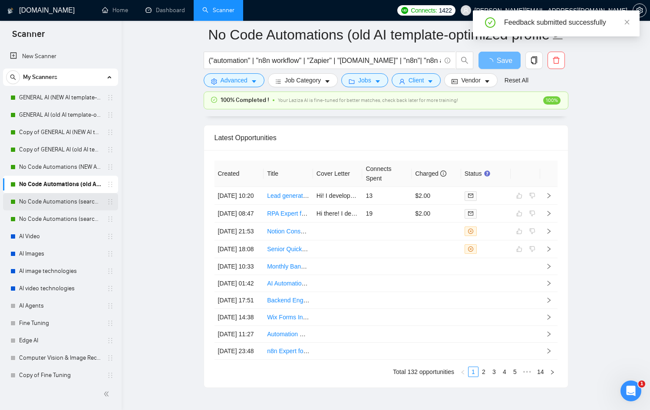
click at [53, 197] on link "No Code Automations (search only in Titles)(NEW AI template-optimized profile-O…" at bounding box center [60, 201] width 82 height 17
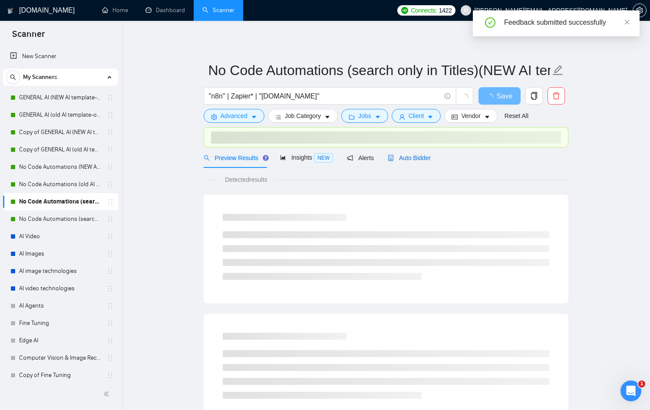
click at [424, 160] on span "Auto Bidder" at bounding box center [409, 158] width 43 height 7
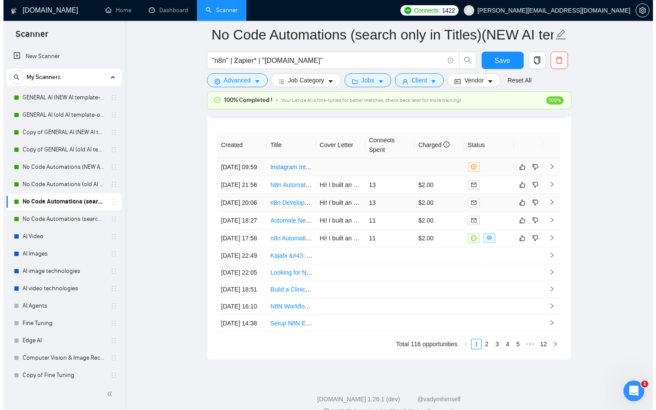
scroll to position [2338, 0]
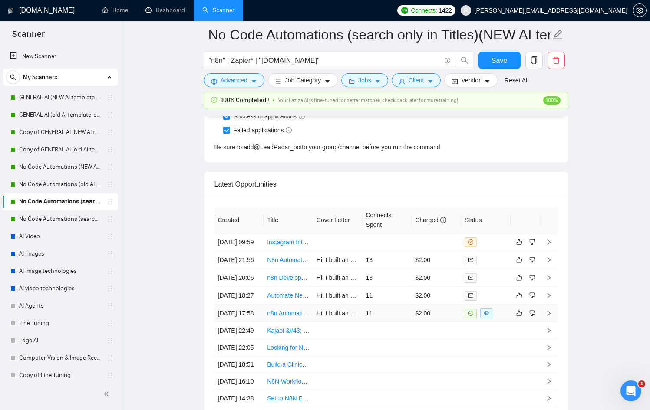
click at [439, 323] on td "$2.00" at bounding box center [436, 314] width 49 height 18
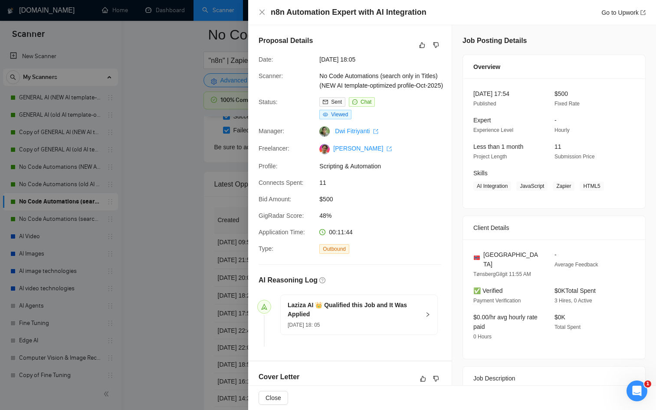
click at [178, 283] on div at bounding box center [328, 205] width 656 height 410
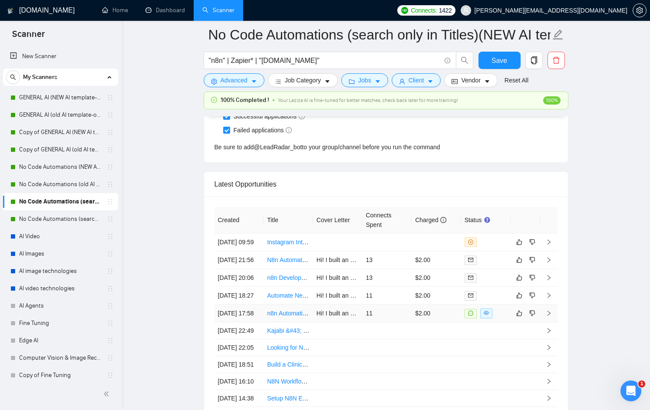
click at [446, 323] on td "$2.00" at bounding box center [436, 314] width 49 height 18
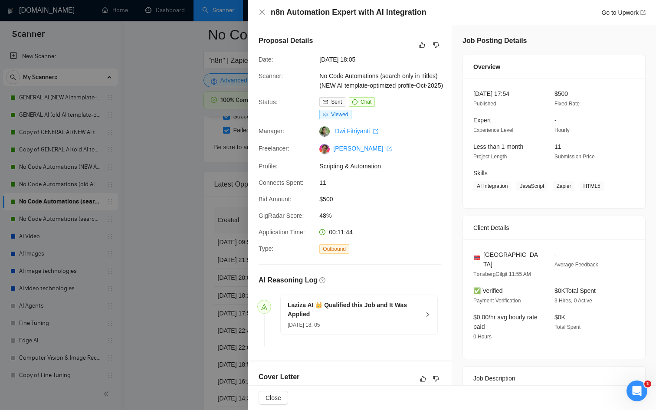
click at [188, 301] on div at bounding box center [328, 205] width 656 height 410
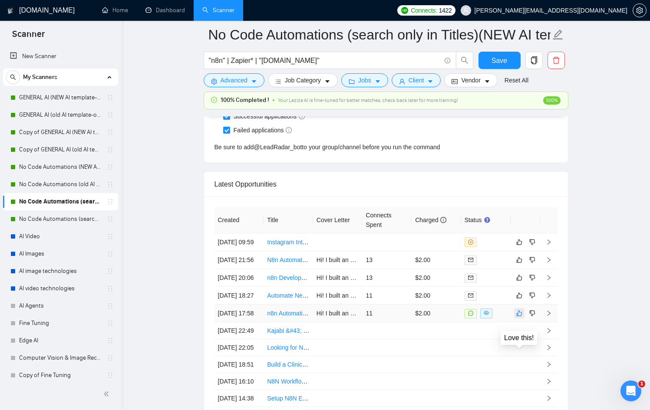
click at [522, 319] on button "button" at bounding box center [519, 313] width 10 height 10
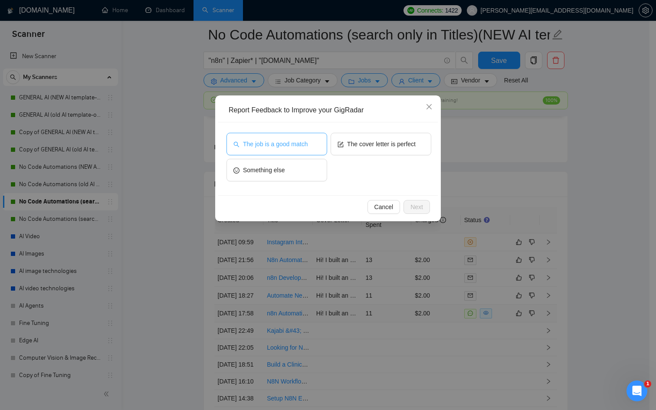
click at [296, 143] on span "The job is a good match" at bounding box center [275, 144] width 65 height 10
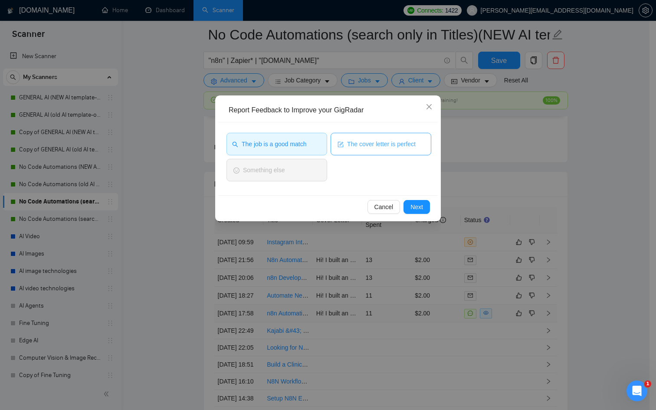
click at [384, 151] on button "The cover letter is perfect" at bounding box center [381, 144] width 101 height 23
click at [415, 210] on span "Next" at bounding box center [417, 207] width 13 height 10
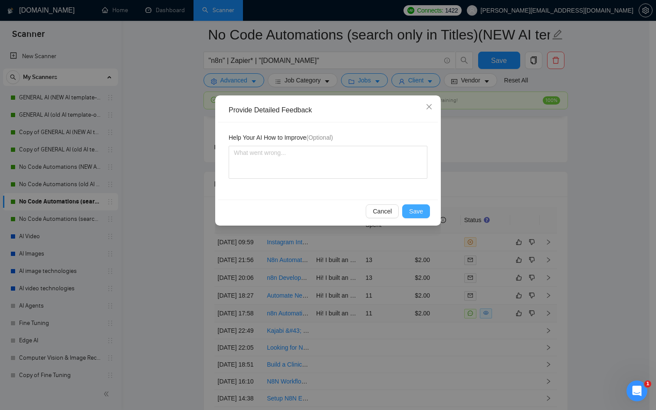
click at [414, 214] on span "Save" at bounding box center [416, 212] width 14 height 10
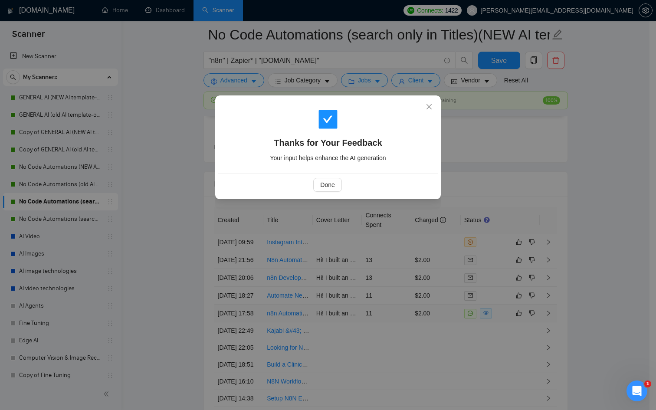
click at [345, 185] on div "Done" at bounding box center [327, 185] width 205 height 14
click at [332, 184] on span "Done" at bounding box center [327, 185] width 14 height 10
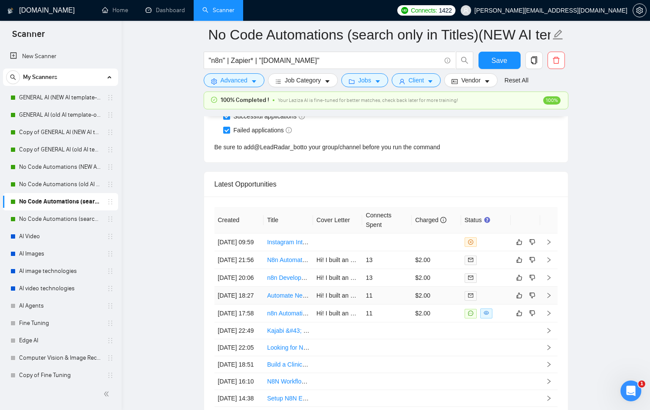
click at [486, 305] on td at bounding box center [485, 296] width 49 height 18
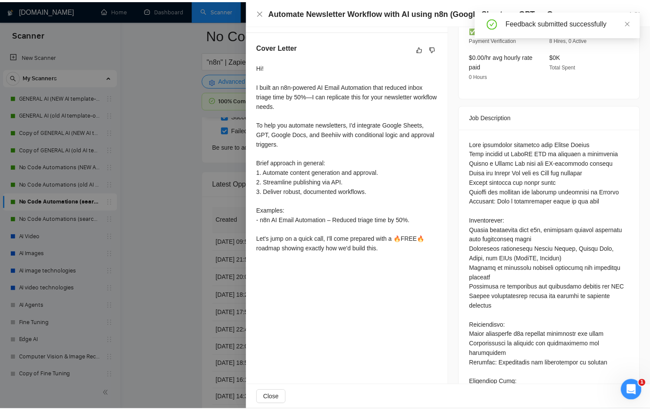
scroll to position [318, 0]
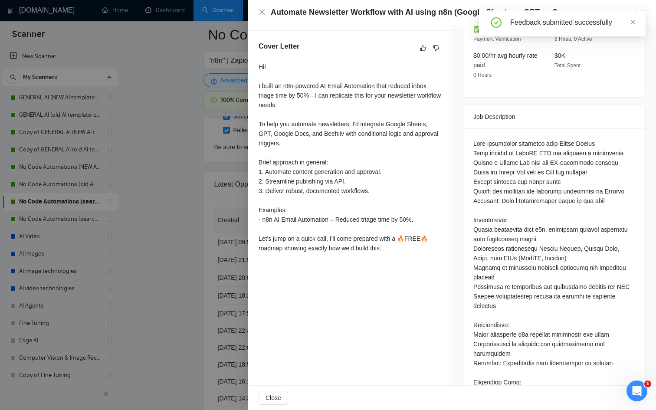
click at [228, 263] on div at bounding box center [328, 205] width 656 height 410
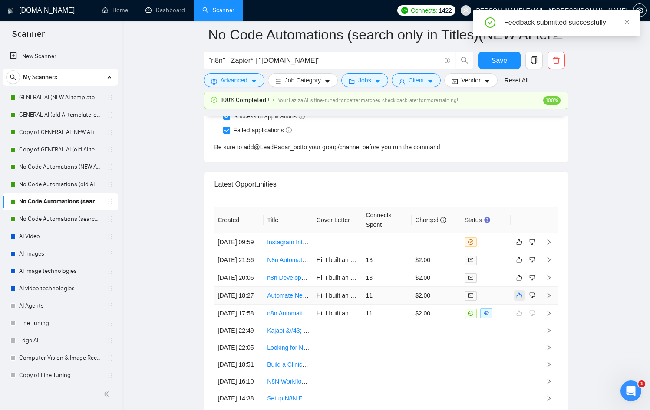
click at [518, 299] on icon "like" at bounding box center [519, 295] width 6 height 7
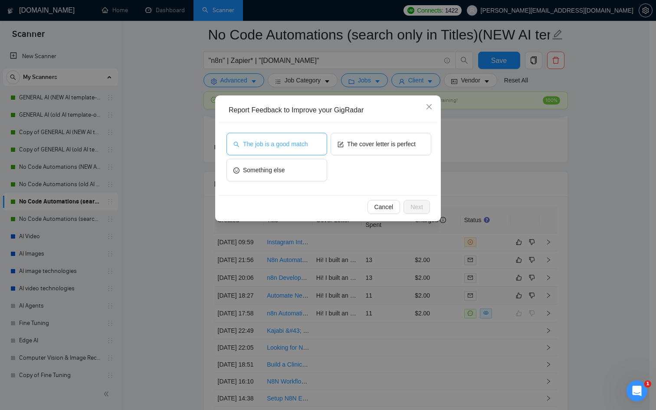
click at [260, 145] on span "The job is a good match" at bounding box center [275, 144] width 65 height 10
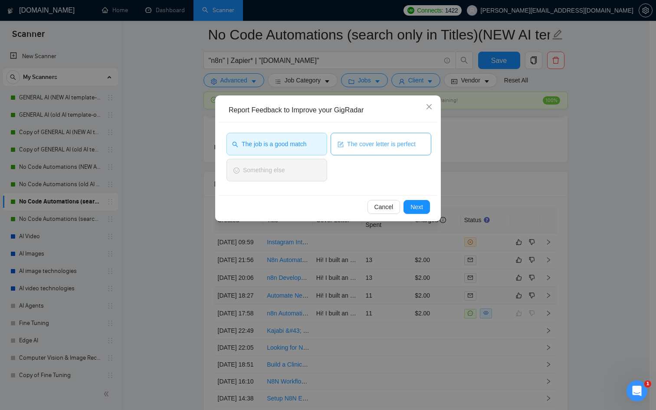
click at [392, 140] on span "The cover letter is perfect" at bounding box center [381, 144] width 69 height 10
click at [424, 212] on button "Next" at bounding box center [417, 207] width 26 height 14
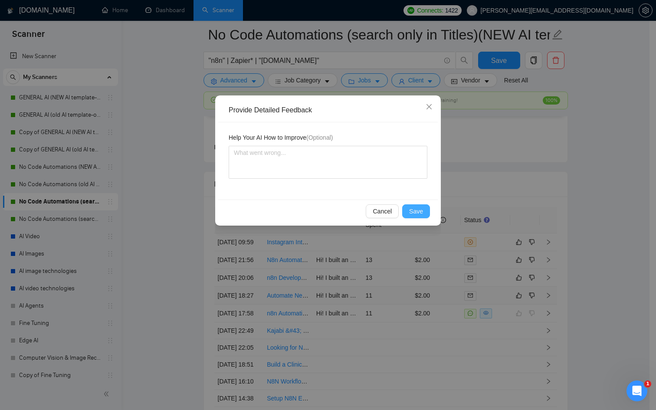
click at [424, 211] on button "Save" at bounding box center [416, 211] width 28 height 14
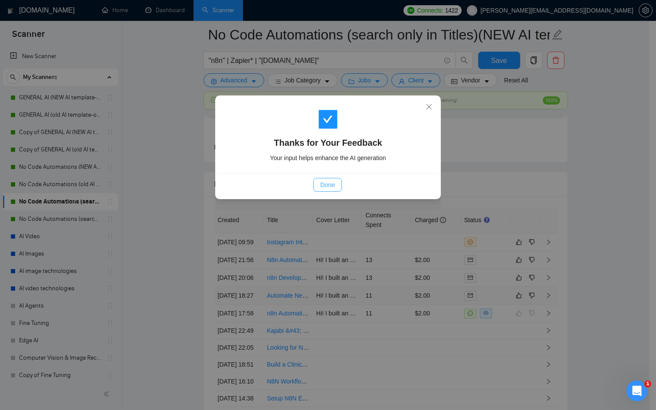
click at [330, 185] on span "Done" at bounding box center [327, 185] width 14 height 10
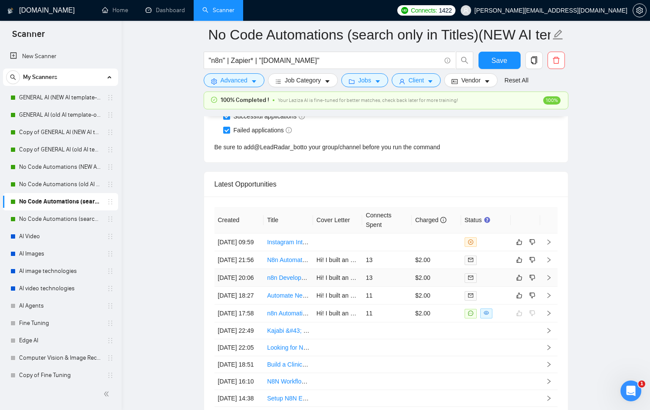
click at [497, 283] on div at bounding box center [485, 278] width 43 height 10
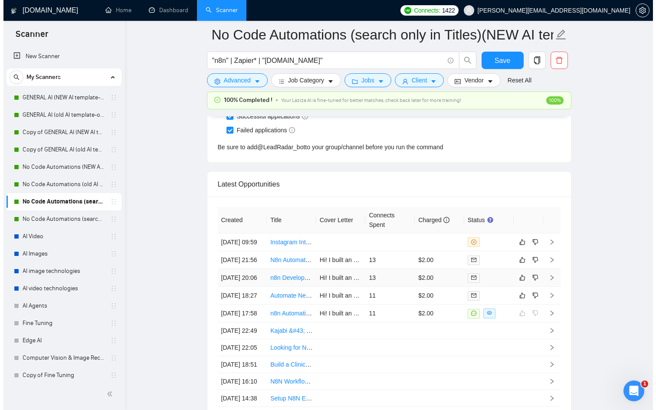
scroll to position [208, 0]
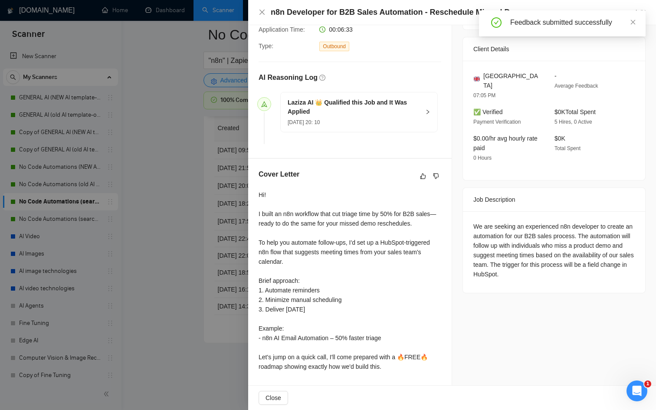
click at [172, 234] on div at bounding box center [328, 205] width 656 height 410
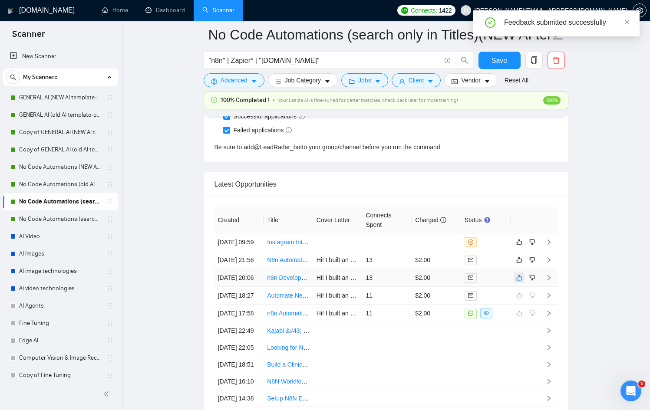
click at [520, 281] on icon "like" at bounding box center [519, 277] width 6 height 7
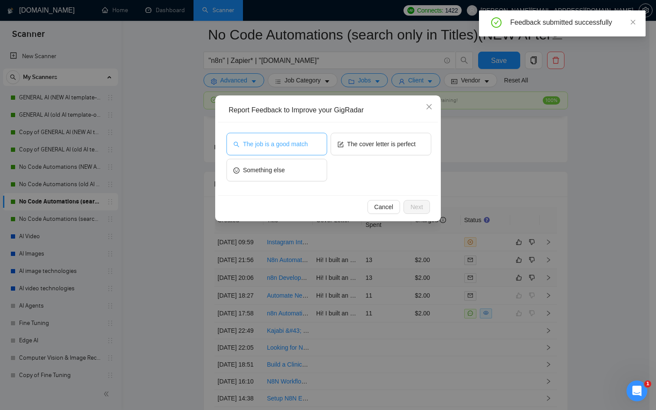
click at [277, 147] on span "The job is a good match" at bounding box center [275, 144] width 65 height 10
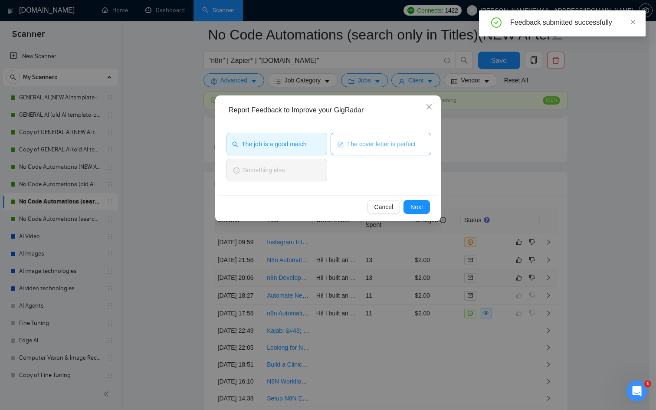
click at [360, 144] on span "The cover letter is perfect" at bounding box center [381, 144] width 69 height 10
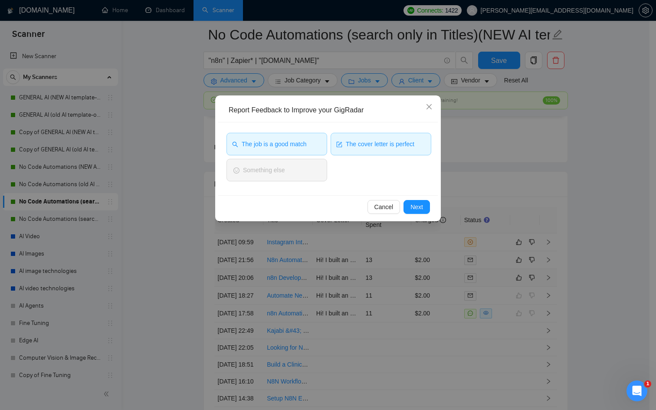
click at [432, 212] on div "Cancel Next" at bounding box center [328, 206] width 220 height 23
click at [428, 210] on button "Next" at bounding box center [417, 207] width 26 height 14
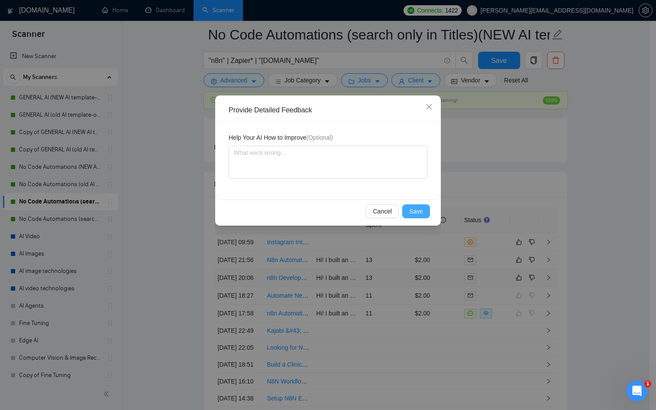
click at [427, 210] on button "Save" at bounding box center [416, 211] width 28 height 14
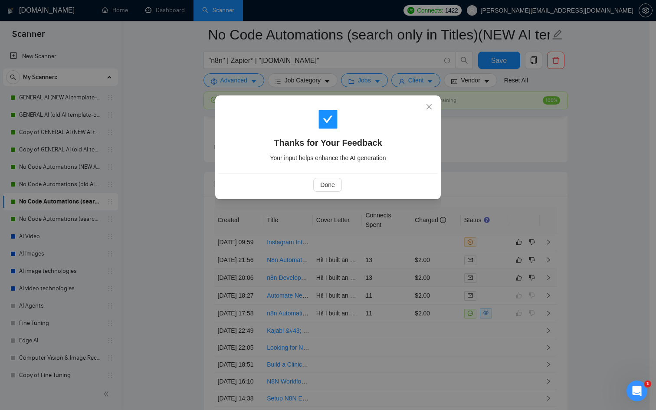
click at [484, 265] on div "Thanks for Your Feedback Your input helps enhance the AI generation Done" at bounding box center [328, 205] width 656 height 410
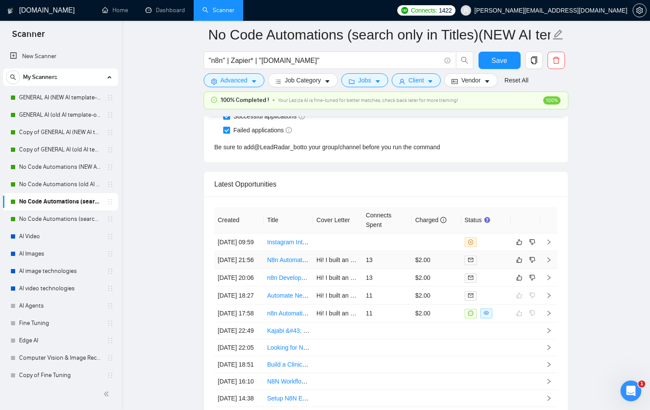
click at [507, 269] on td at bounding box center [485, 260] width 49 height 18
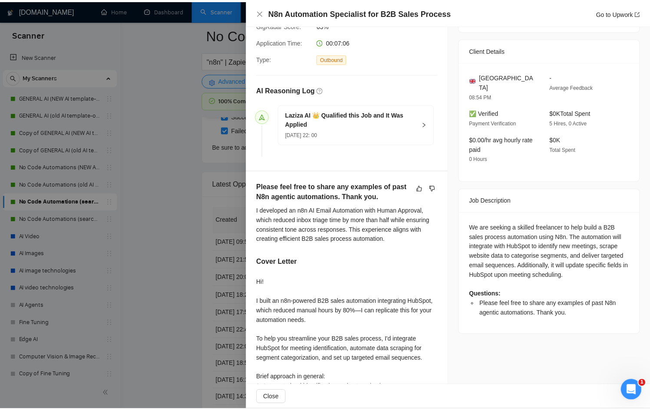
scroll to position [177, 0]
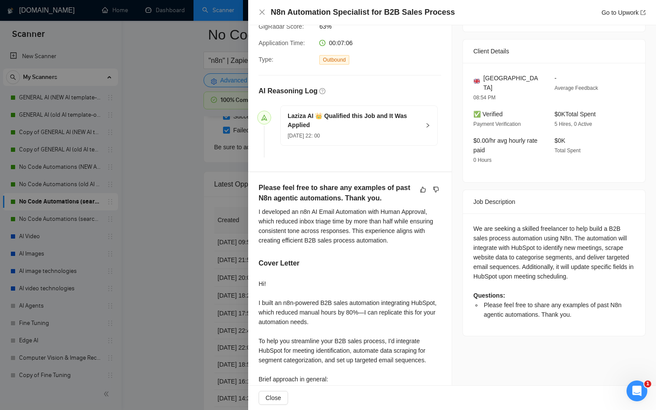
click at [216, 282] on div at bounding box center [328, 205] width 656 height 410
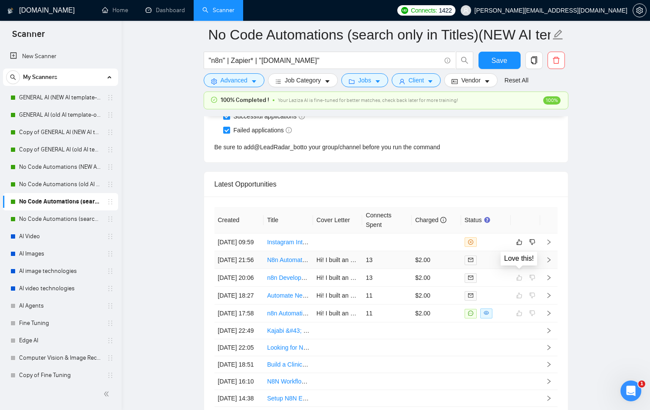
click at [518, 263] on icon "like" at bounding box center [519, 260] width 6 height 6
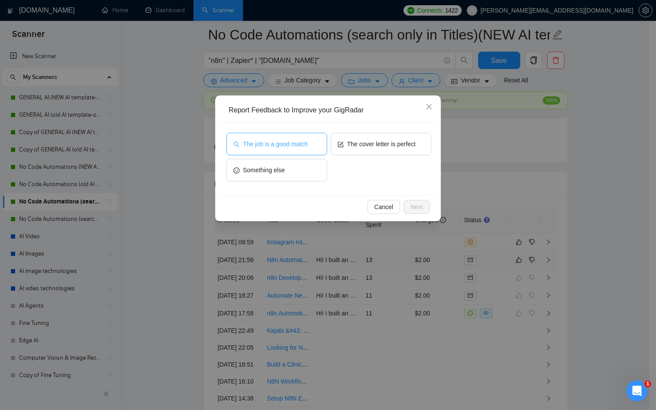
drag, startPoint x: 289, startPoint y: 147, endPoint x: 306, endPoint y: 145, distance: 17.0
click at [289, 146] on span "The job is a good match" at bounding box center [275, 144] width 65 height 10
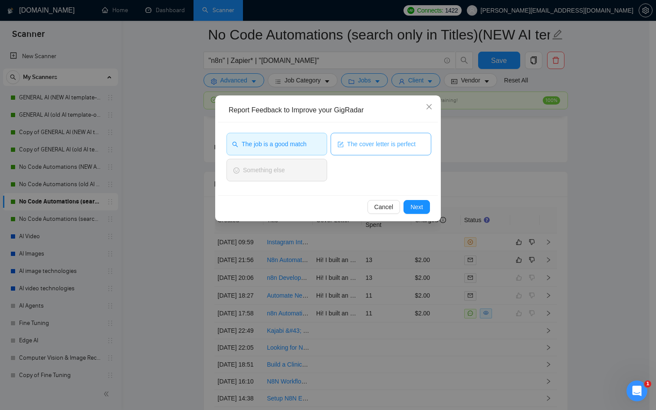
click at [372, 145] on span "The cover letter is perfect" at bounding box center [381, 144] width 69 height 10
click at [432, 207] on div "Cancel Next" at bounding box center [328, 206] width 220 height 23
click at [422, 208] on span "Next" at bounding box center [417, 207] width 13 height 10
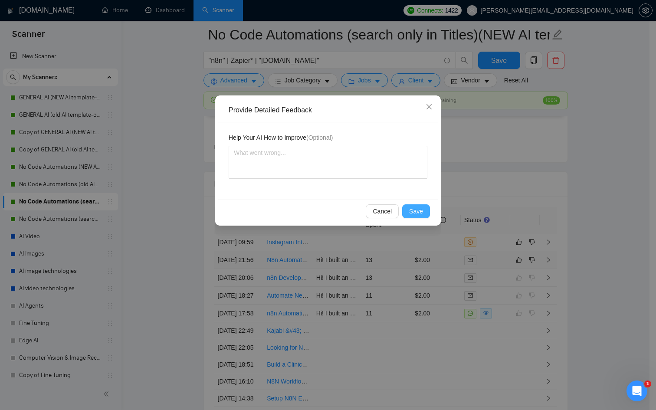
click at [418, 214] on span "Save" at bounding box center [416, 212] width 14 height 10
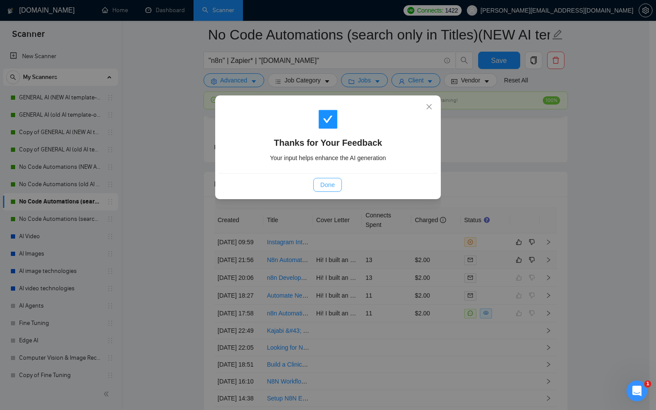
click at [337, 182] on button "Done" at bounding box center [327, 185] width 28 height 14
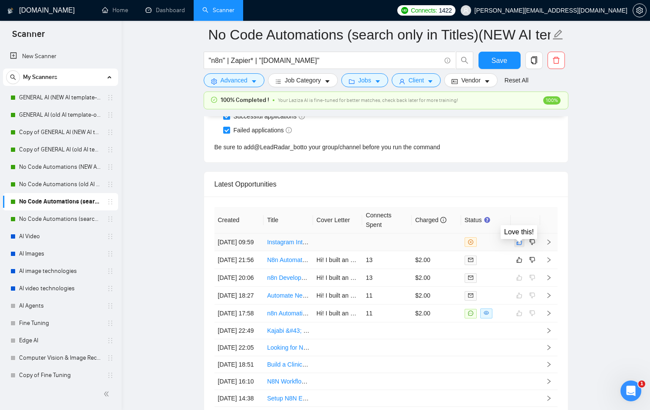
click at [517, 243] on icon "like" at bounding box center [519, 242] width 6 height 7
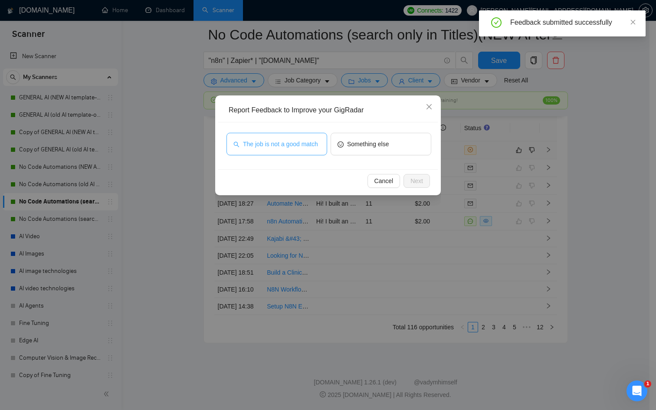
click at [279, 147] on span "The job is not a good match" at bounding box center [280, 144] width 75 height 10
click at [418, 183] on span "Next" at bounding box center [417, 181] width 13 height 10
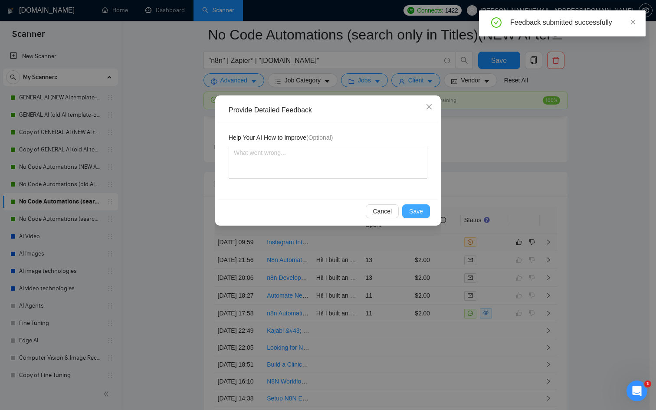
click at [417, 209] on span "Save" at bounding box center [416, 212] width 14 height 10
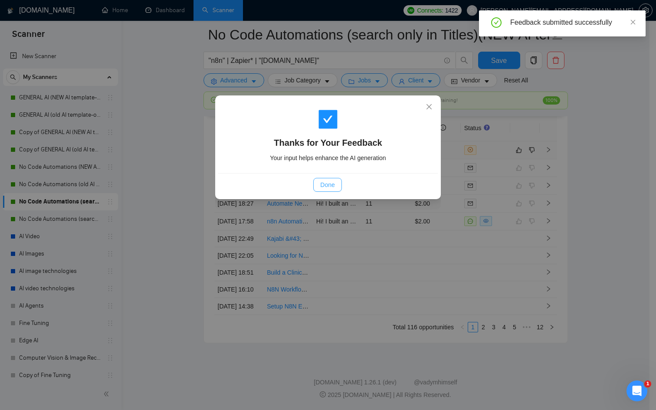
click at [328, 182] on span "Done" at bounding box center [327, 185] width 14 height 10
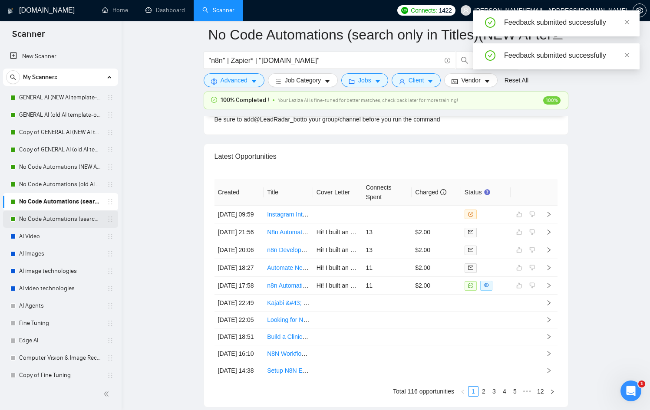
click at [29, 215] on link "No Code Automations (search only in Titles)(old AI template-optimized profile-S…" at bounding box center [60, 219] width 82 height 17
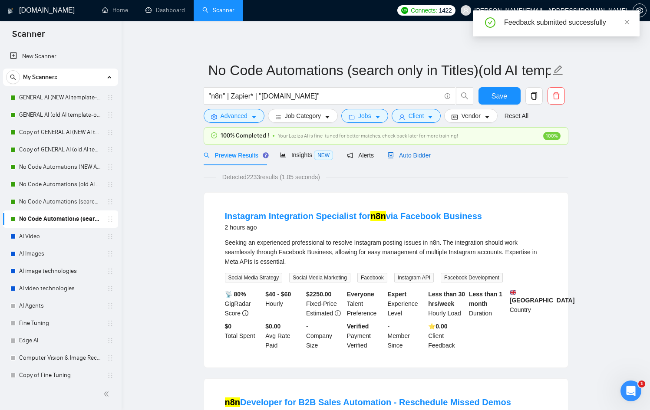
click at [420, 155] on span "Auto Bidder" at bounding box center [409, 155] width 43 height 7
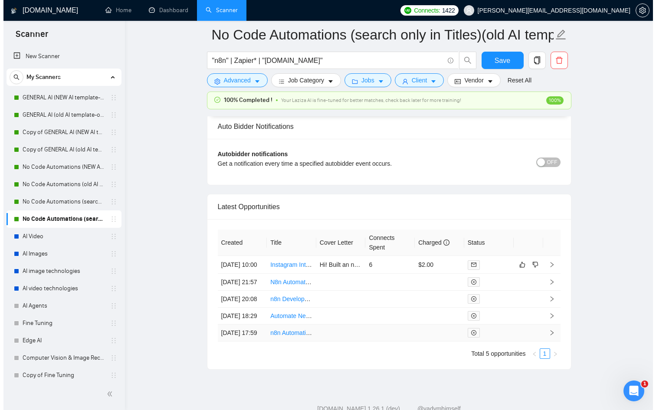
scroll to position [2271, 0]
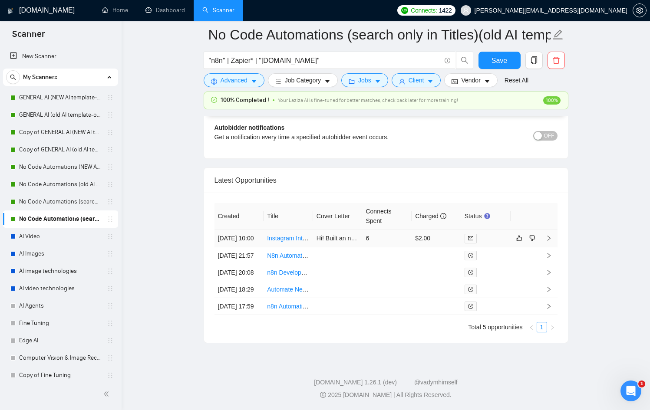
click at [397, 230] on td "6" at bounding box center [386, 239] width 49 height 18
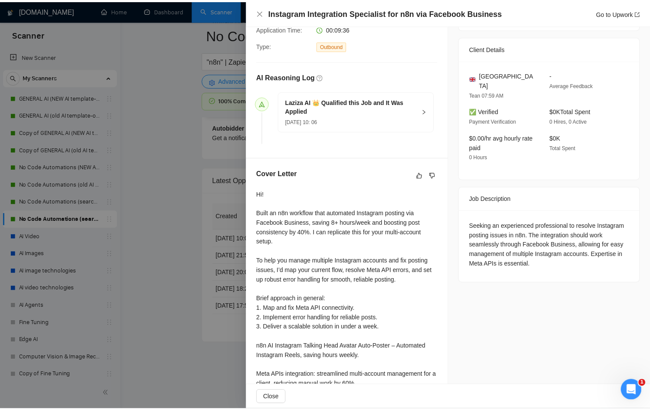
scroll to position [194, 0]
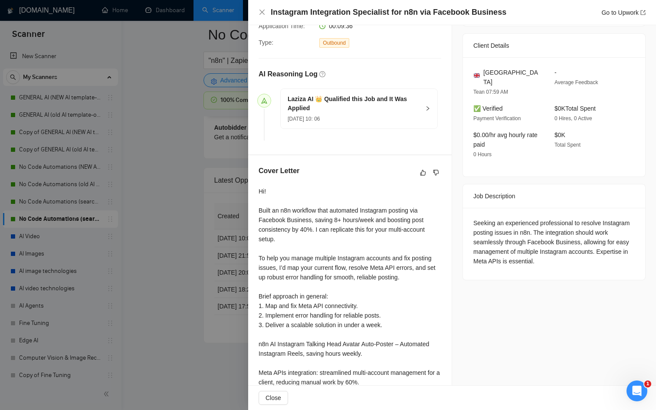
click at [177, 253] on div at bounding box center [328, 205] width 656 height 410
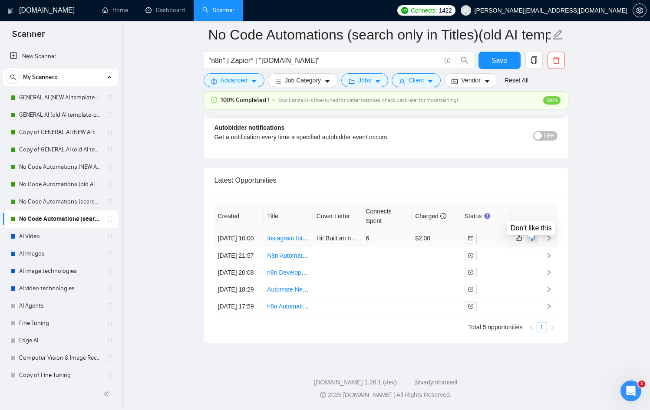
click at [534, 235] on icon "dislike" at bounding box center [532, 238] width 6 height 7
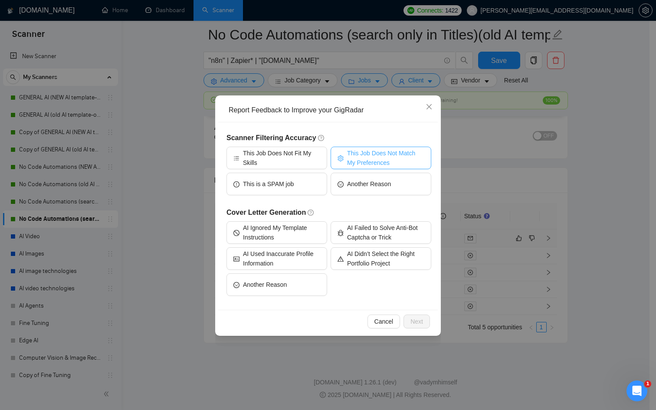
click at [353, 161] on span "This Job Does Not Match My Preferences" at bounding box center [385, 157] width 77 height 19
click at [421, 321] on span "Next" at bounding box center [417, 322] width 13 height 10
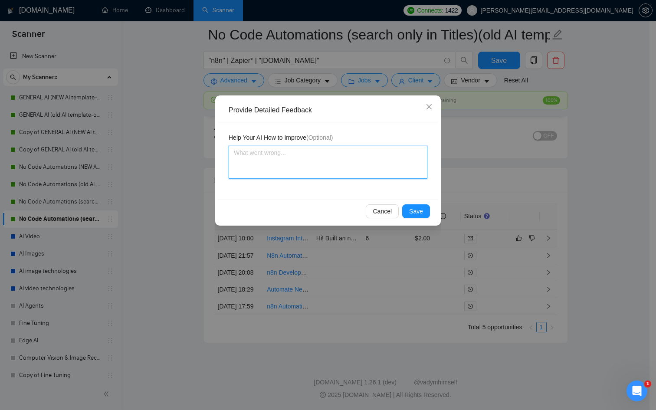
click at [307, 148] on textarea at bounding box center [328, 162] width 199 height 33
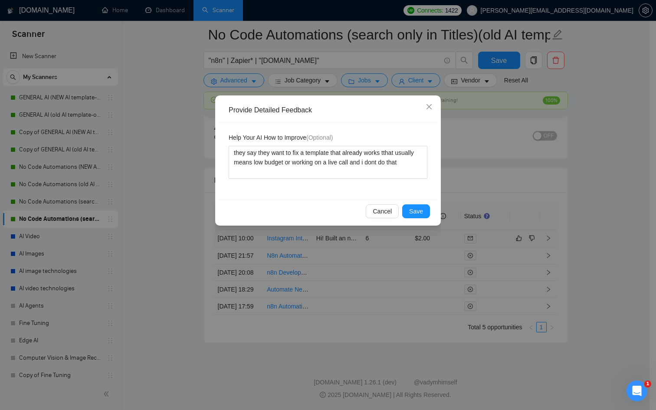
click at [418, 221] on div "Cancel Save" at bounding box center [328, 211] width 220 height 23
click at [418, 218] on button "Save" at bounding box center [416, 211] width 28 height 14
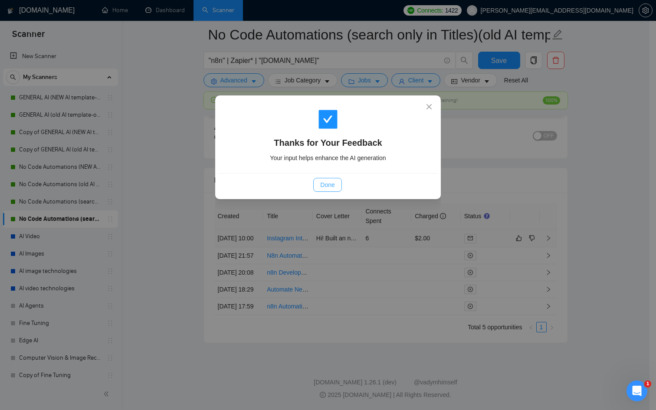
click at [328, 178] on button "Done" at bounding box center [327, 185] width 28 height 14
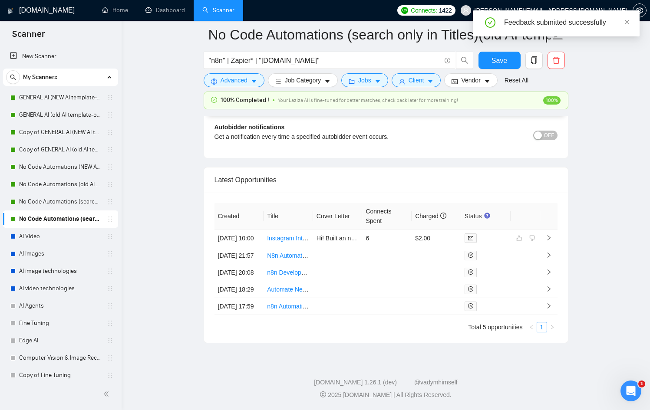
scroll to position [2271, 0]
